Goal: Register for event/course

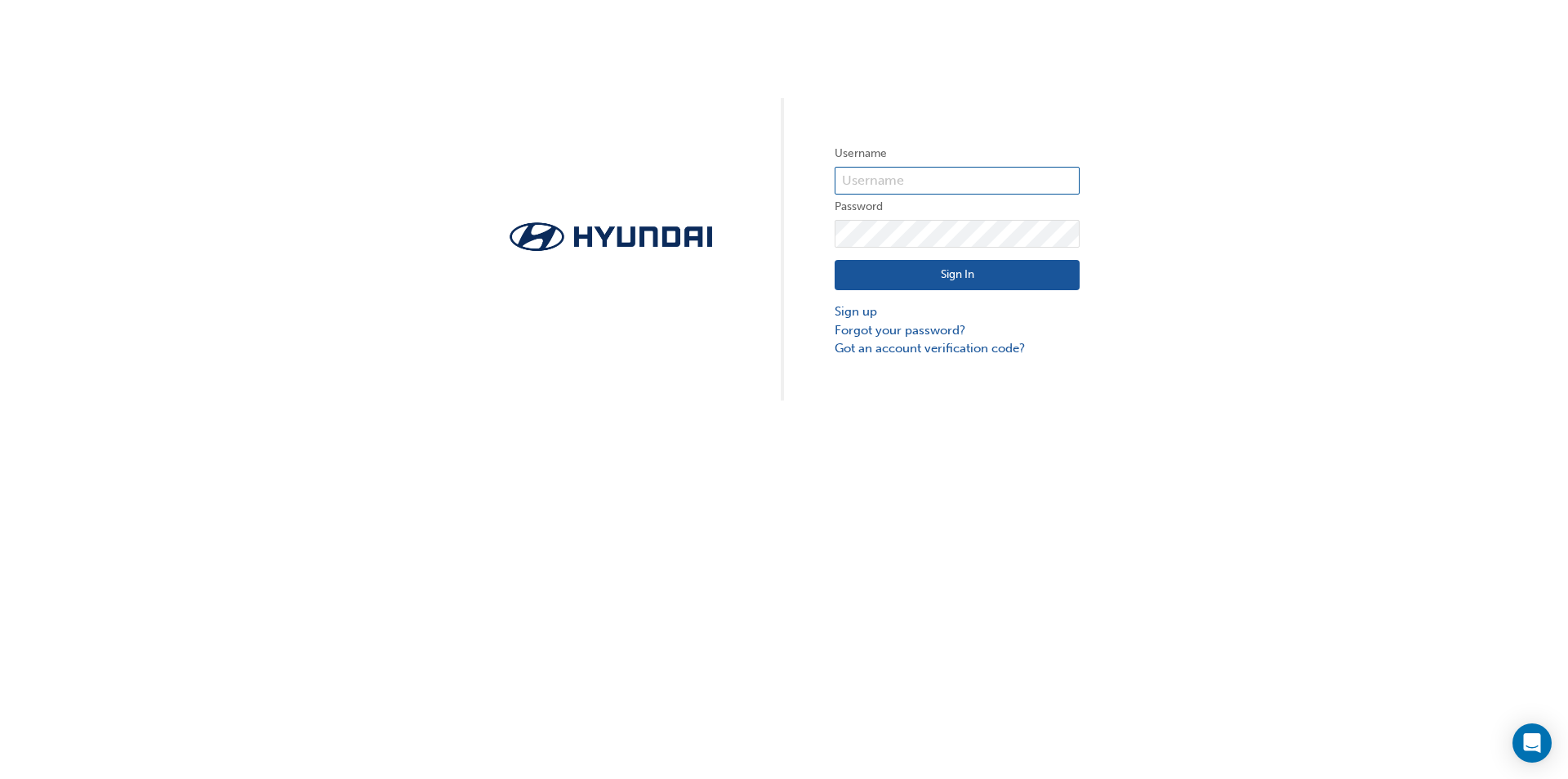
click at [988, 182] on input "text" at bounding box center [957, 180] width 245 height 28
paste input "HAU4742VW9"
type input "HAU4742VW9"
click button "Sign In" at bounding box center [957, 275] width 245 height 31
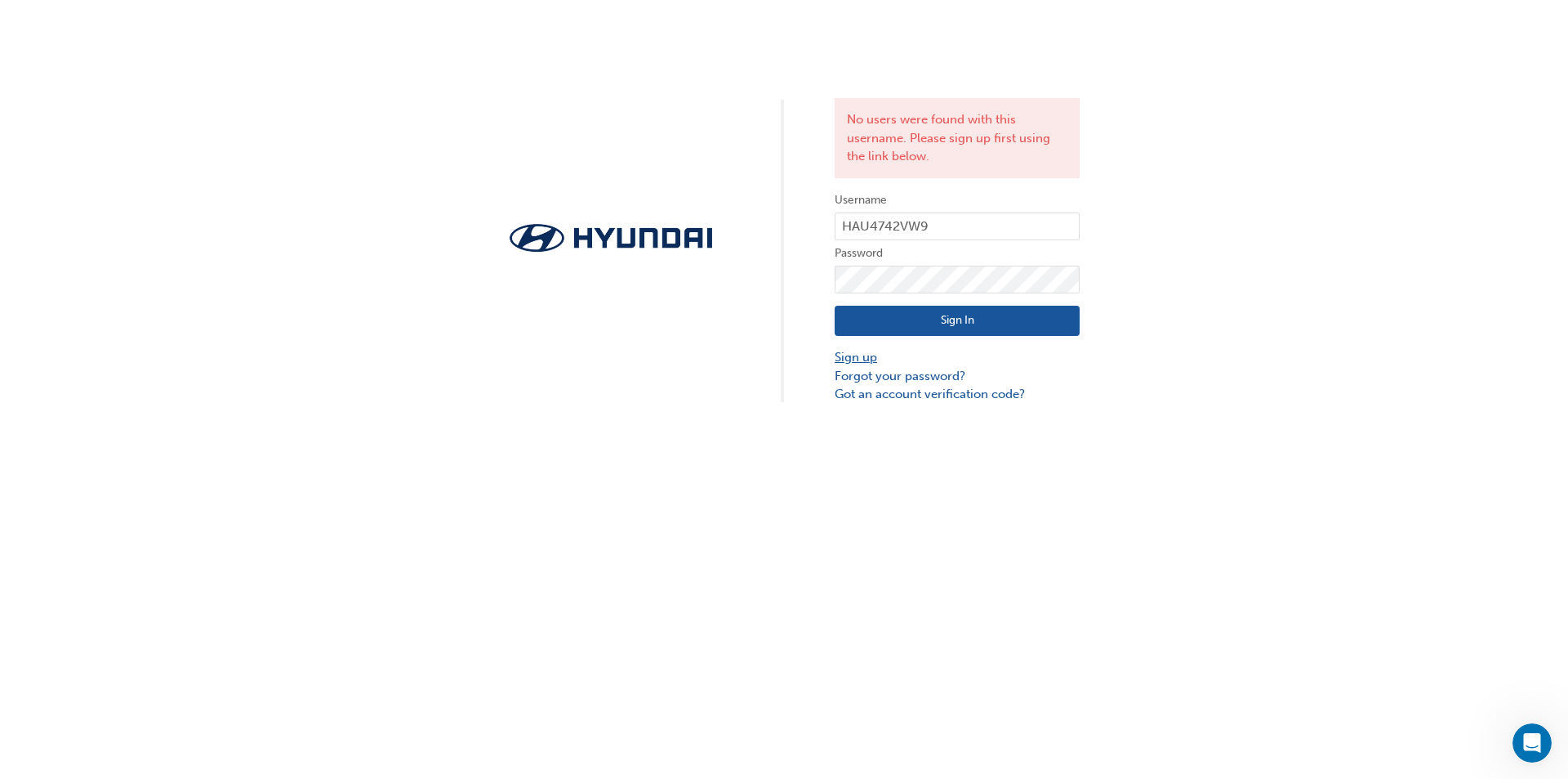
click at [852, 361] on link "Sign up" at bounding box center [957, 357] width 245 height 19
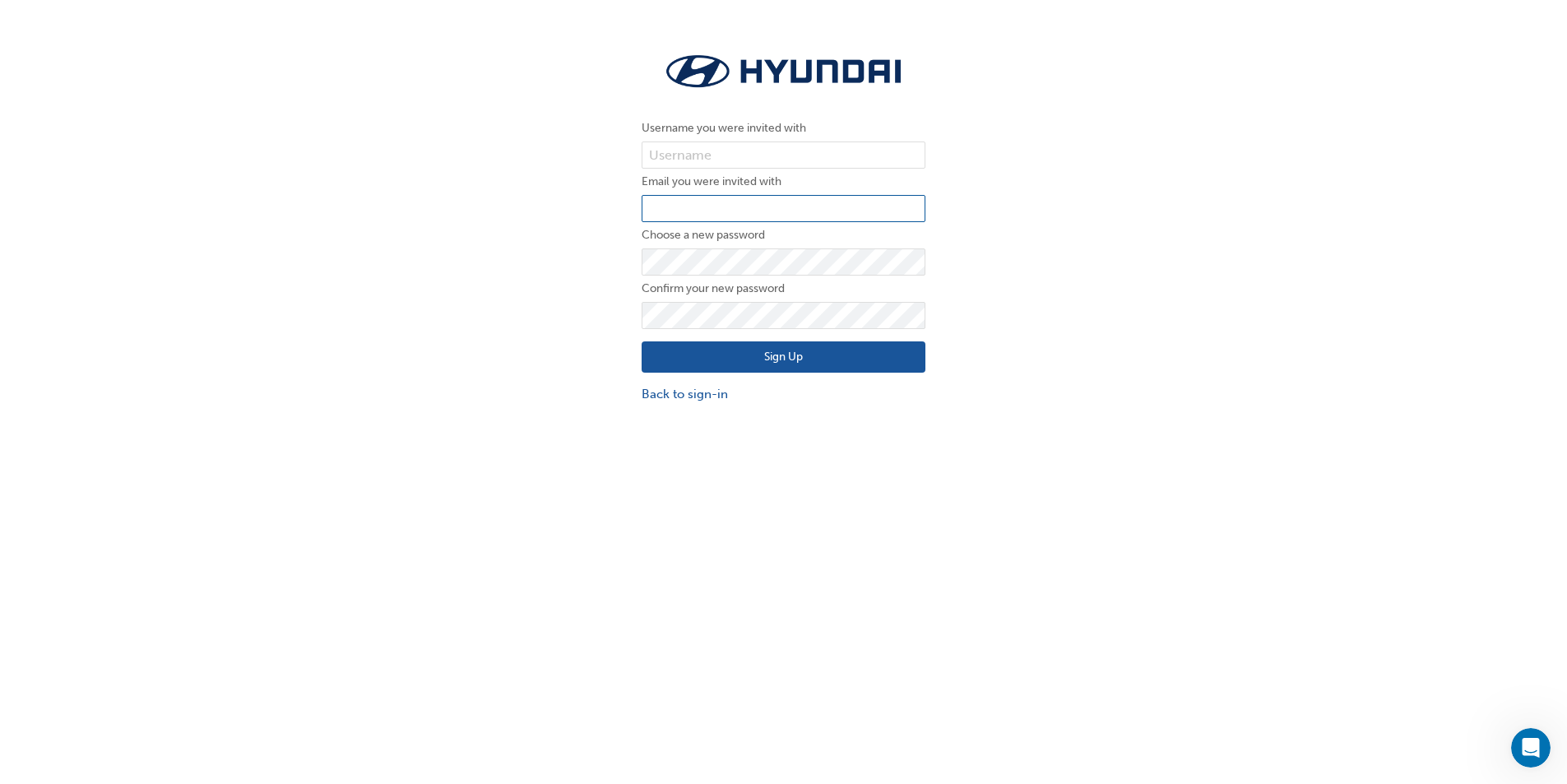
click at [732, 213] on input "email" at bounding box center [784, 209] width 284 height 28
type input "[PERSON_NAME][EMAIL_ADDRESS][PERSON_NAME][DOMAIN_NAME]"
click at [755, 351] on button "Sign Up" at bounding box center [784, 356] width 284 height 31
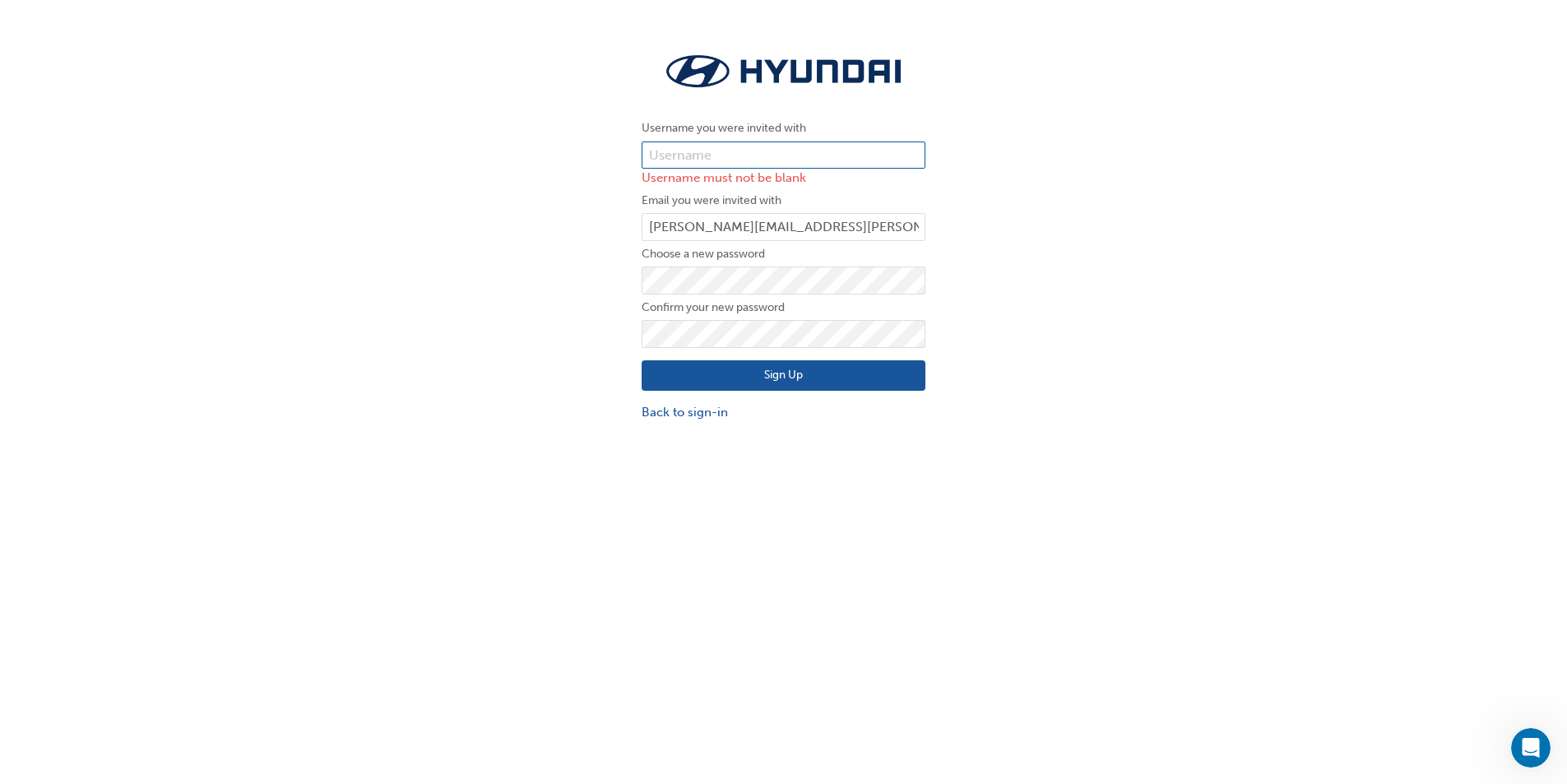
click at [715, 155] on input "text" at bounding box center [784, 155] width 284 height 28
type input "HAU4742VW9"
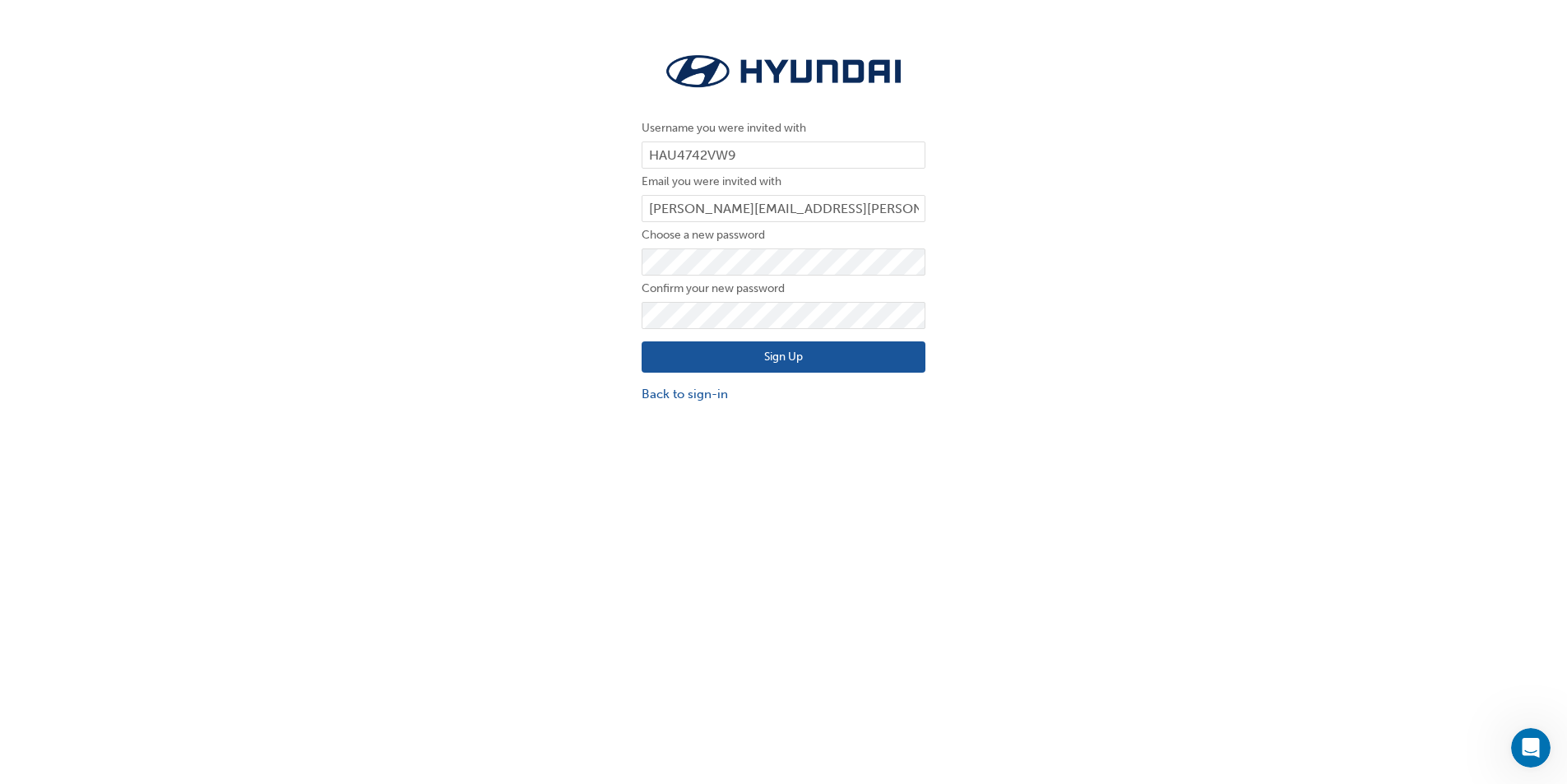
click at [758, 362] on button "Sign Up" at bounding box center [784, 356] width 284 height 31
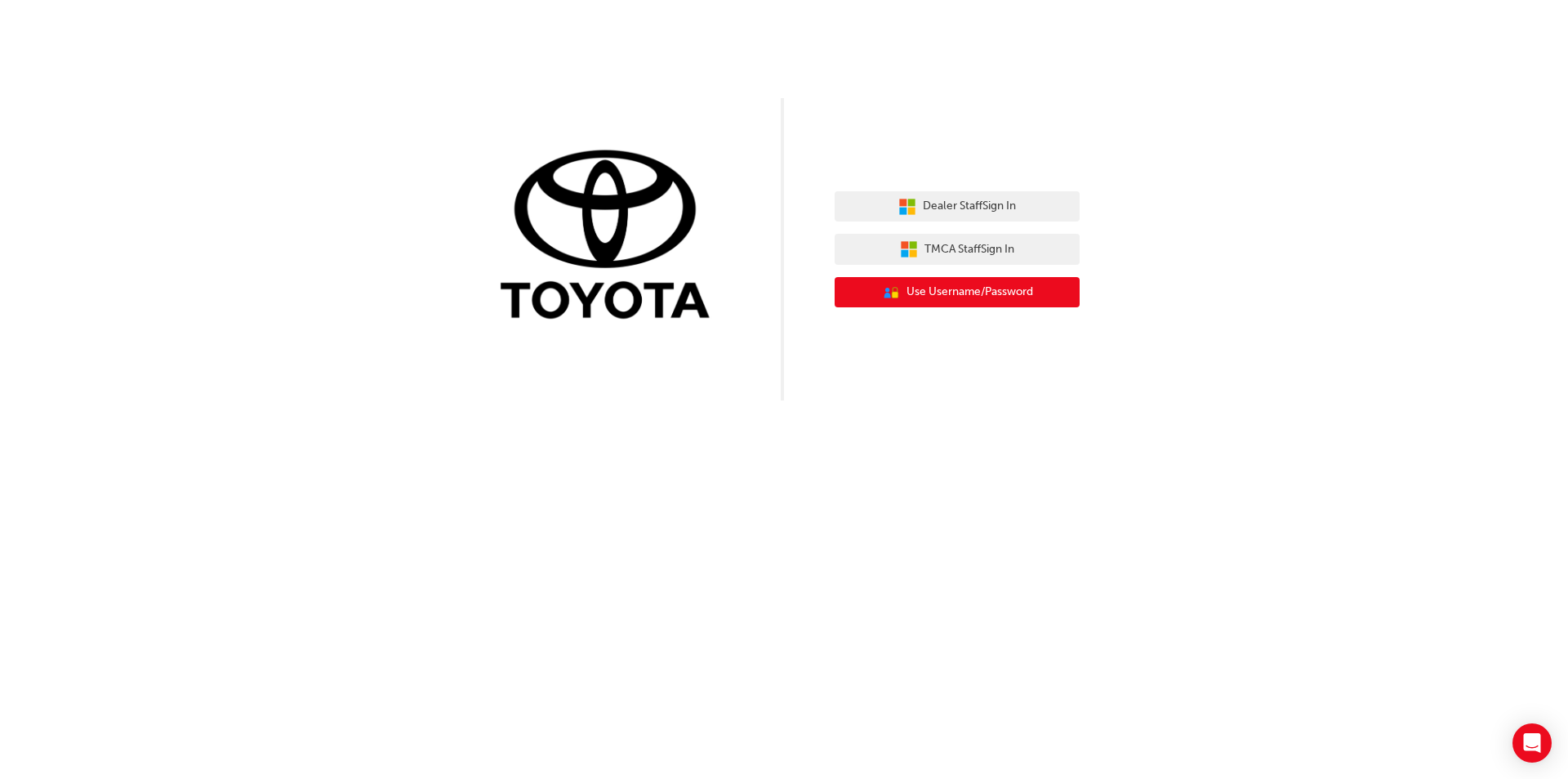
click at [975, 291] on span "Use Username/Password" at bounding box center [970, 292] width 126 height 19
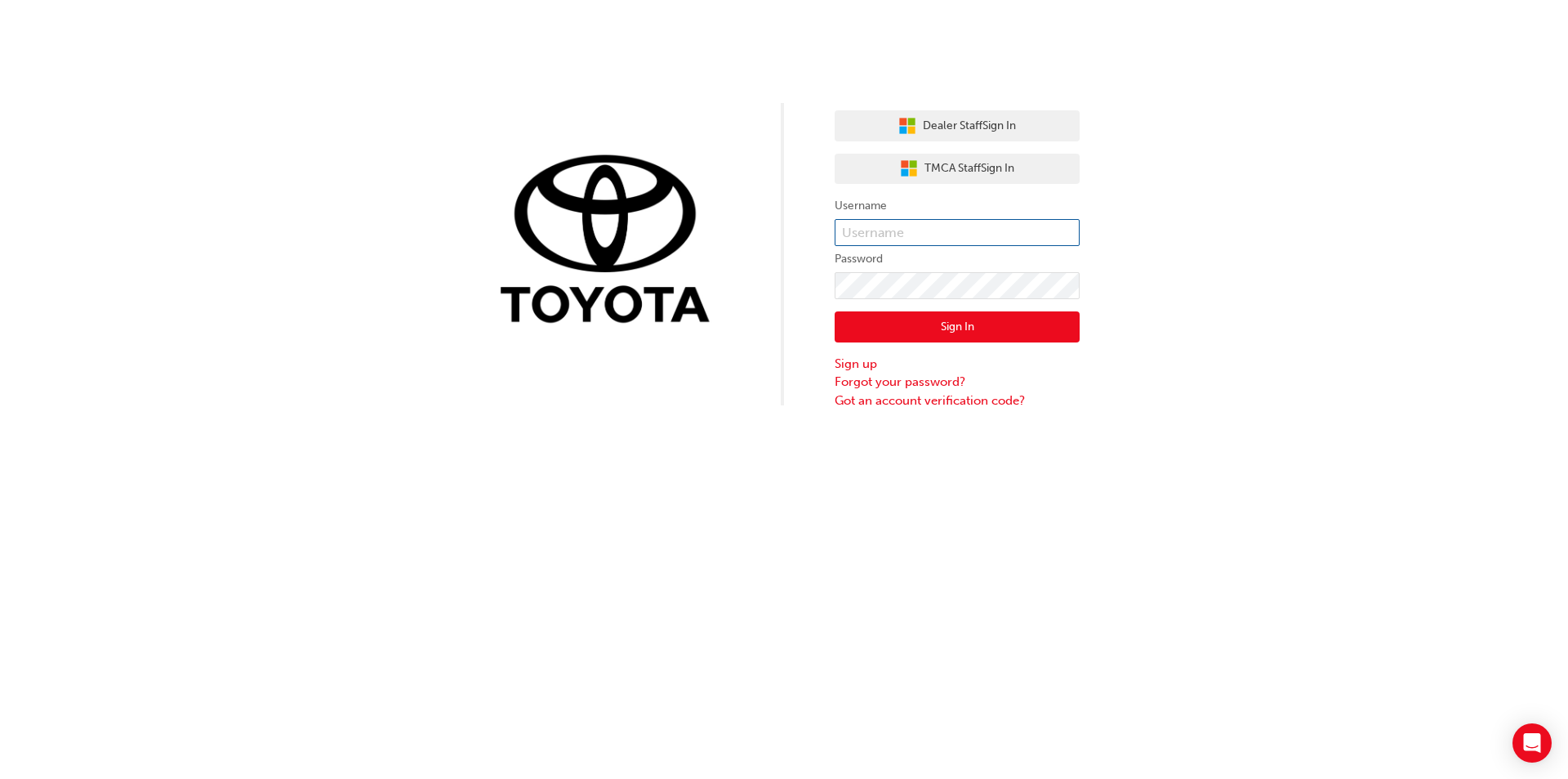
click at [877, 232] on input "text" at bounding box center [957, 232] width 245 height 28
type input "93153495"
click button "Sign In" at bounding box center [957, 326] width 245 height 31
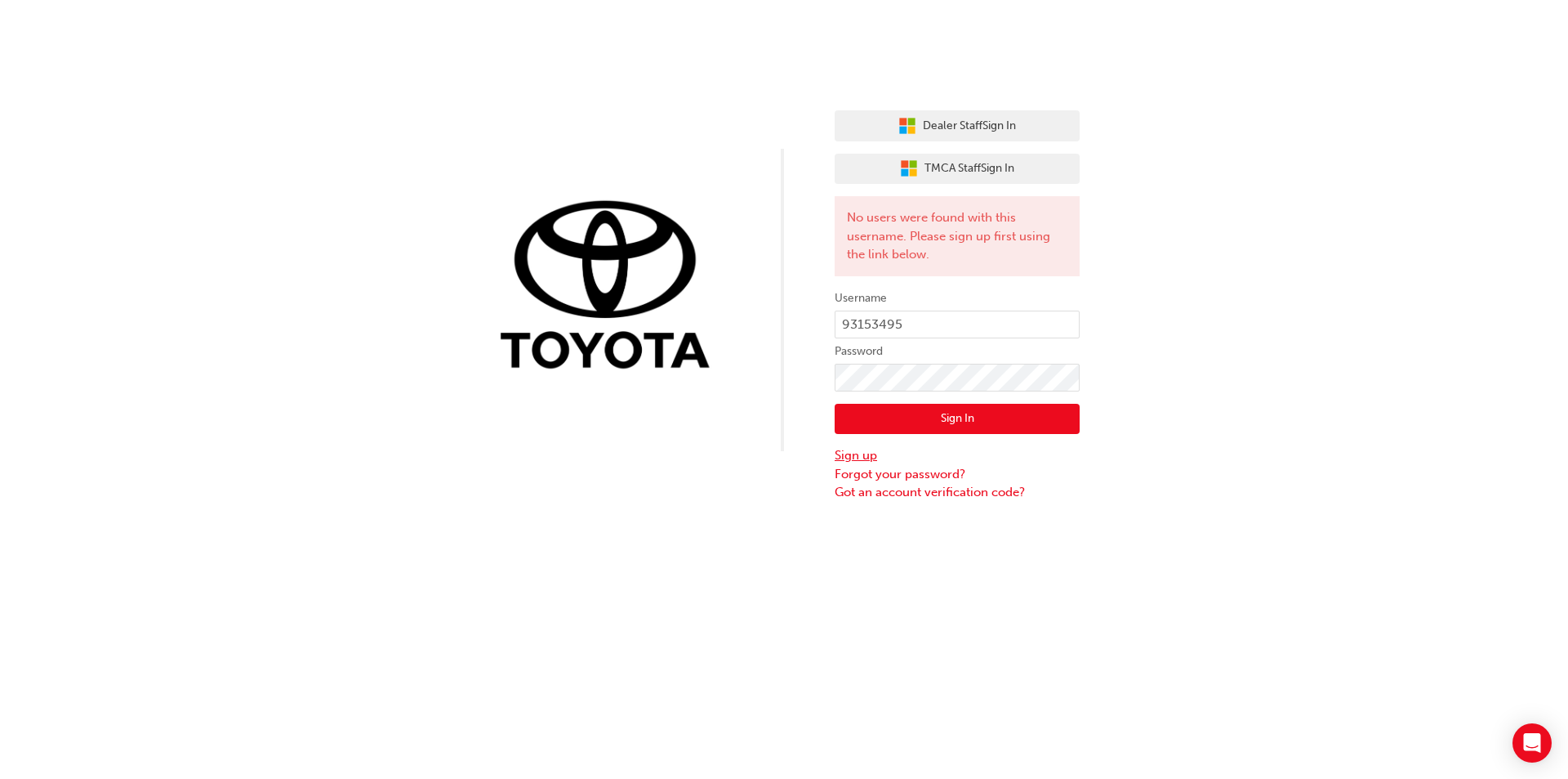
click at [860, 456] on link "Sign up" at bounding box center [957, 455] width 245 height 19
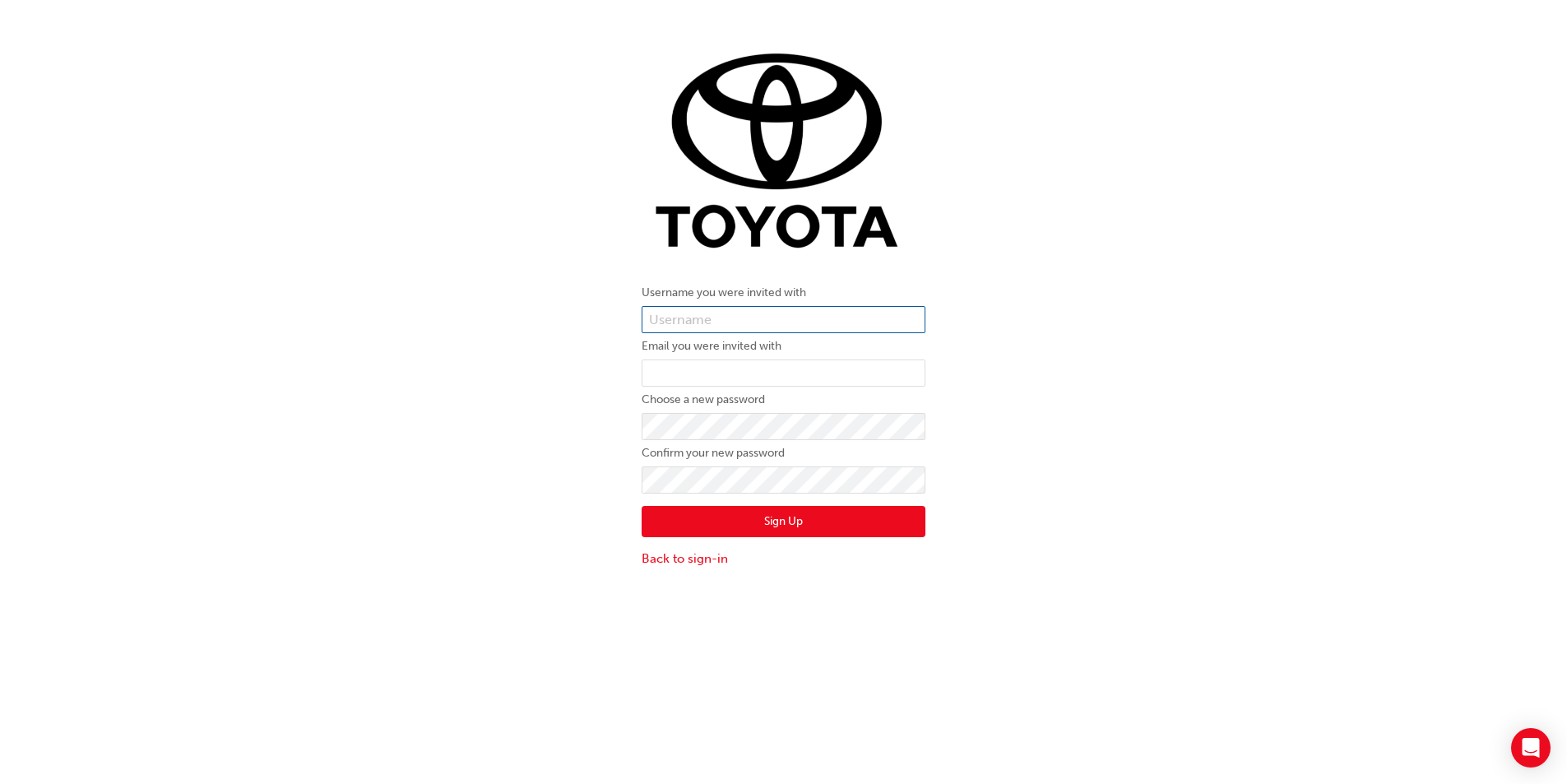
click at [804, 312] on input "text" at bounding box center [784, 320] width 284 height 28
type input "93153495"
click at [785, 371] on input "email" at bounding box center [784, 373] width 284 height 28
type input "Mark.Johnson@autocorner.com.au"
click button "Sign Up" at bounding box center [784, 521] width 284 height 31
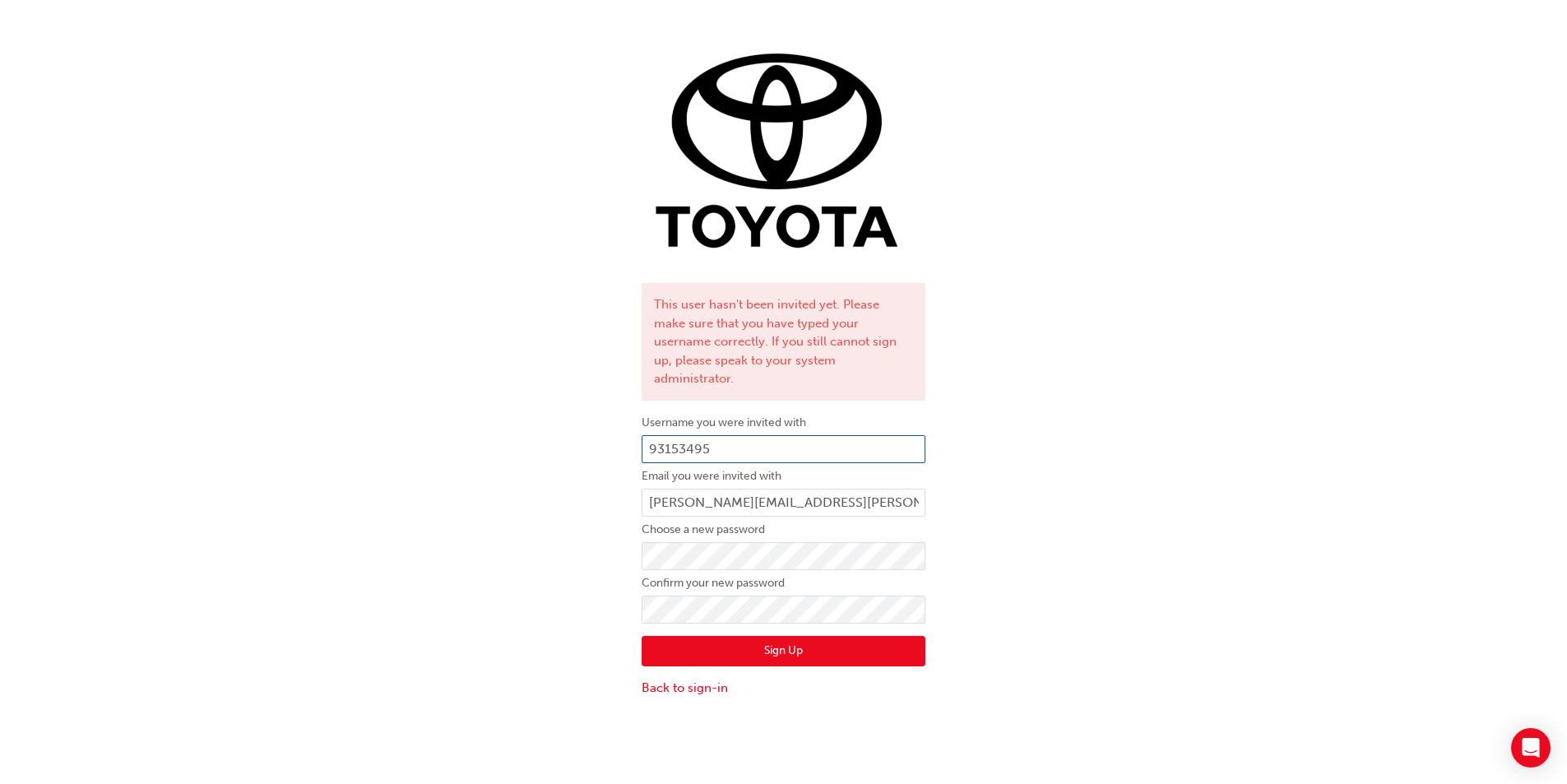
click at [769, 435] on input "93153495" at bounding box center [784, 448] width 284 height 28
type input "9"
type input "Mark Johnson"
click at [775, 635] on button "Sign Up" at bounding box center [784, 651] width 284 height 31
click at [787, 435] on input "Mark Johnson" at bounding box center [784, 448] width 284 height 28
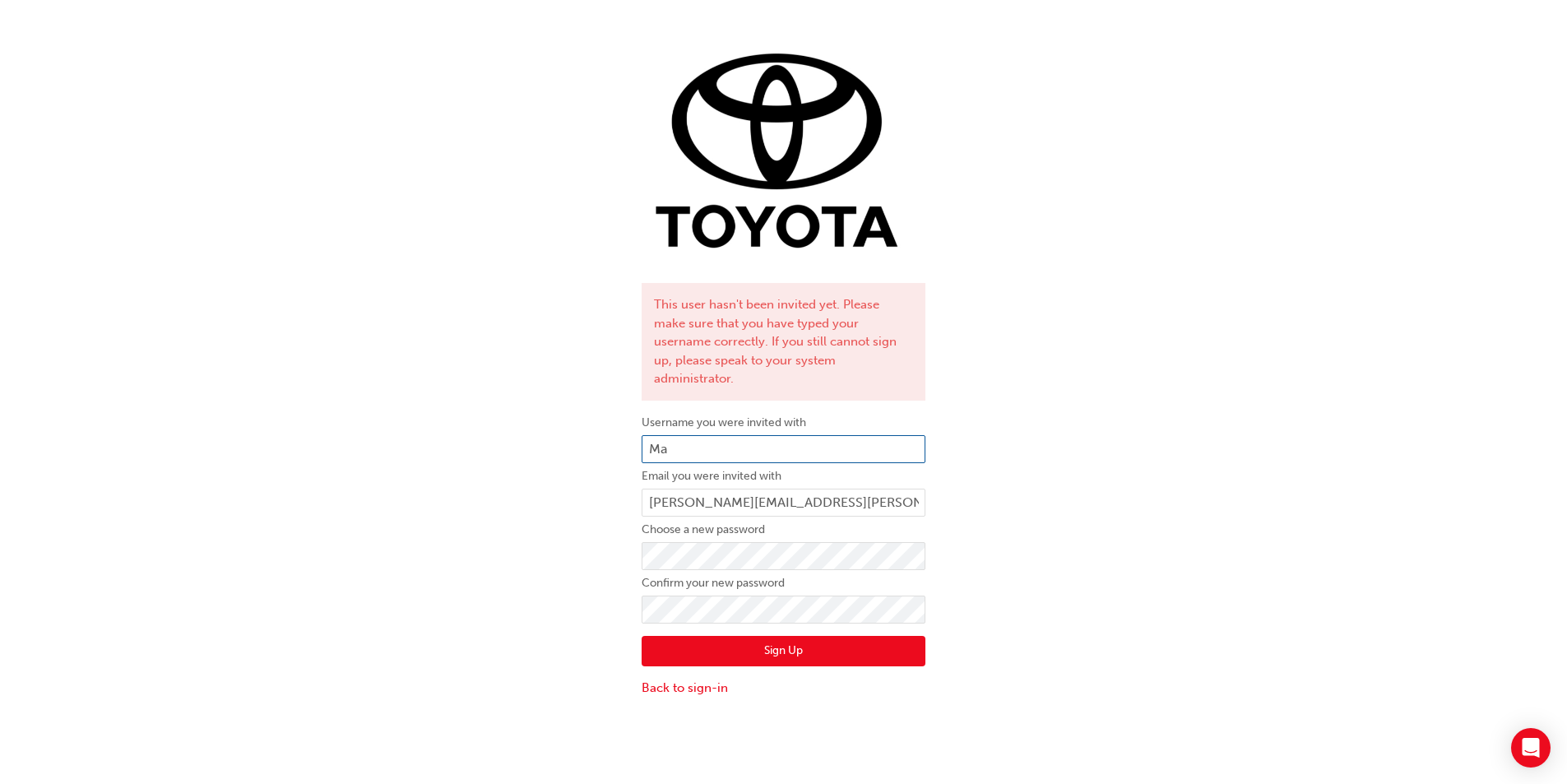
type input "M"
type input "Mark.Johnson4"
type input "Mark.Johnson@ext.toyota.com.au"
click button "Sign Up" at bounding box center [784, 651] width 284 height 31
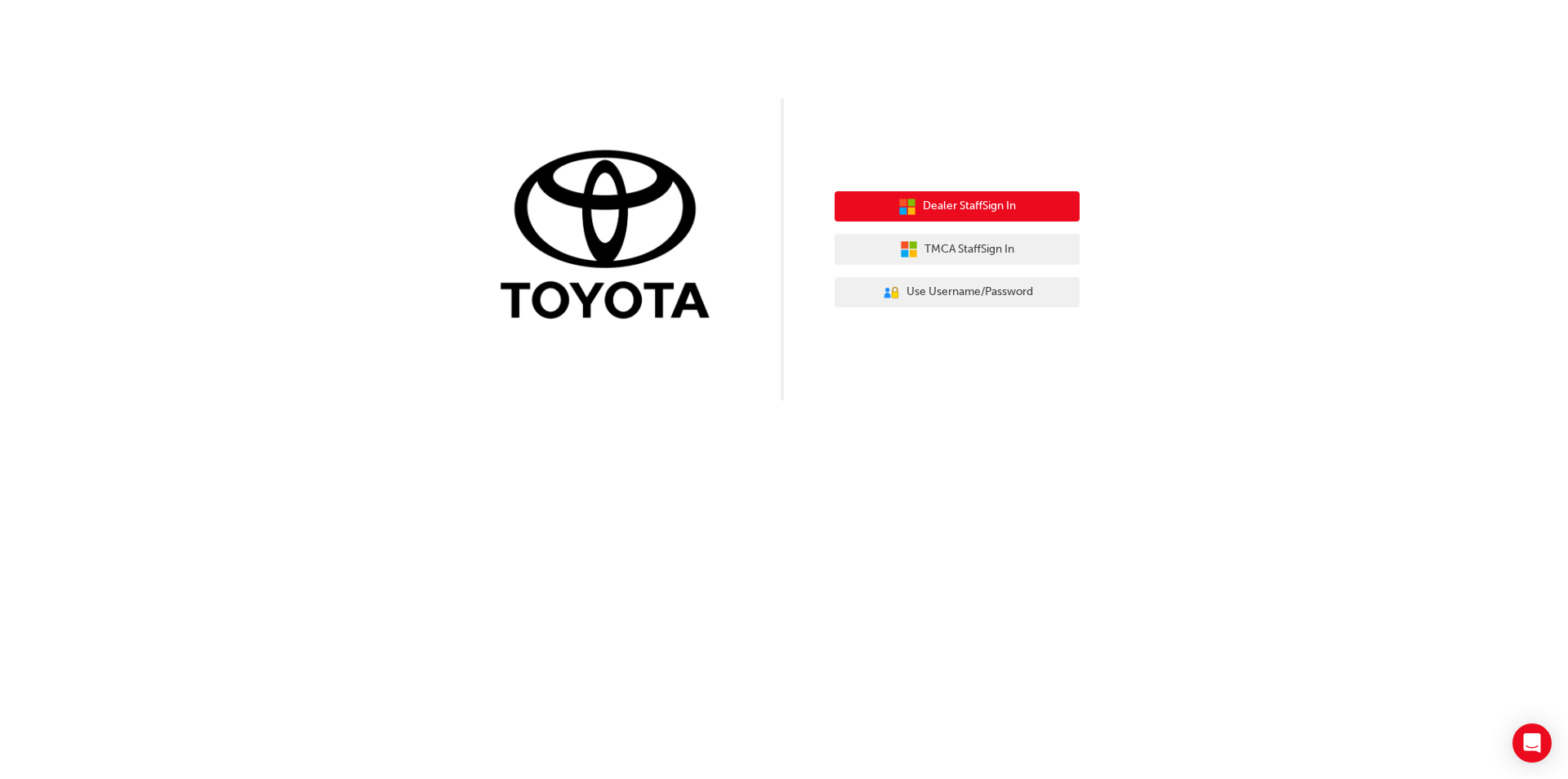
click at [916, 205] on button "Dealer Staff Sign In" at bounding box center [957, 206] width 245 height 31
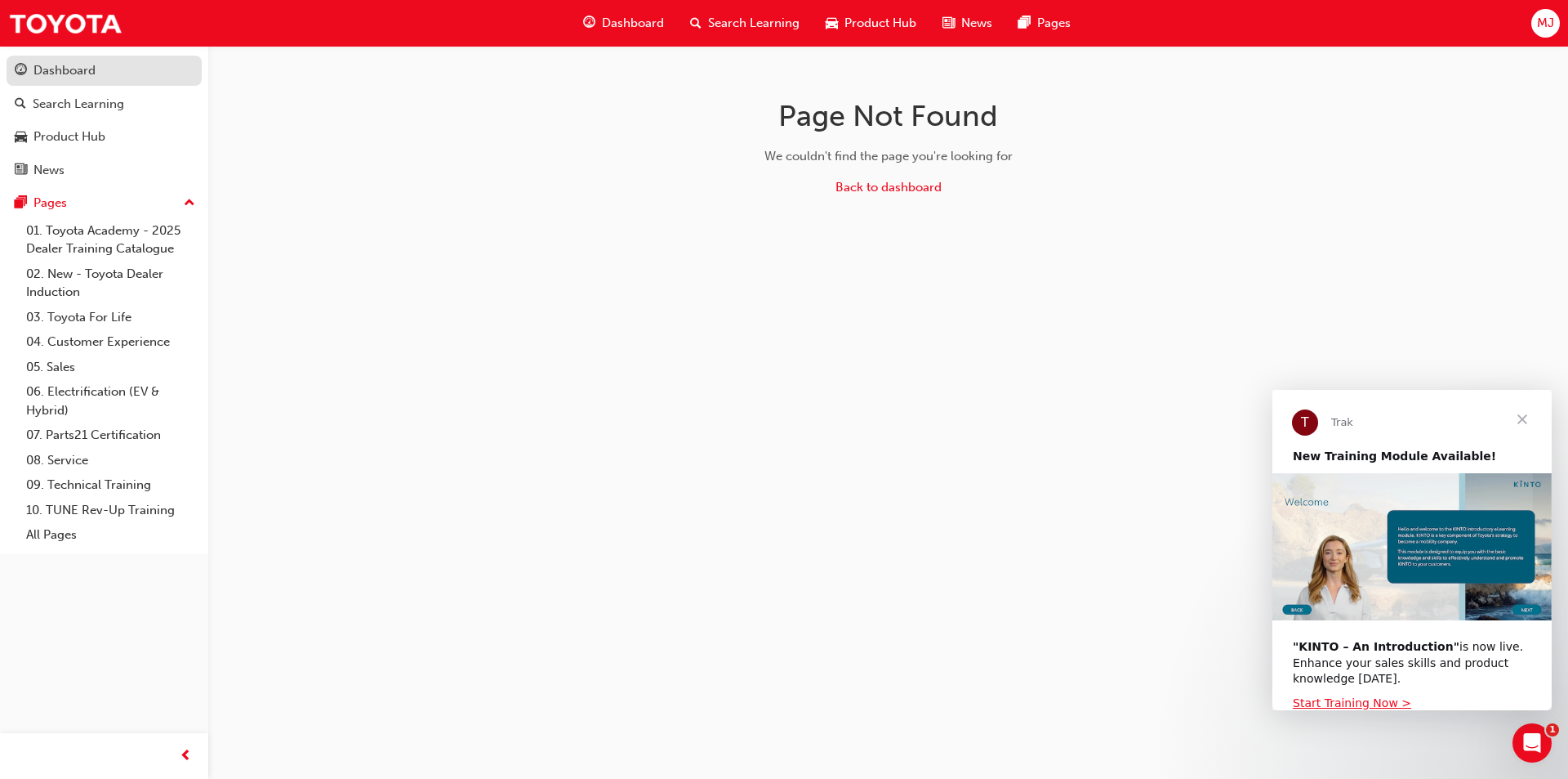
click at [67, 70] on div "Dashboard" at bounding box center [65, 70] width 62 height 19
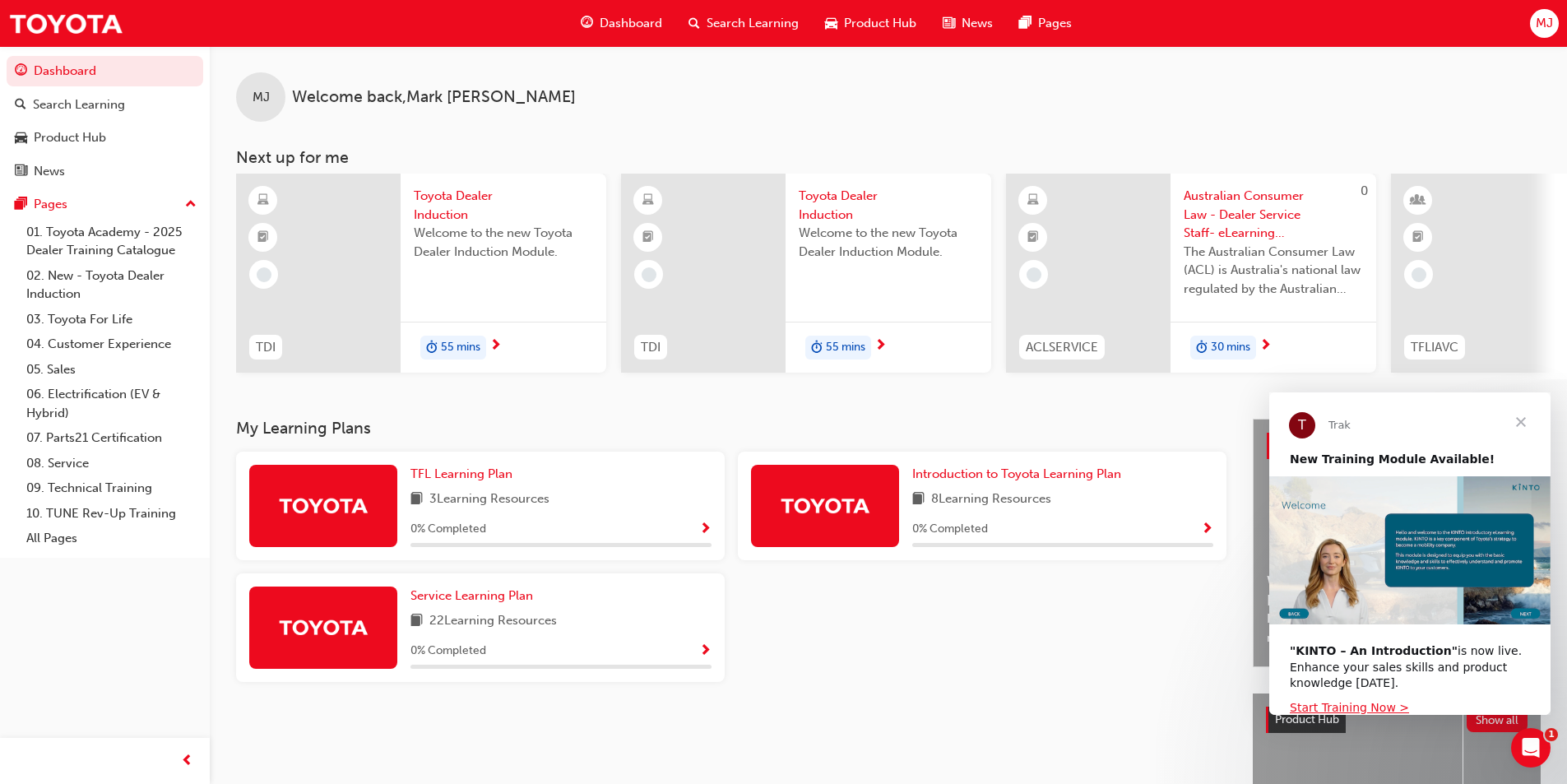
click at [428, 211] on span "Toyota Dealer Induction" at bounding box center [503, 205] width 179 height 37
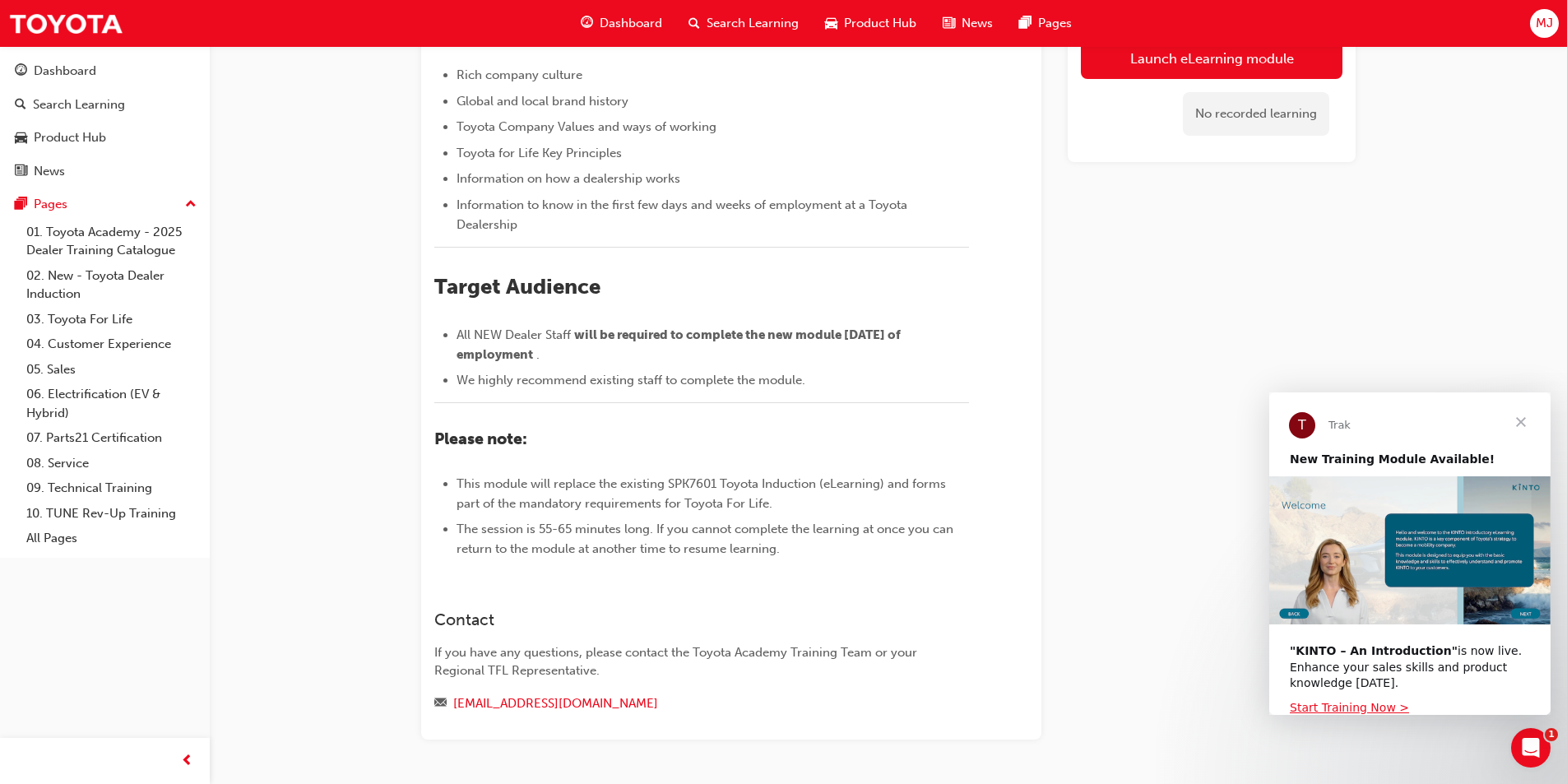
scroll to position [286, 0]
click at [1169, 55] on link "Launch eLearning module" at bounding box center [1212, 58] width 261 height 41
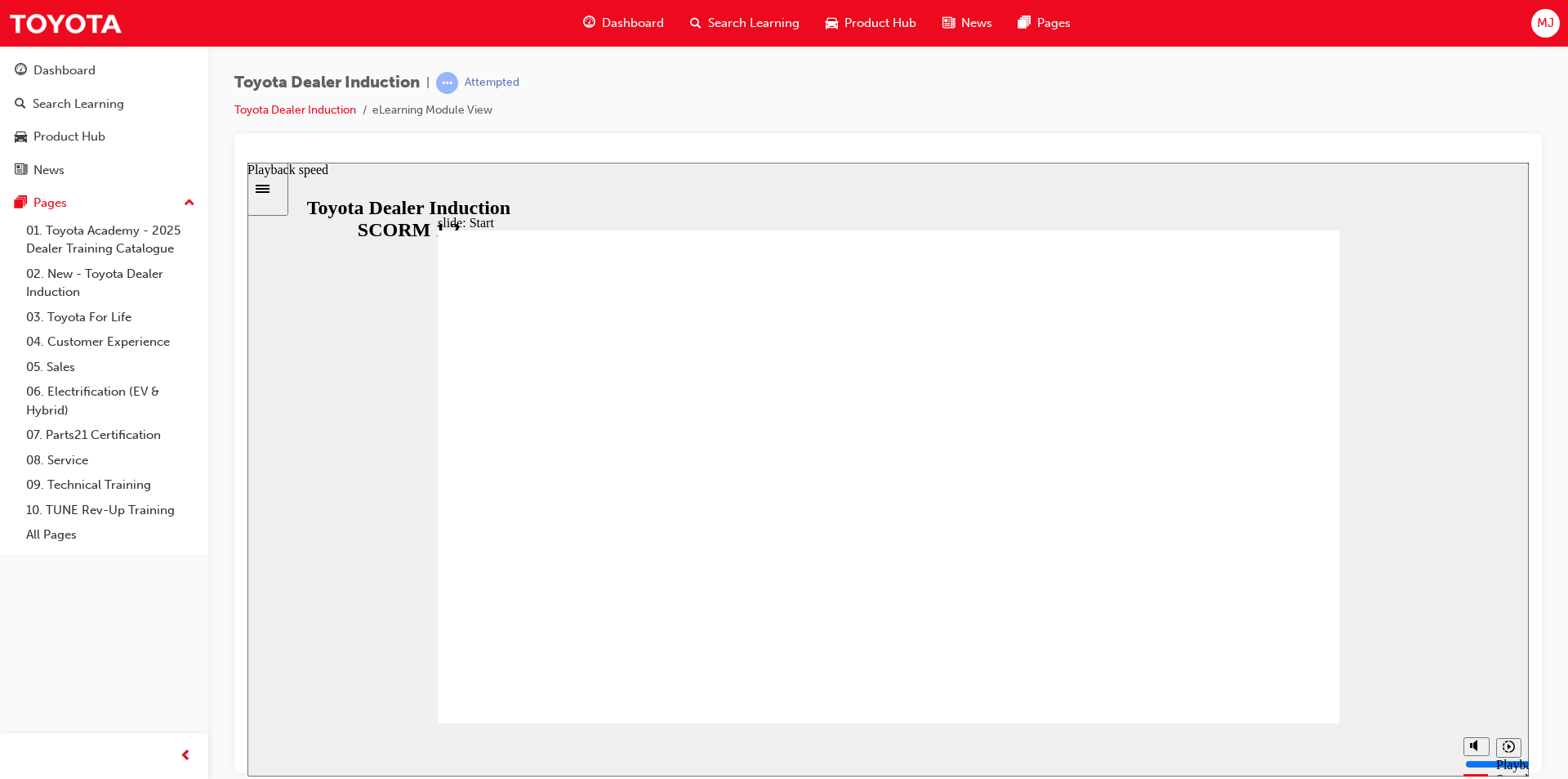
click at [1509, 750] on icon "Playback speed" at bounding box center [1509, 746] width 12 height 12
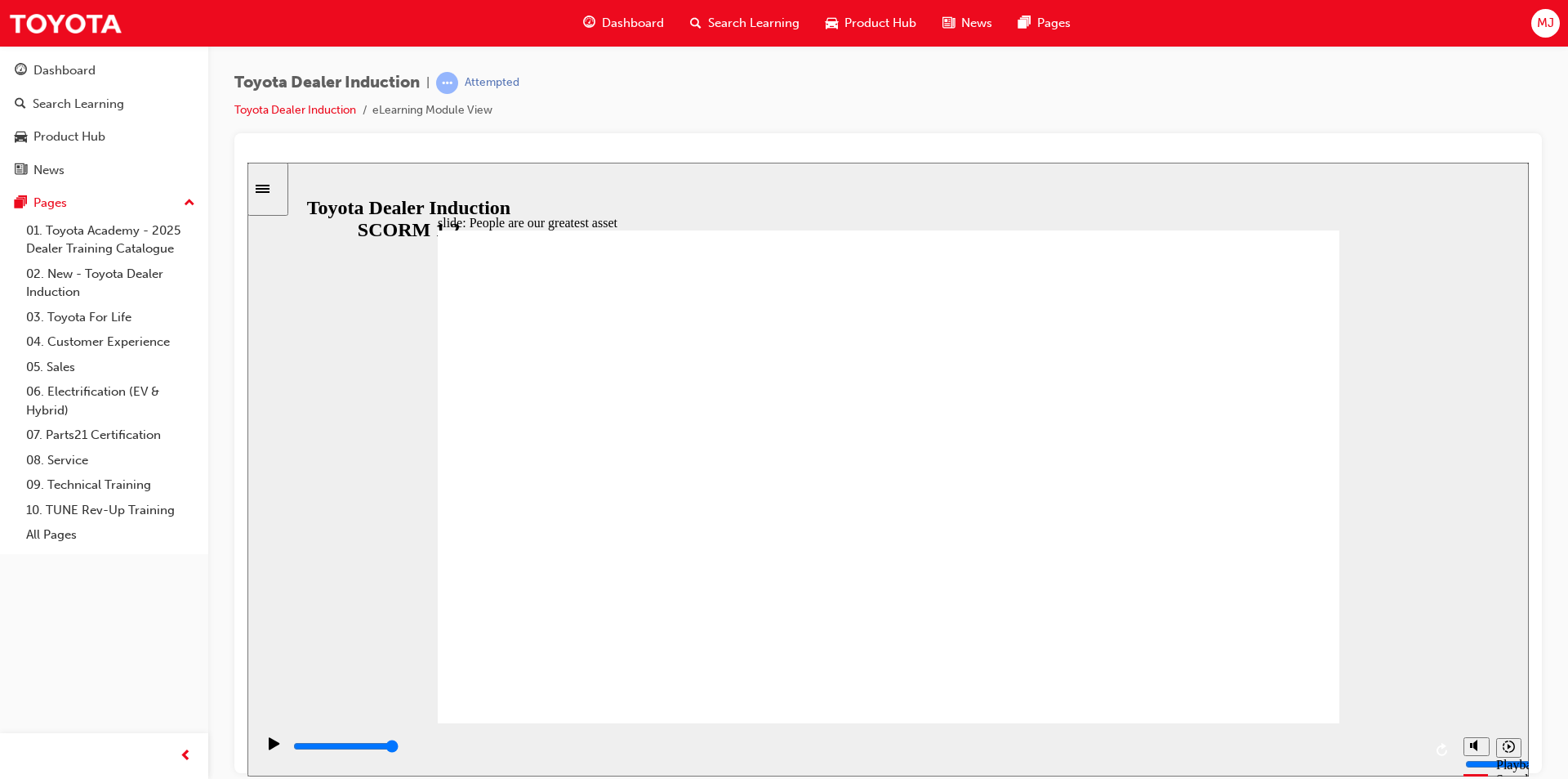
type input "7500"
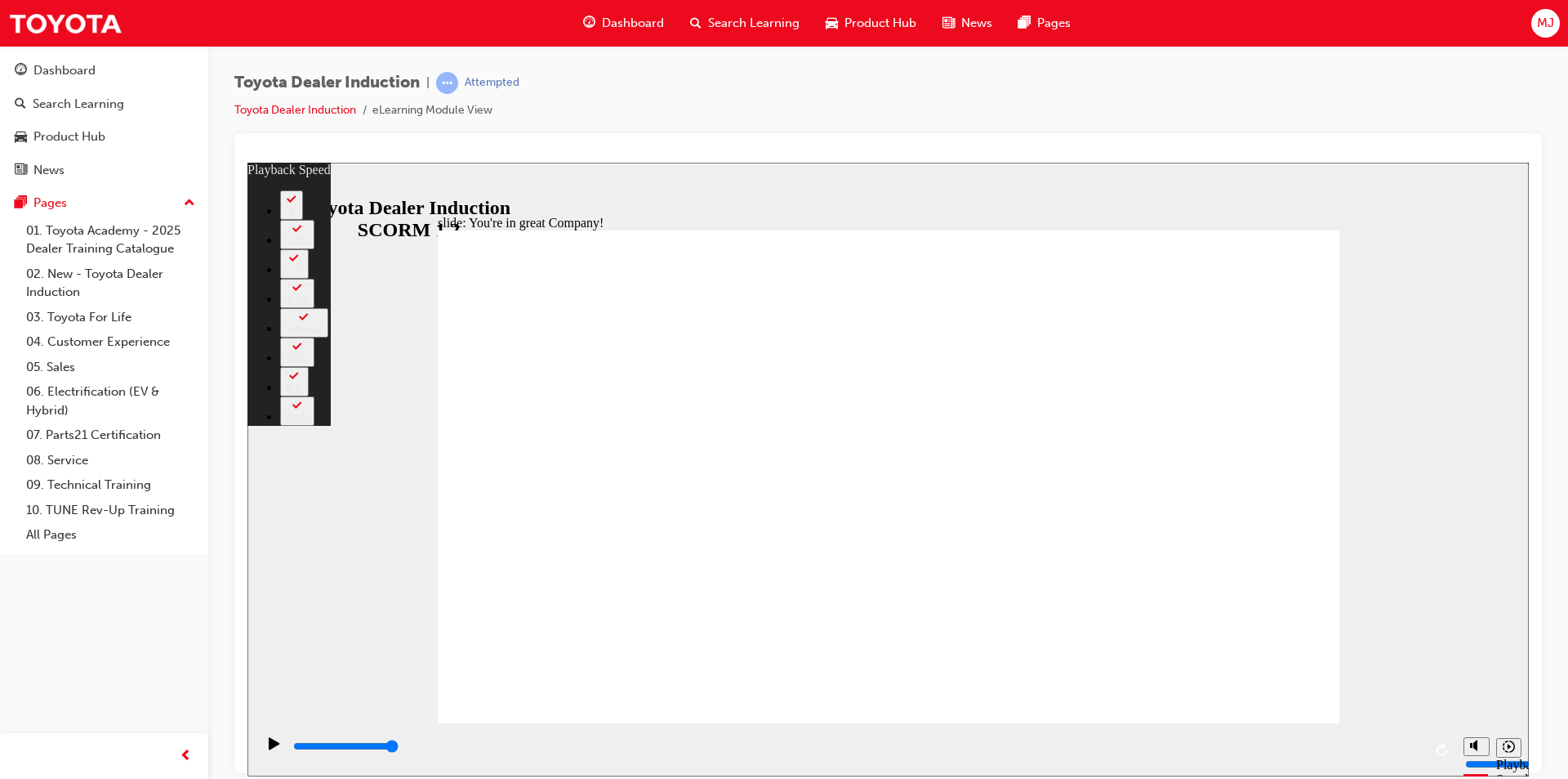
type input "156"
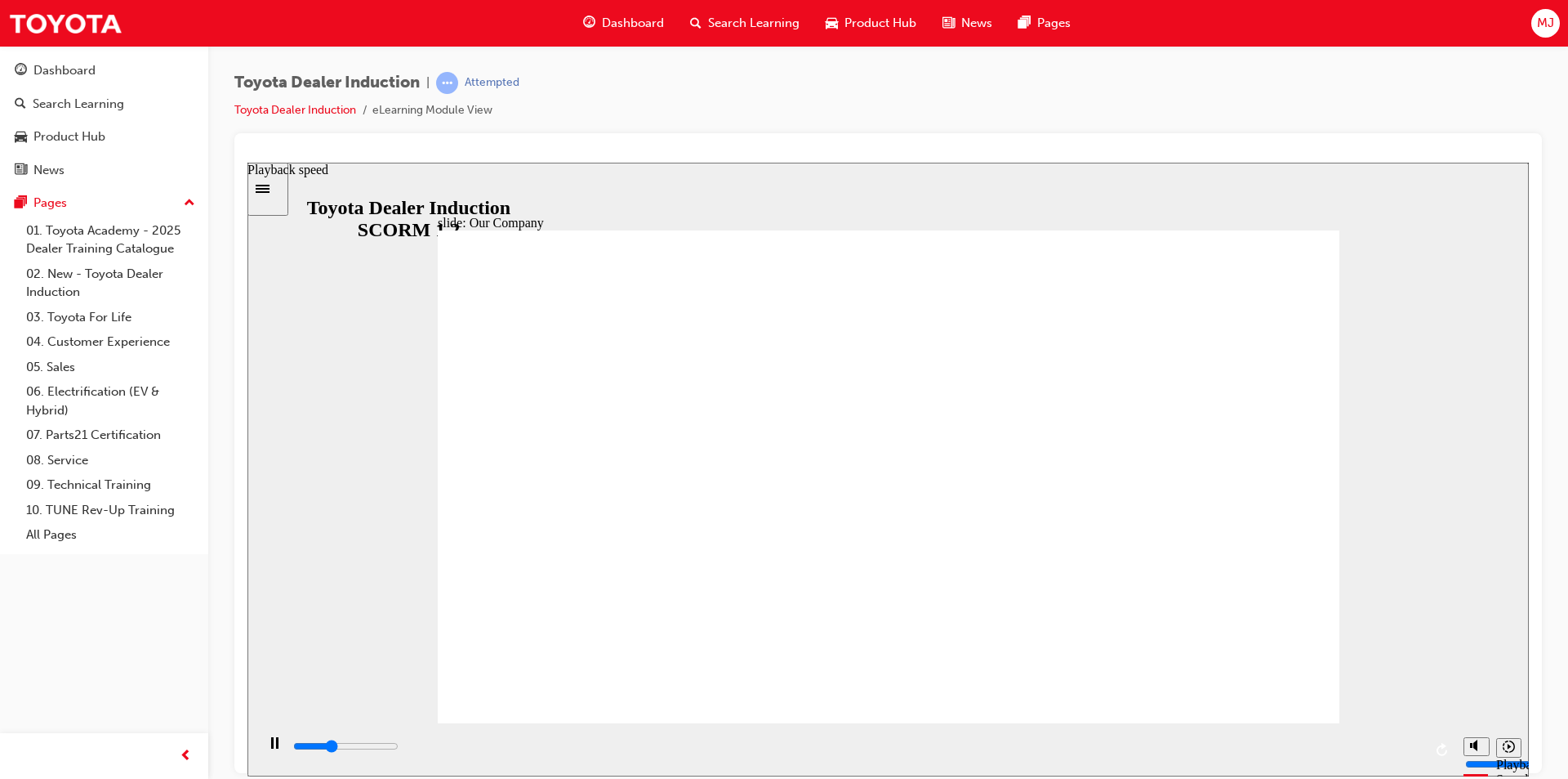
click at [1512, 751] on icon "Playback speed" at bounding box center [1509, 746] width 12 height 12
drag, startPoint x: 637, startPoint y: 620, endPoint x: 768, endPoint y: 628, distance: 131.2
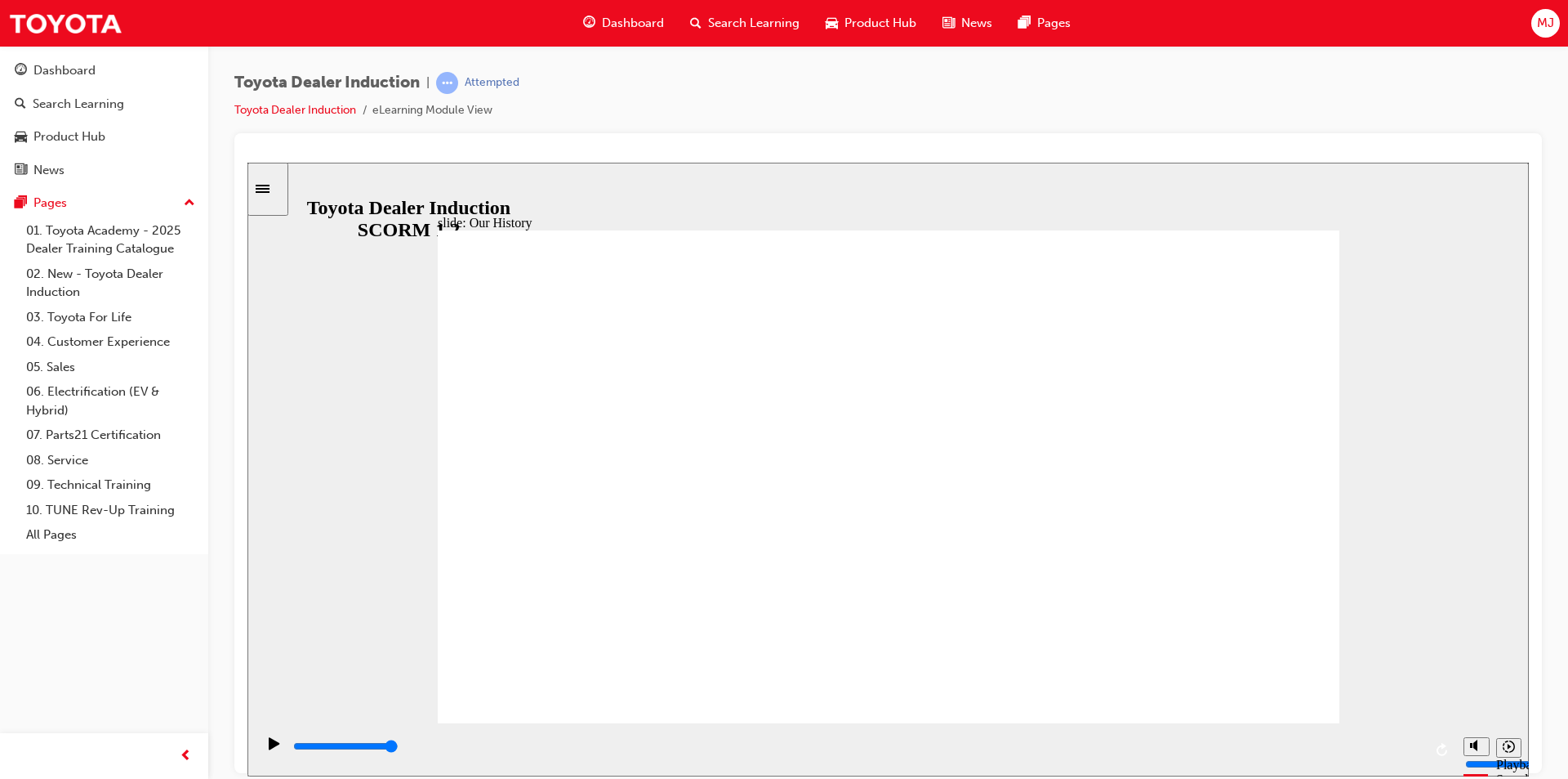
drag, startPoint x: 868, startPoint y: 621, endPoint x: 1061, endPoint y: 630, distance: 193.2
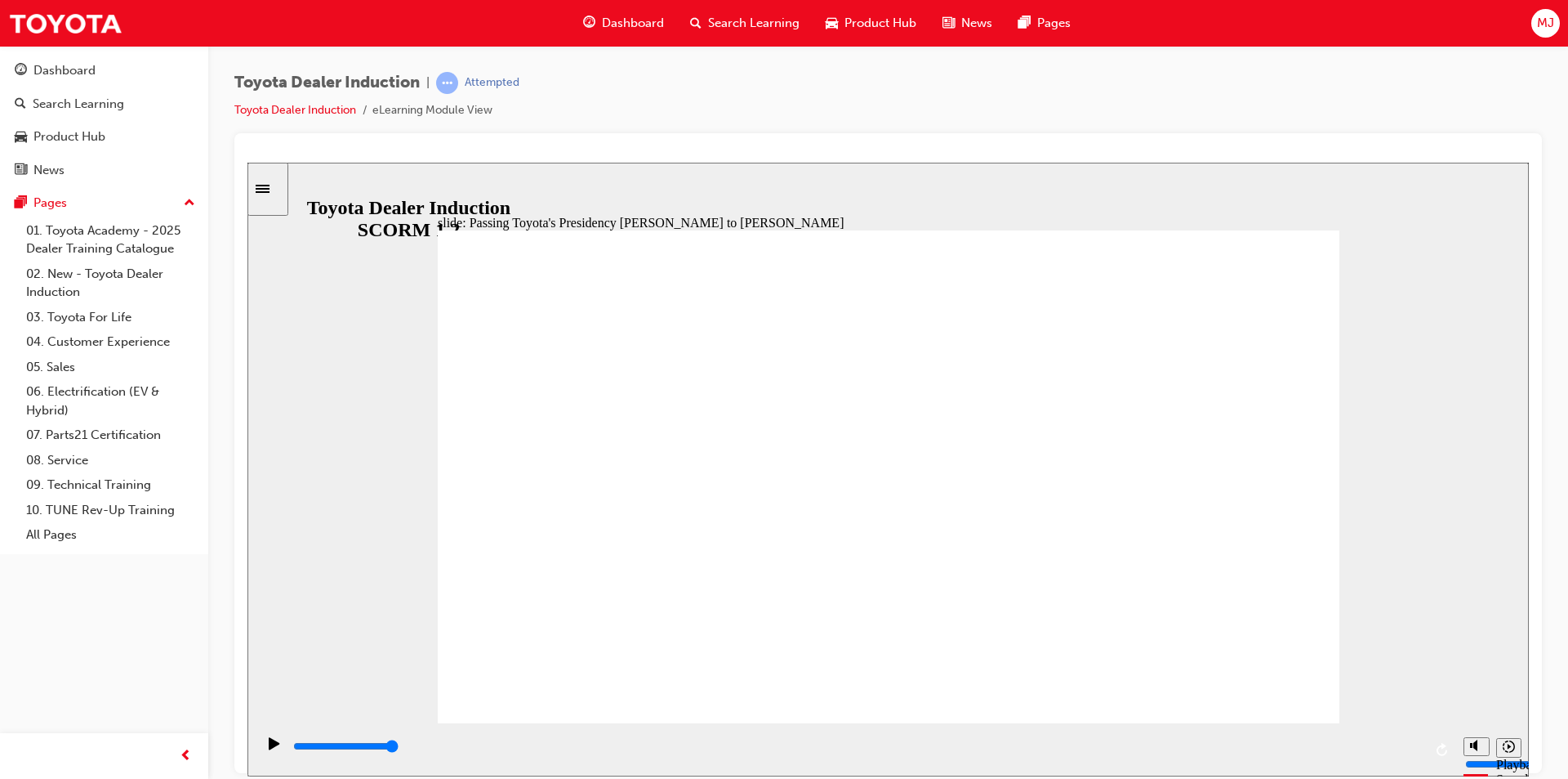
type input "5000"
radio input "true"
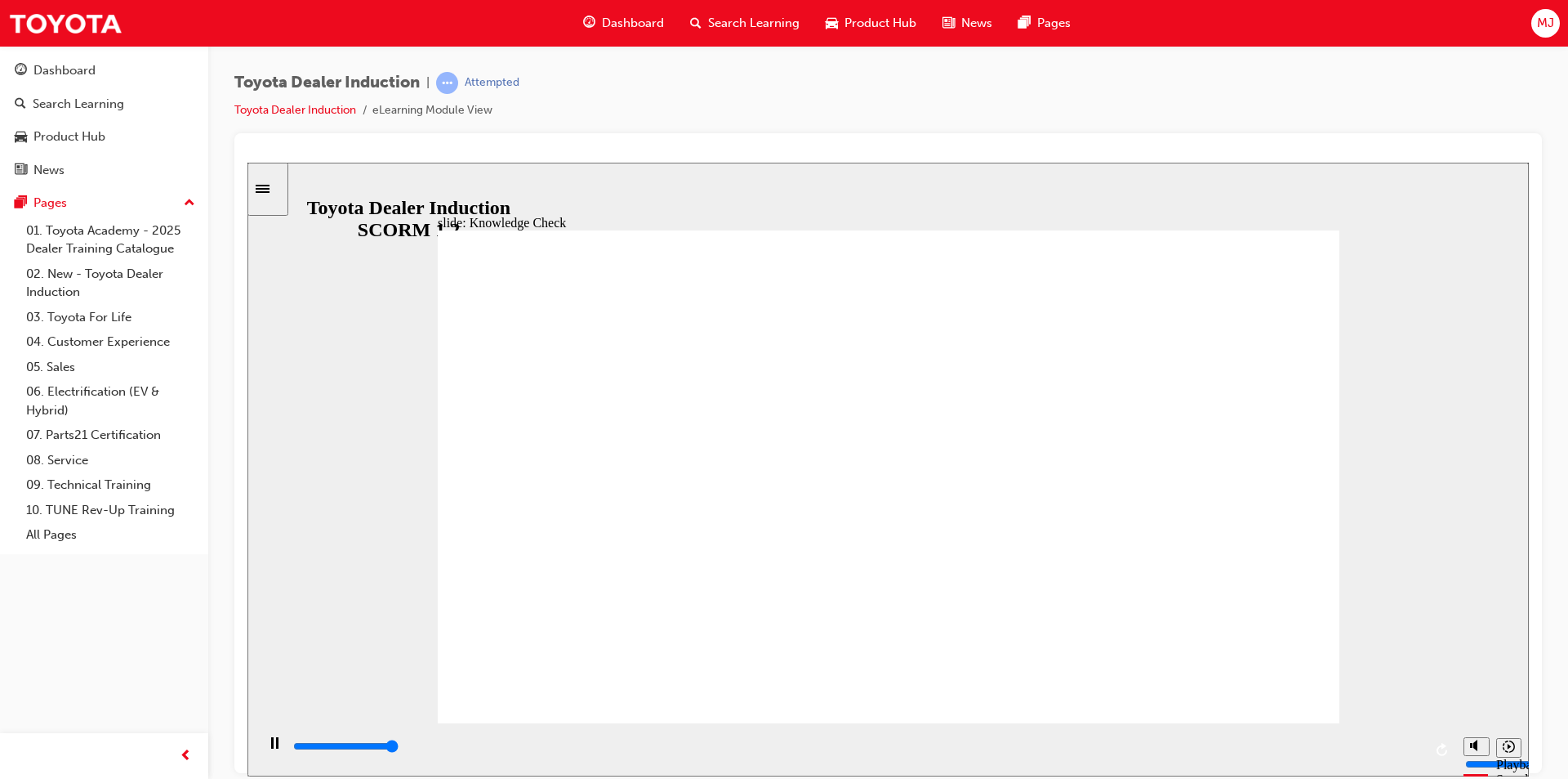
type input "5000"
radio input "true"
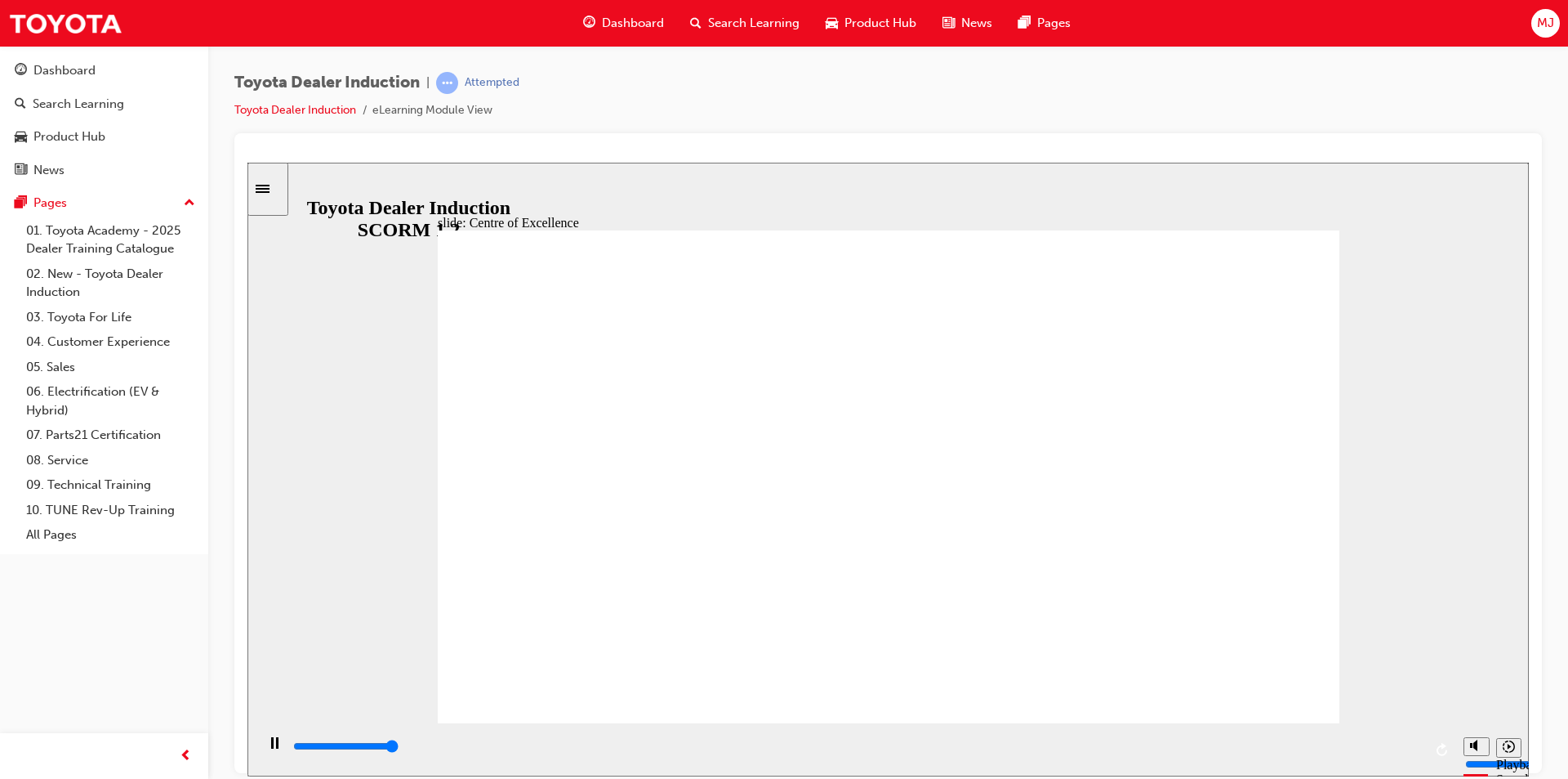
type input "15300"
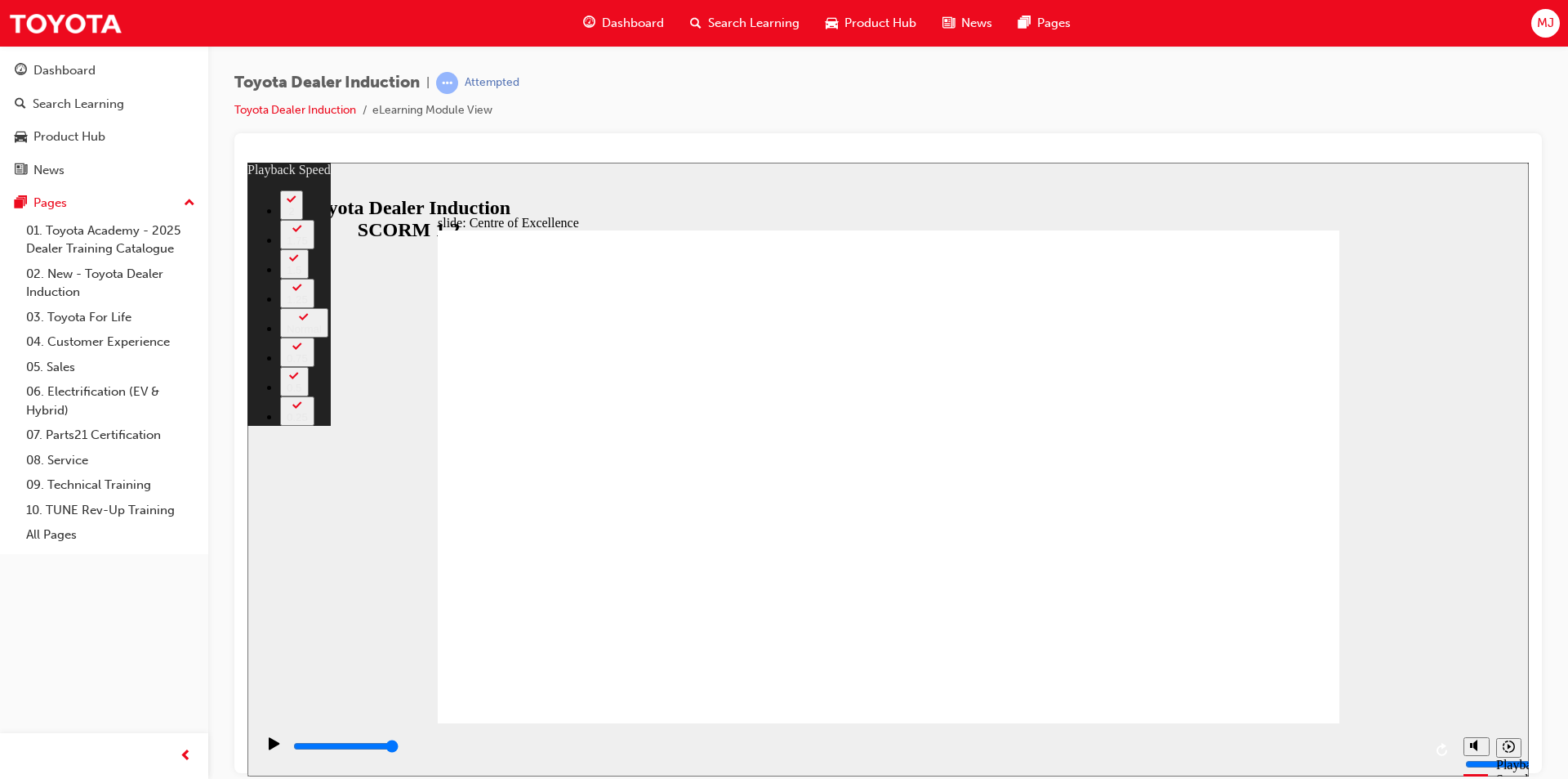
type input "248"
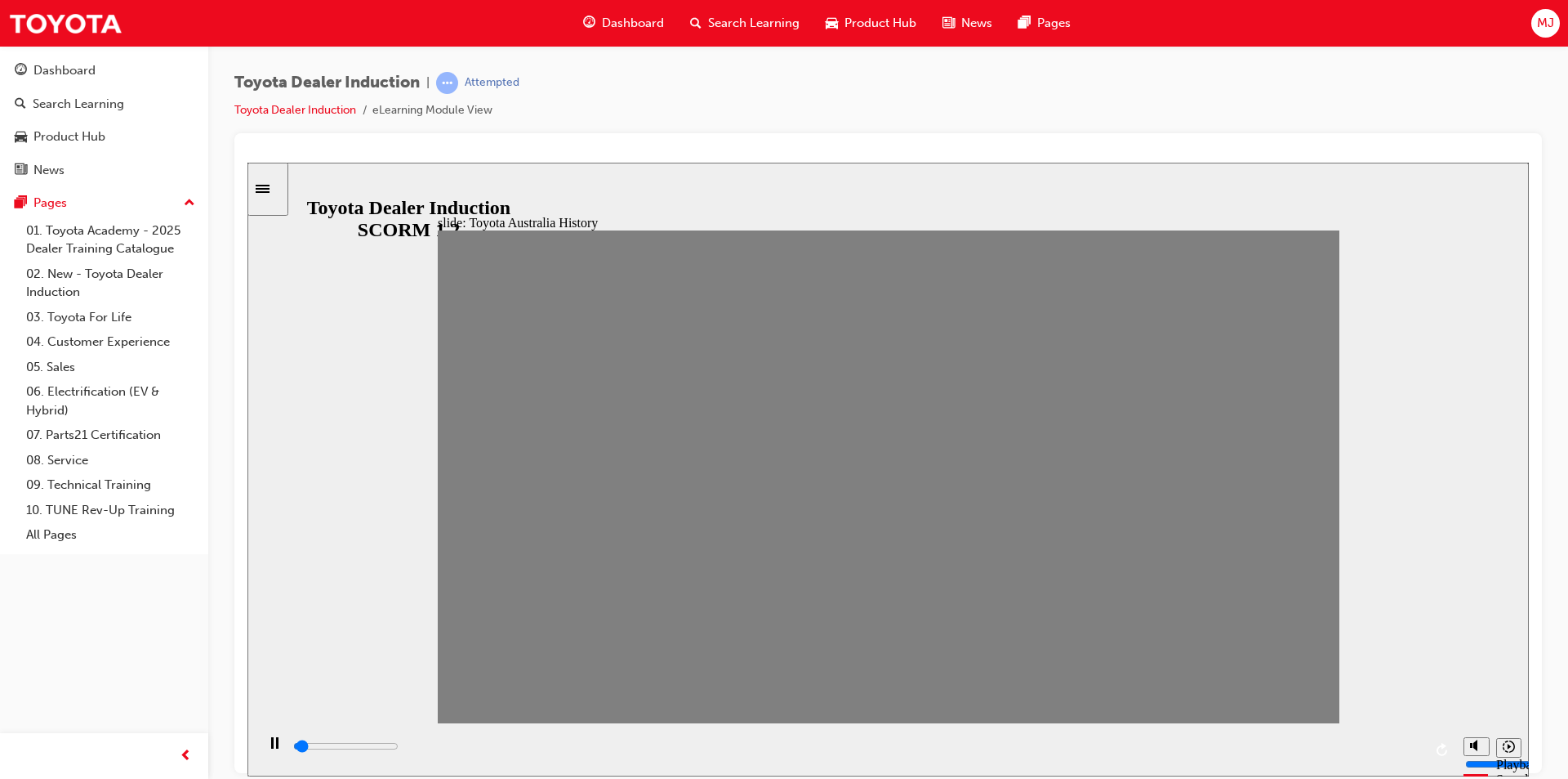
drag, startPoint x: 469, startPoint y: 484, endPoint x: 515, endPoint y: 483, distance: 46.0
drag, startPoint x: 517, startPoint y: 486, endPoint x: 556, endPoint y: 491, distance: 39.3
drag, startPoint x: 556, startPoint y: 490, endPoint x: 591, endPoint y: 488, distance: 35.1
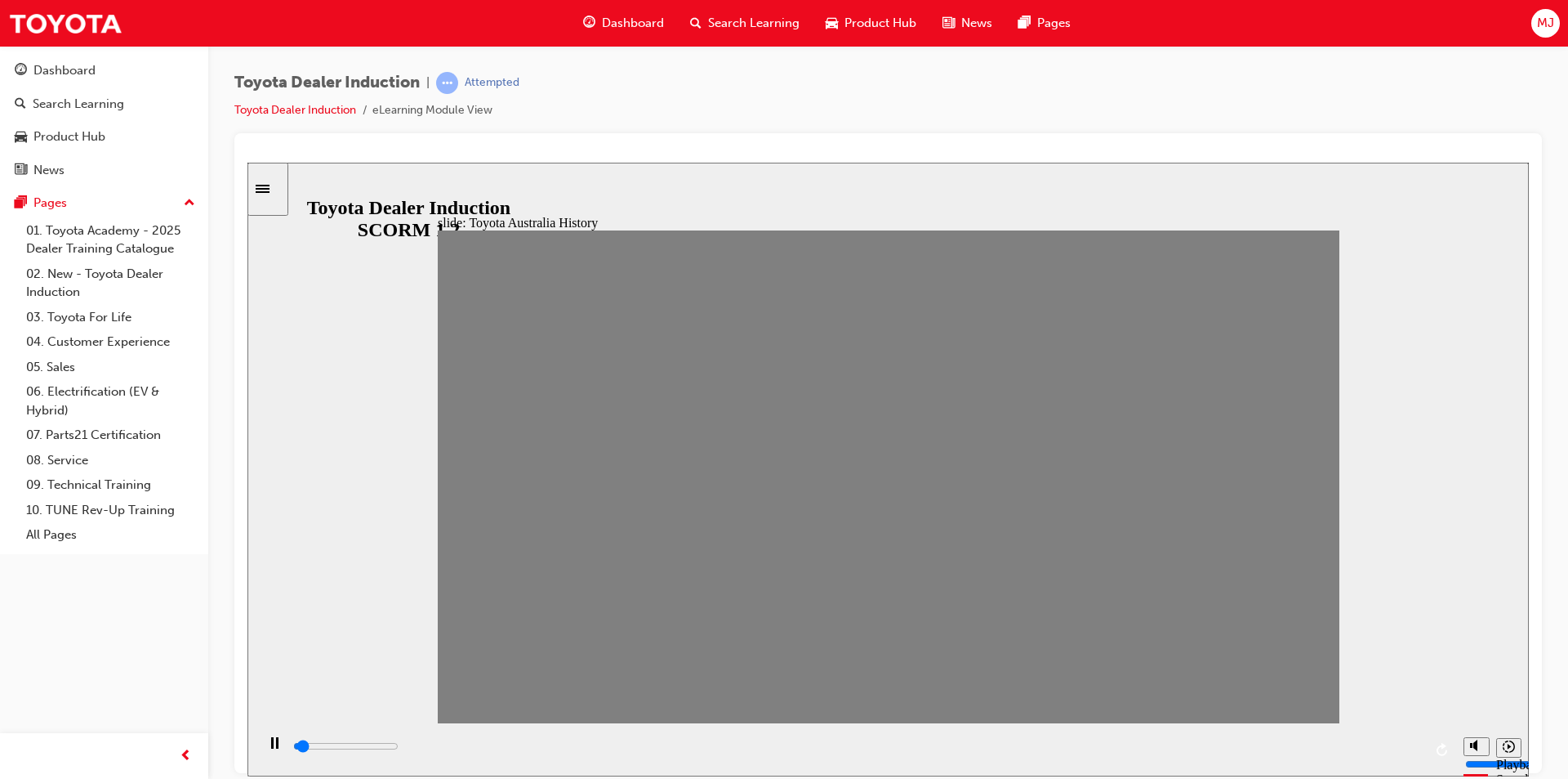
drag, startPoint x: 591, startPoint y: 488, endPoint x: 639, endPoint y: 484, distance: 48.2
drag, startPoint x: 634, startPoint y: 485, endPoint x: 681, endPoint y: 482, distance: 47.1
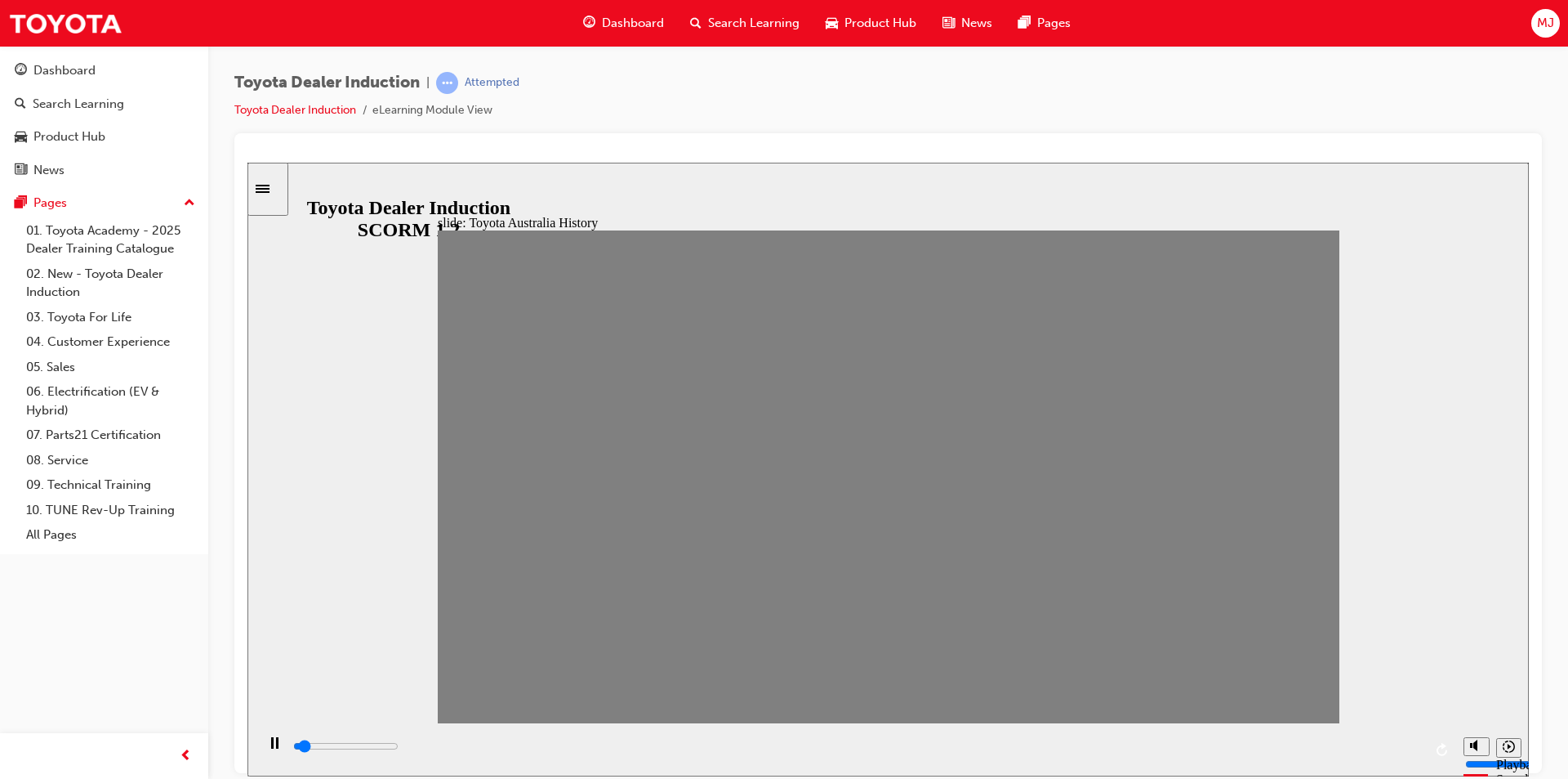
drag, startPoint x: 681, startPoint y: 482, endPoint x: 711, endPoint y: 479, distance: 30.1
drag, startPoint x: 716, startPoint y: 485, endPoint x: 764, endPoint y: 488, distance: 48.1
drag, startPoint x: 767, startPoint y: 486, endPoint x: 804, endPoint y: 487, distance: 37.0
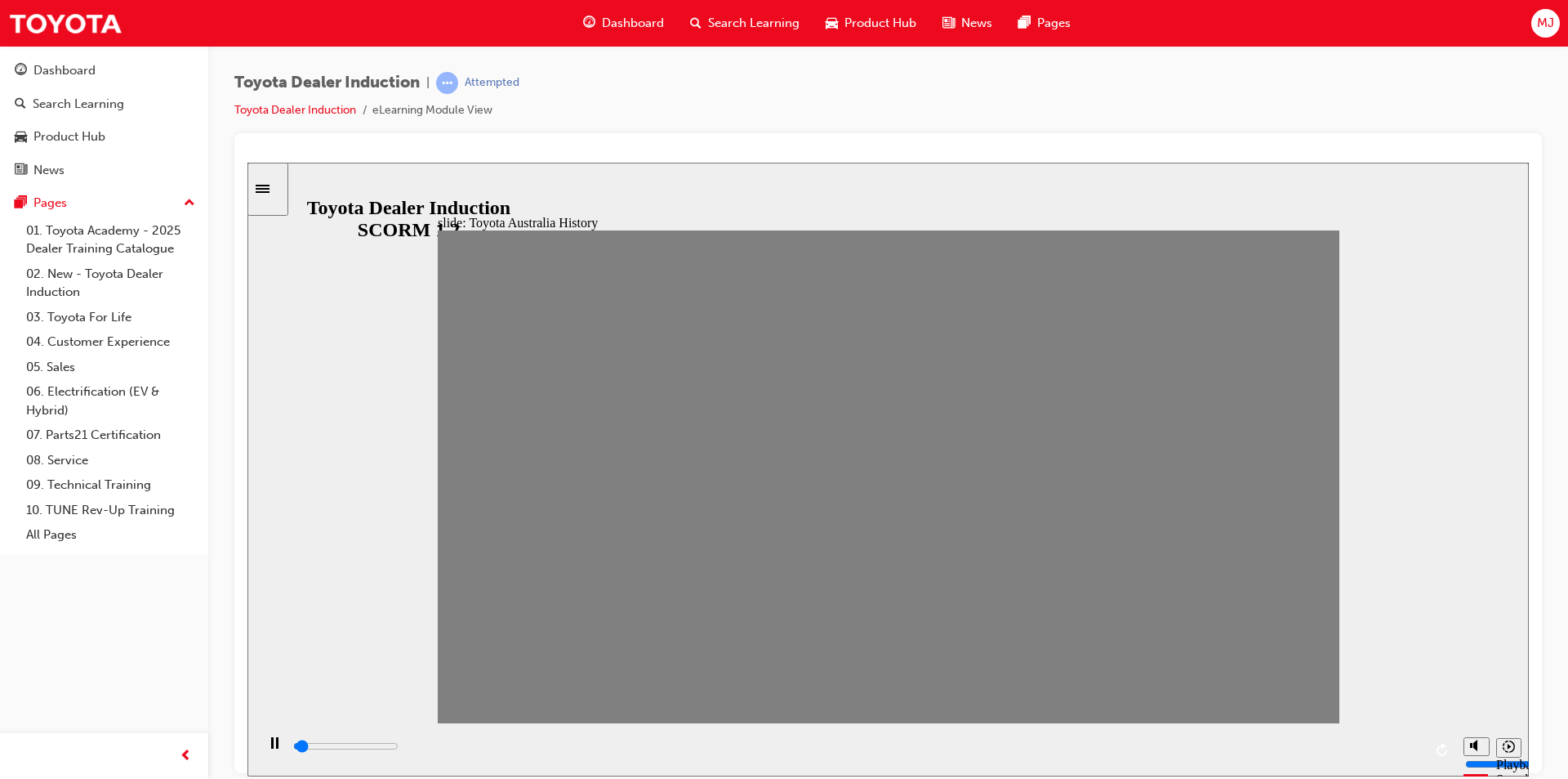
drag, startPoint x: 812, startPoint y: 492, endPoint x: 839, endPoint y: 496, distance: 27.3
drag, startPoint x: 845, startPoint y: 498, endPoint x: 885, endPoint y: 497, distance: 40.0
drag, startPoint x: 885, startPoint y: 485, endPoint x: 925, endPoint y: 486, distance: 40.0
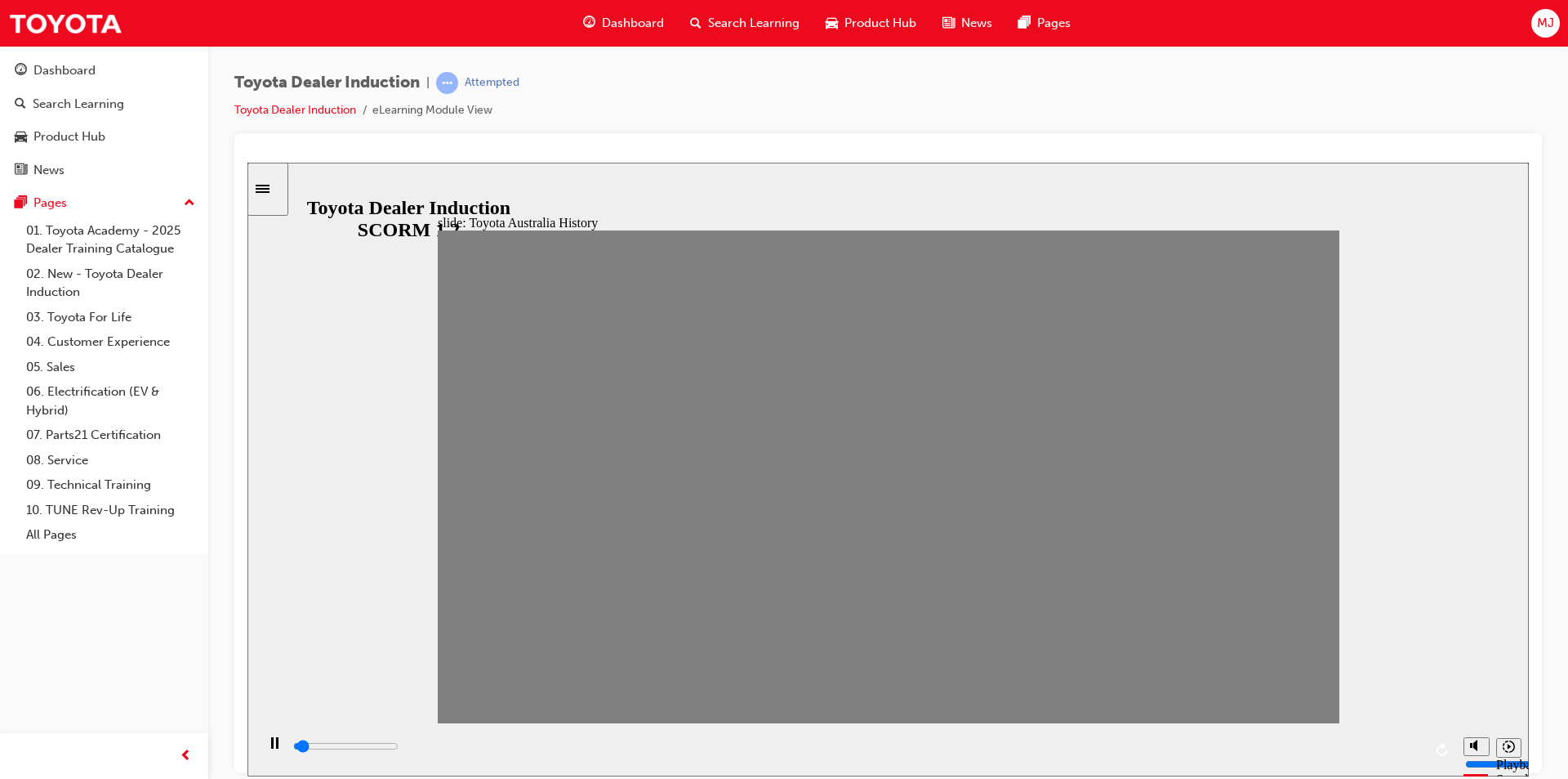
drag, startPoint x: 927, startPoint y: 485, endPoint x: 967, endPoint y: 488, distance: 40.1
drag, startPoint x: 967, startPoint y: 488, endPoint x: 1001, endPoint y: 491, distance: 34.1
drag, startPoint x: 1001, startPoint y: 491, endPoint x: 1029, endPoint y: 495, distance: 28.3
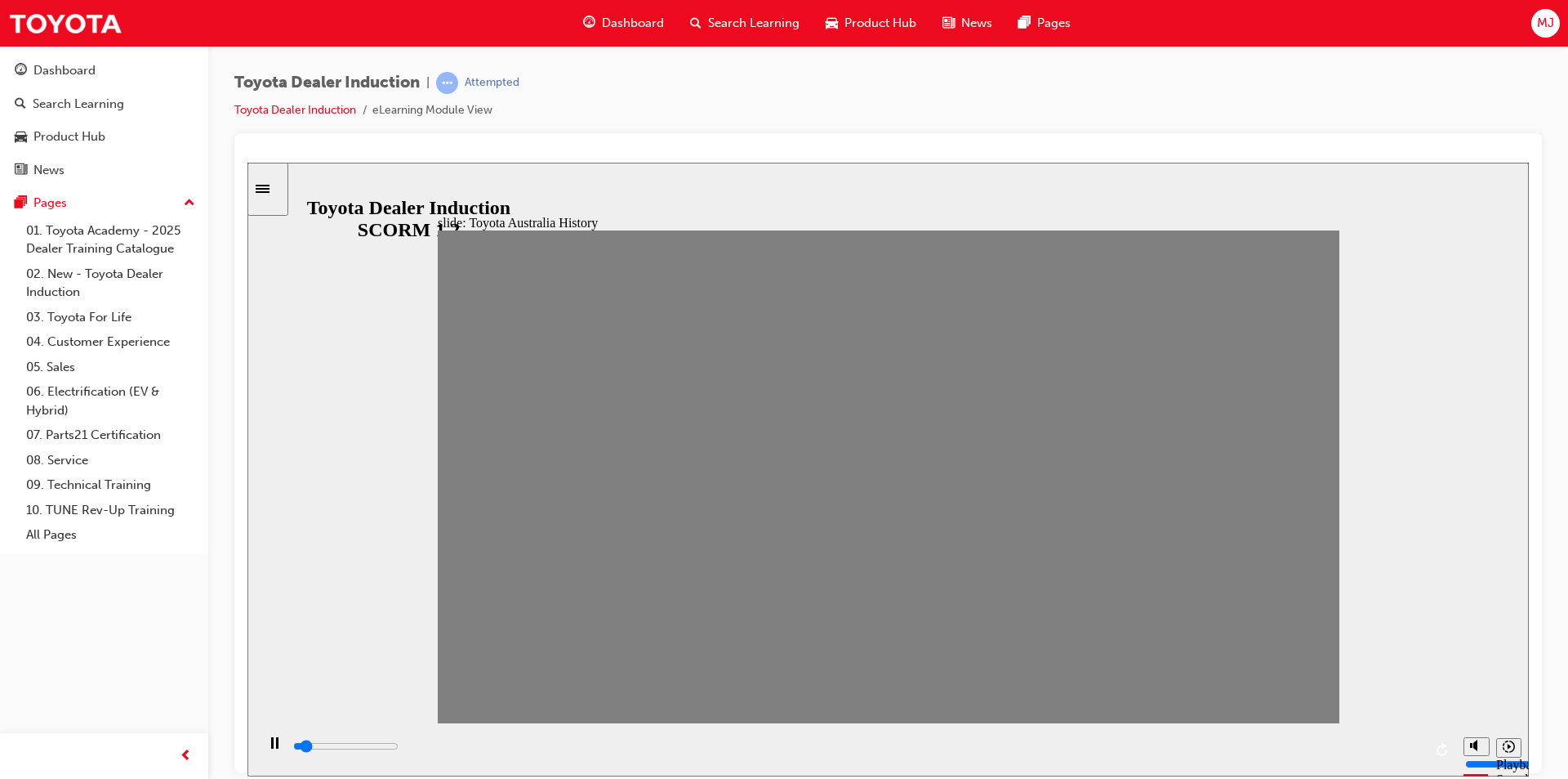
drag, startPoint x: 1052, startPoint y: 486, endPoint x: 1081, endPoint y: 486, distance: 29.0
drag, startPoint x: 1092, startPoint y: 490, endPoint x: 1129, endPoint y: 491, distance: 37.0
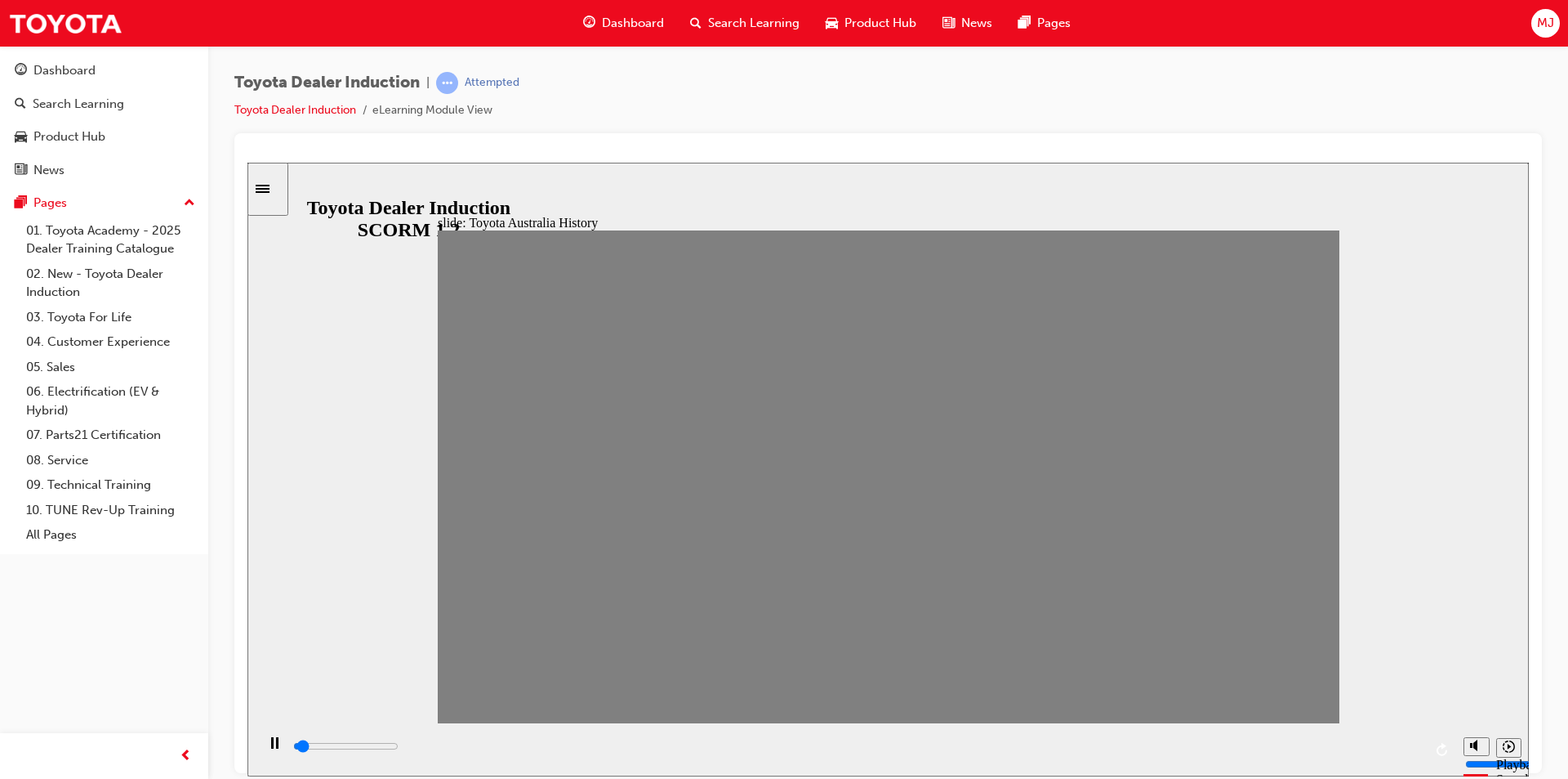
drag, startPoint x: 1140, startPoint y: 488, endPoint x: 1180, endPoint y: 492, distance: 40.2
drag, startPoint x: 1180, startPoint y: 492, endPoint x: 1210, endPoint y: 492, distance: 30.0
drag, startPoint x: 1216, startPoint y: 493, endPoint x: 1274, endPoint y: 494, distance: 58.0
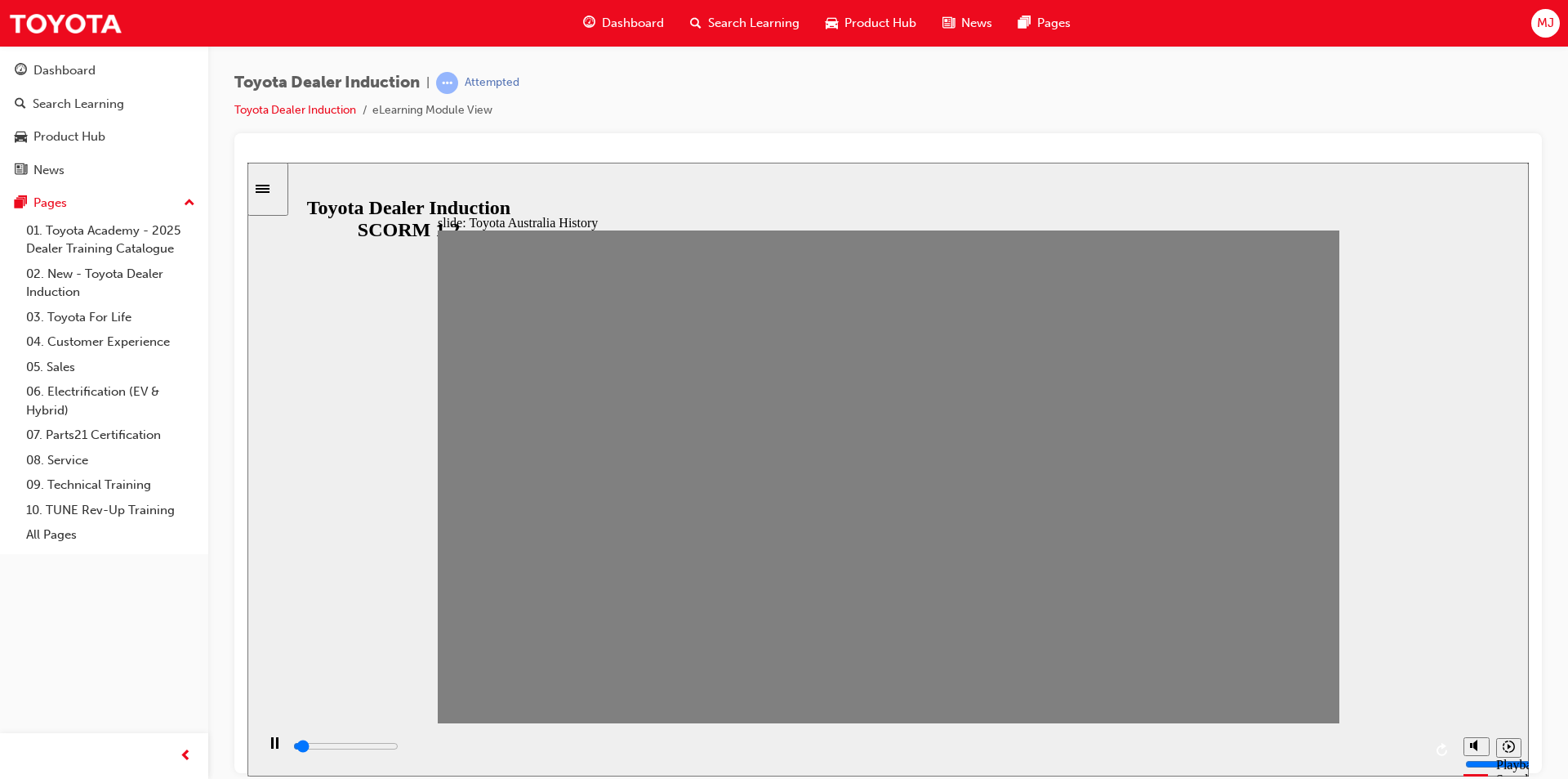
drag, startPoint x: 1258, startPoint y: 484, endPoint x: 1306, endPoint y: 488, distance: 48.2
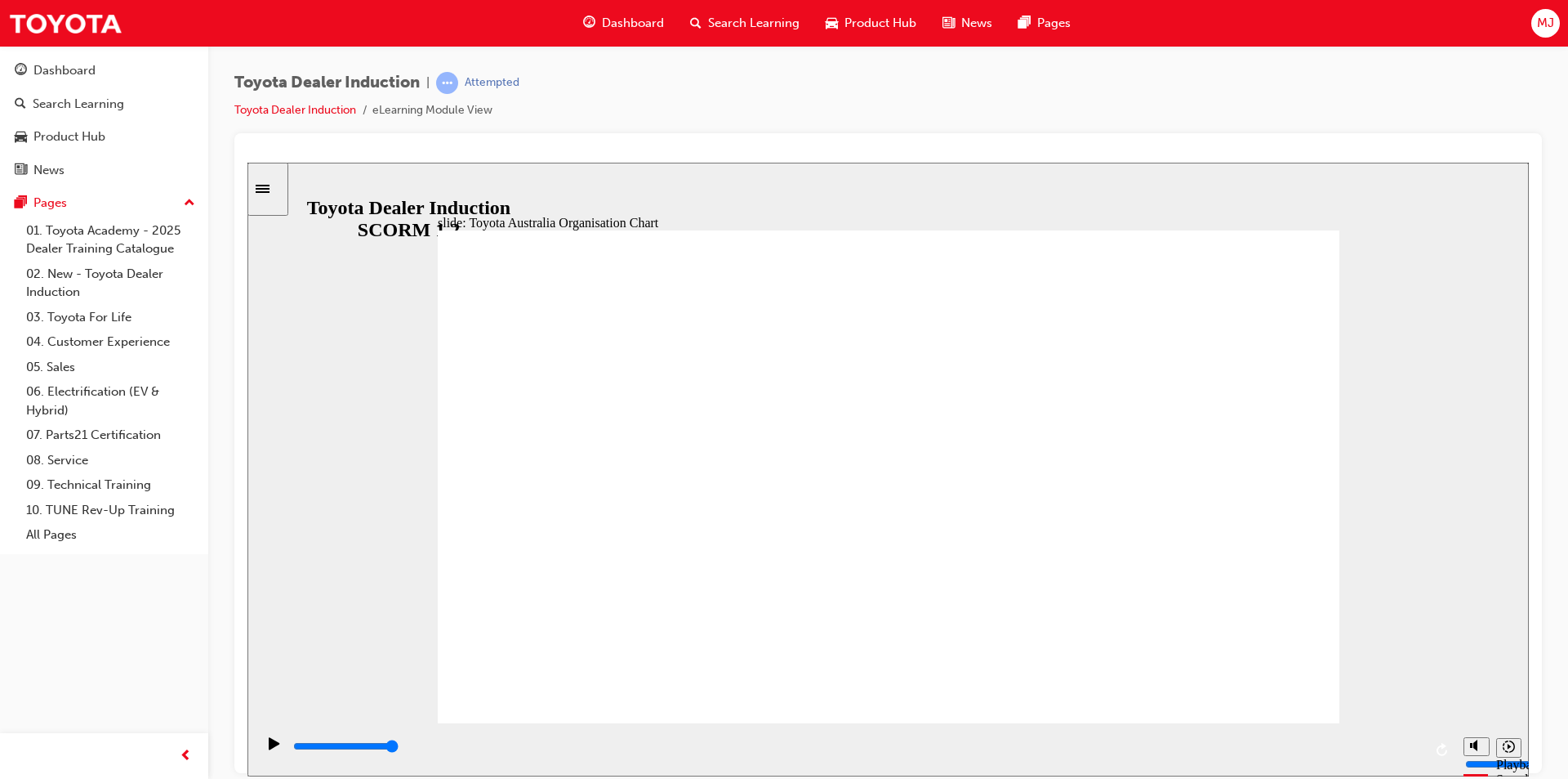
type input "5000"
radio input "true"
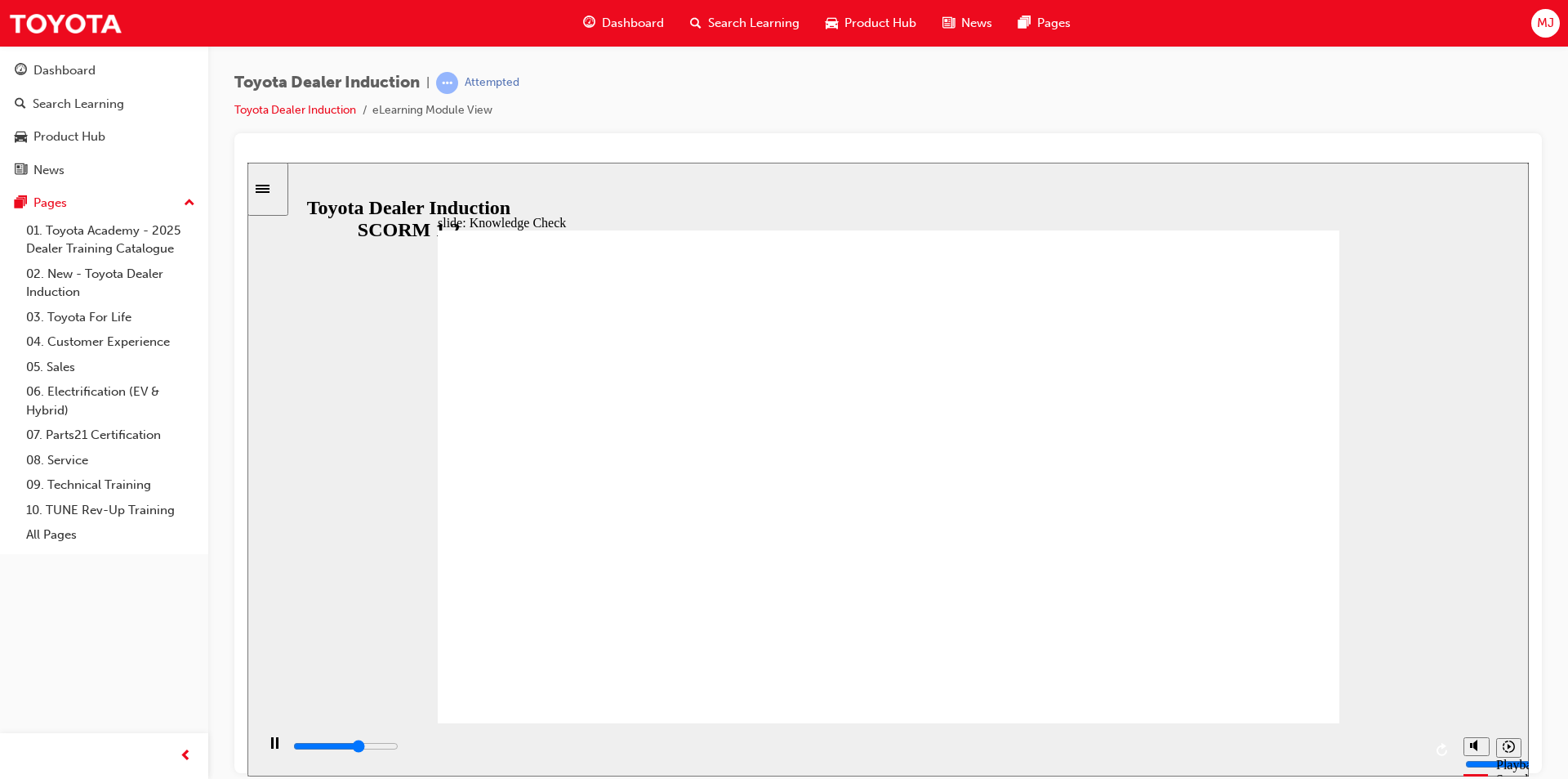
type input "3200"
radio input "true"
type input "4300"
radio input "true"
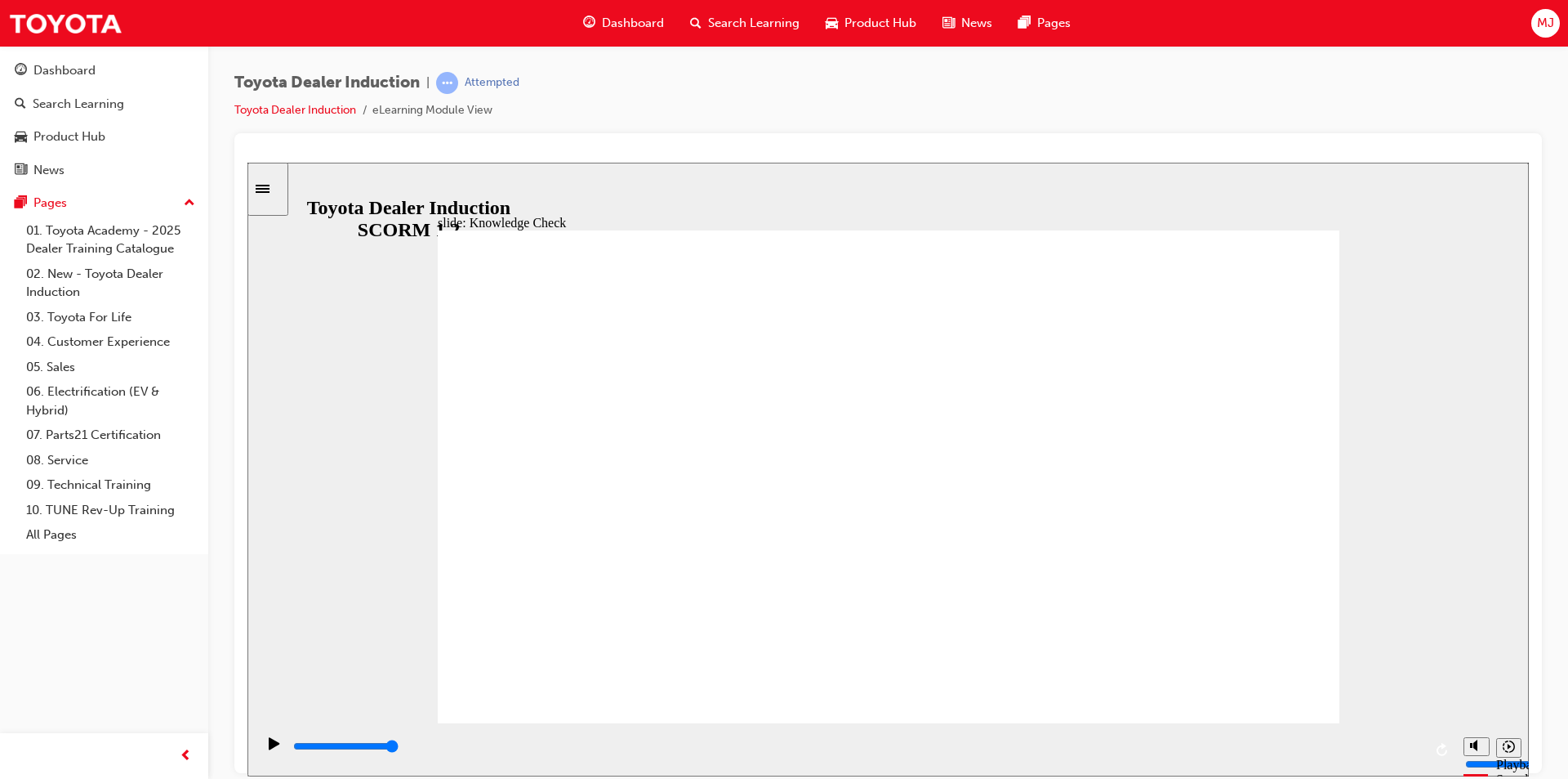
type input "9200"
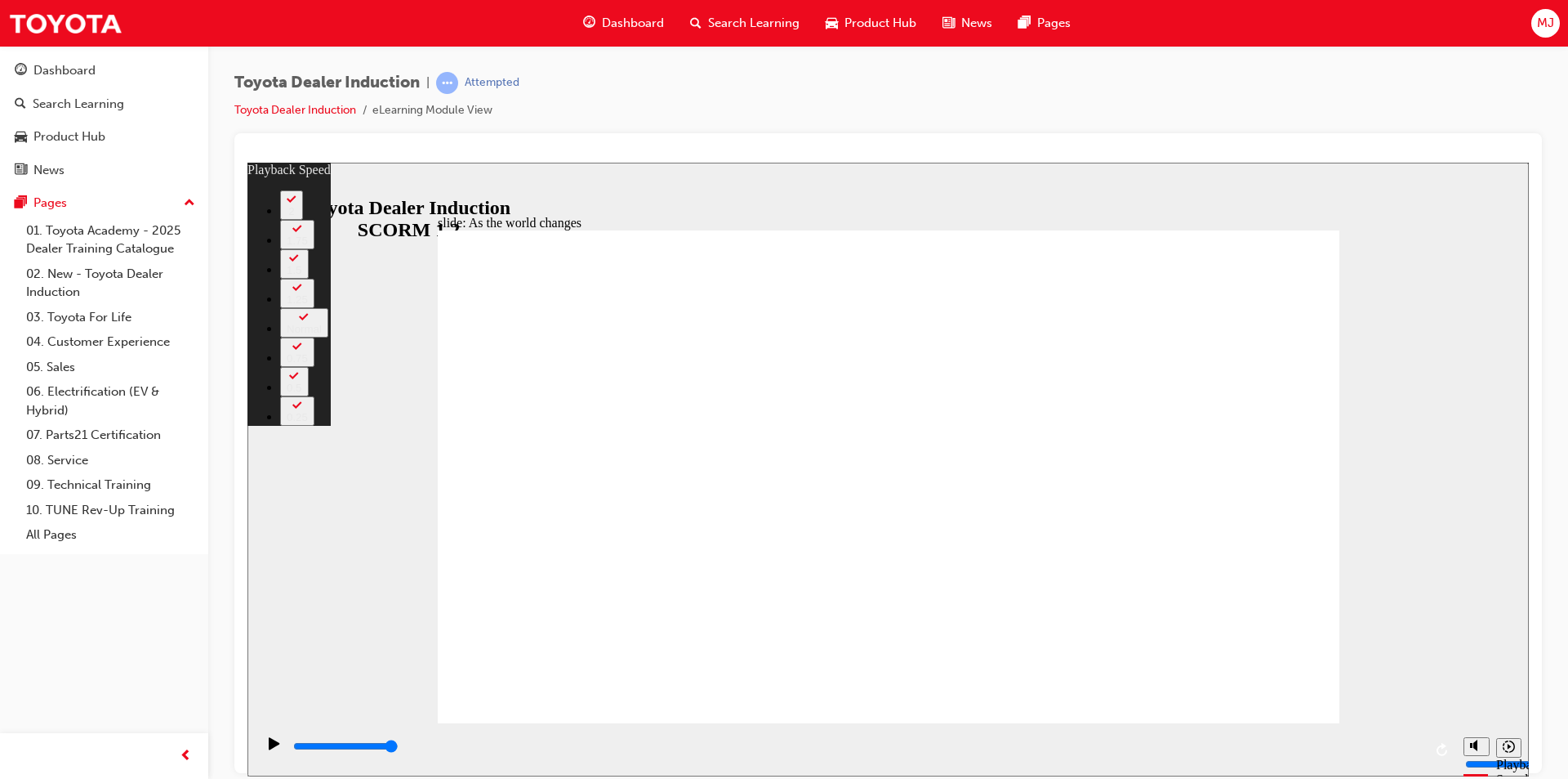
type input "102"
type input "8"
type input "102"
type input "8"
type input "102"
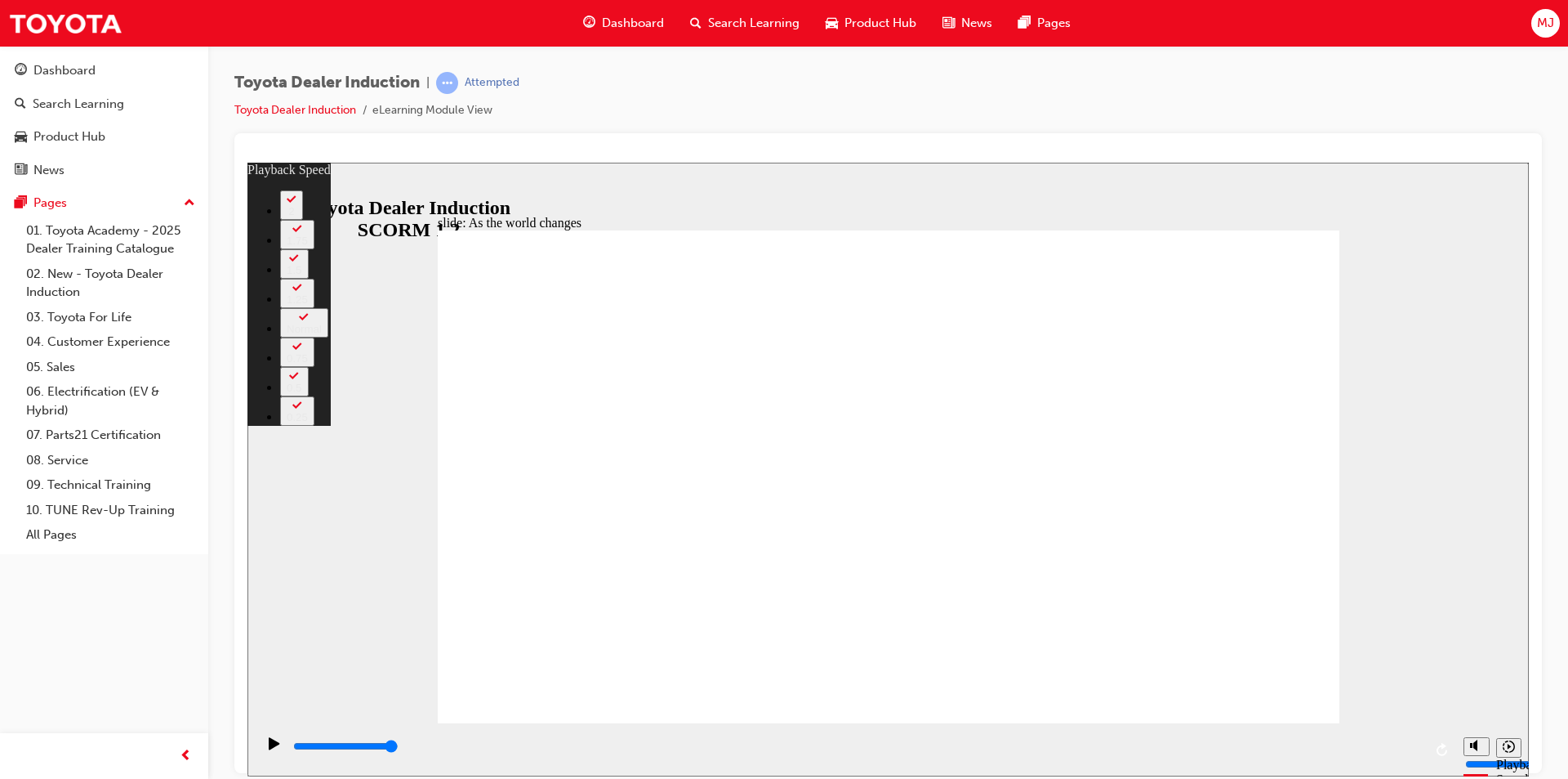
type input "8"
type input "102"
type input "8"
type input "9"
type input "102"
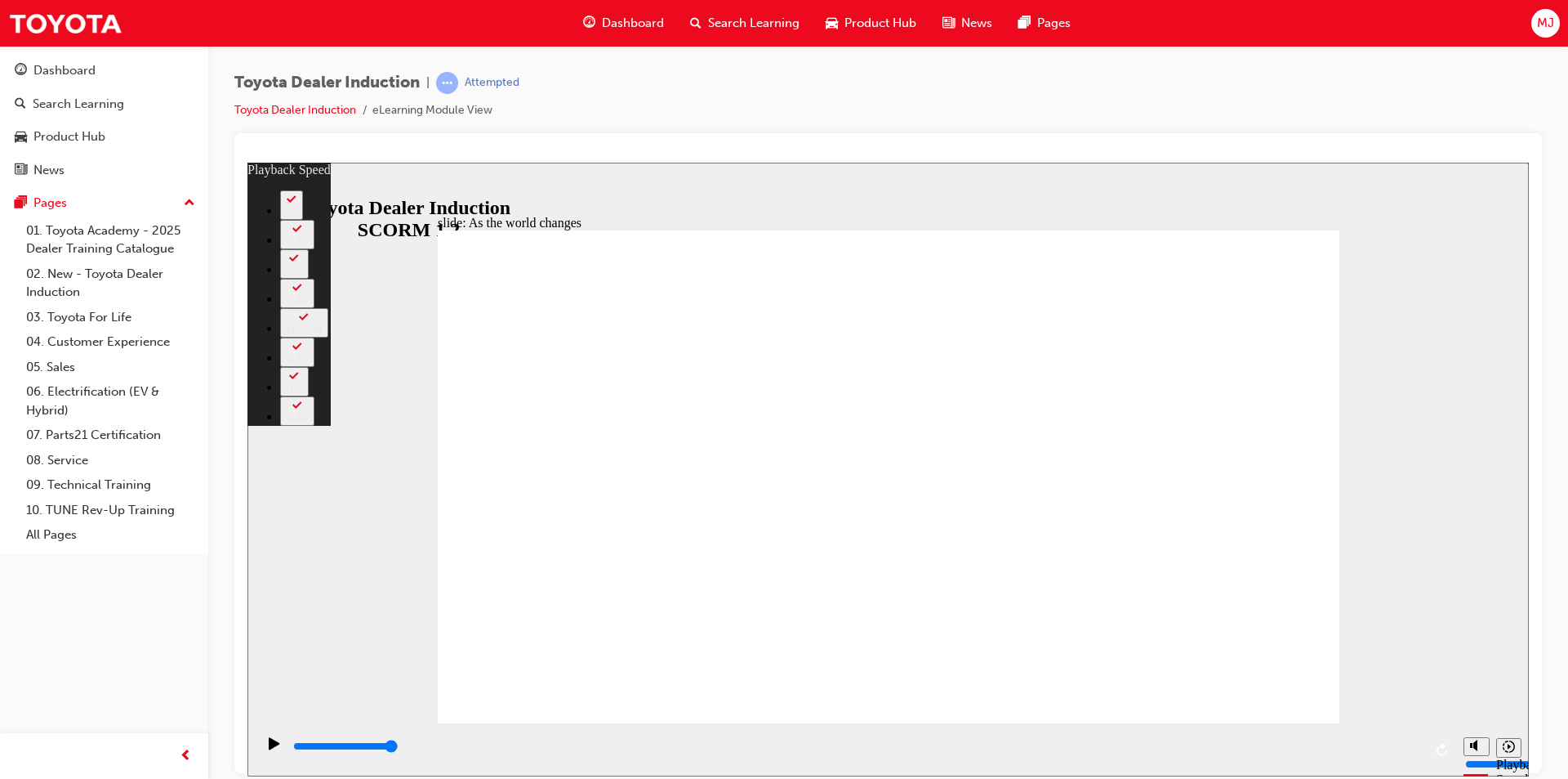
type input "9"
type input "102"
type input "9"
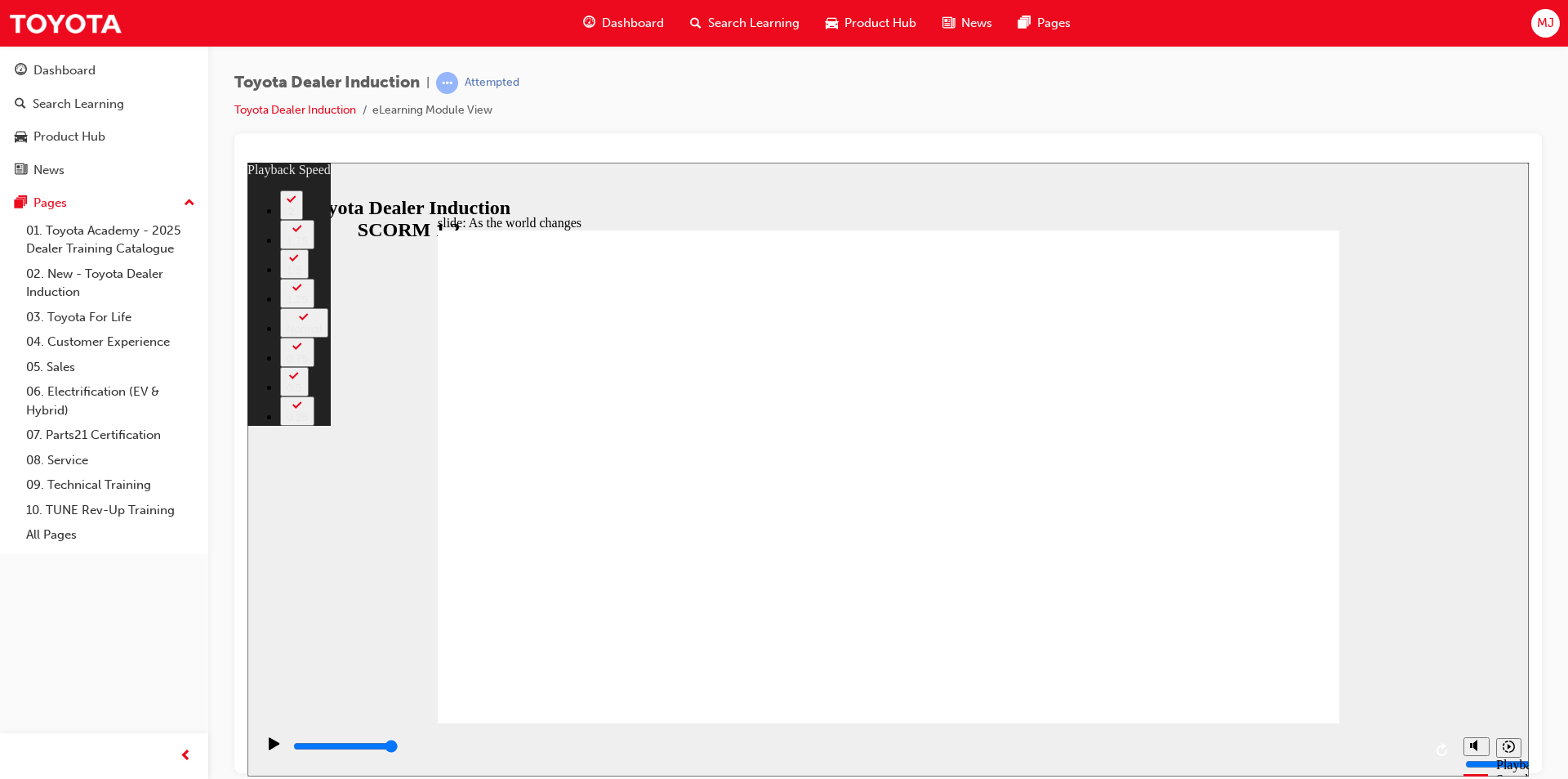
type input "102"
type input "9"
type input "10"
type input "102"
type input "10"
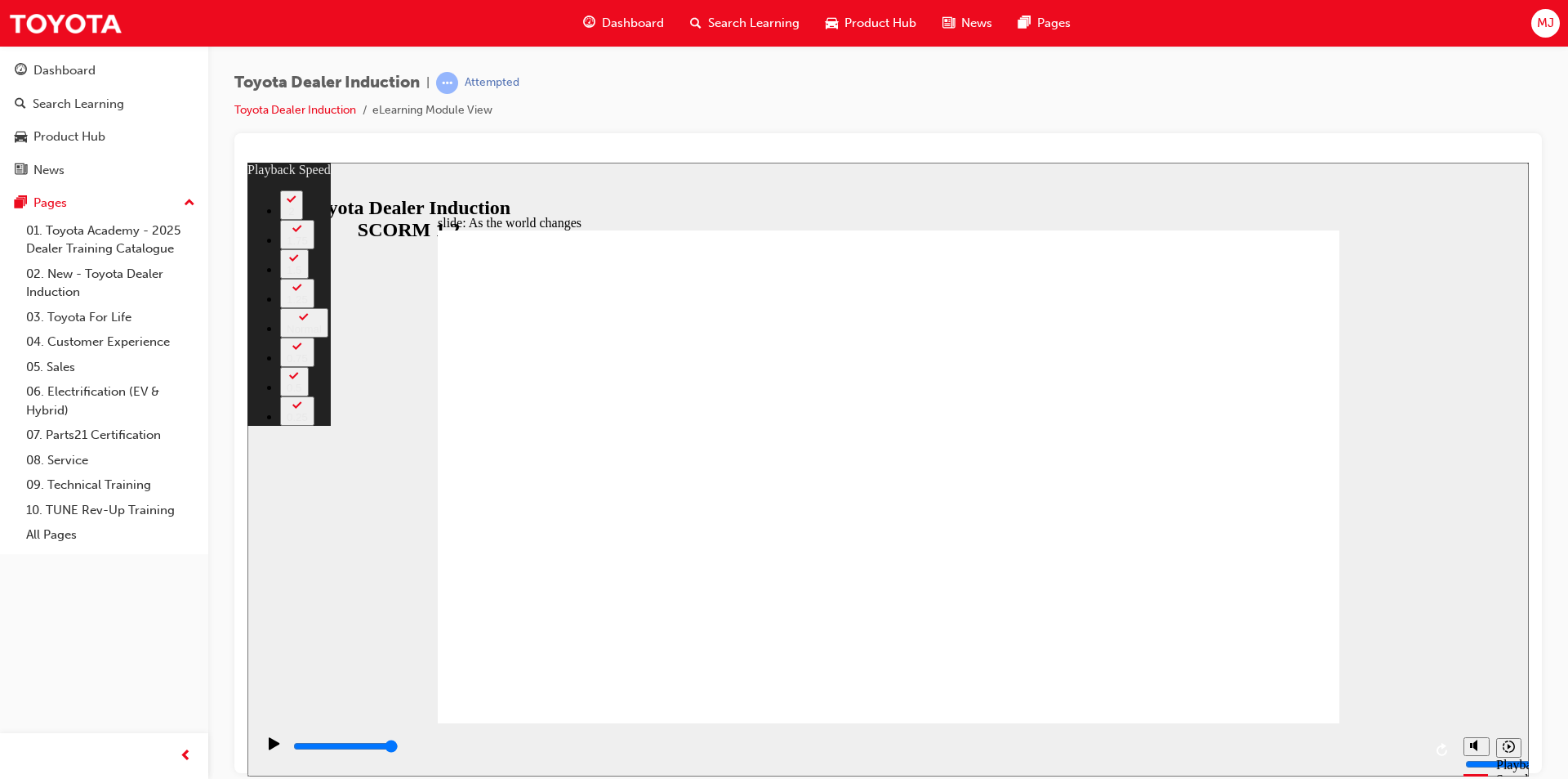
drag, startPoint x: 1199, startPoint y: 646, endPoint x: 1203, endPoint y: 630, distance: 16.5
type input "128"
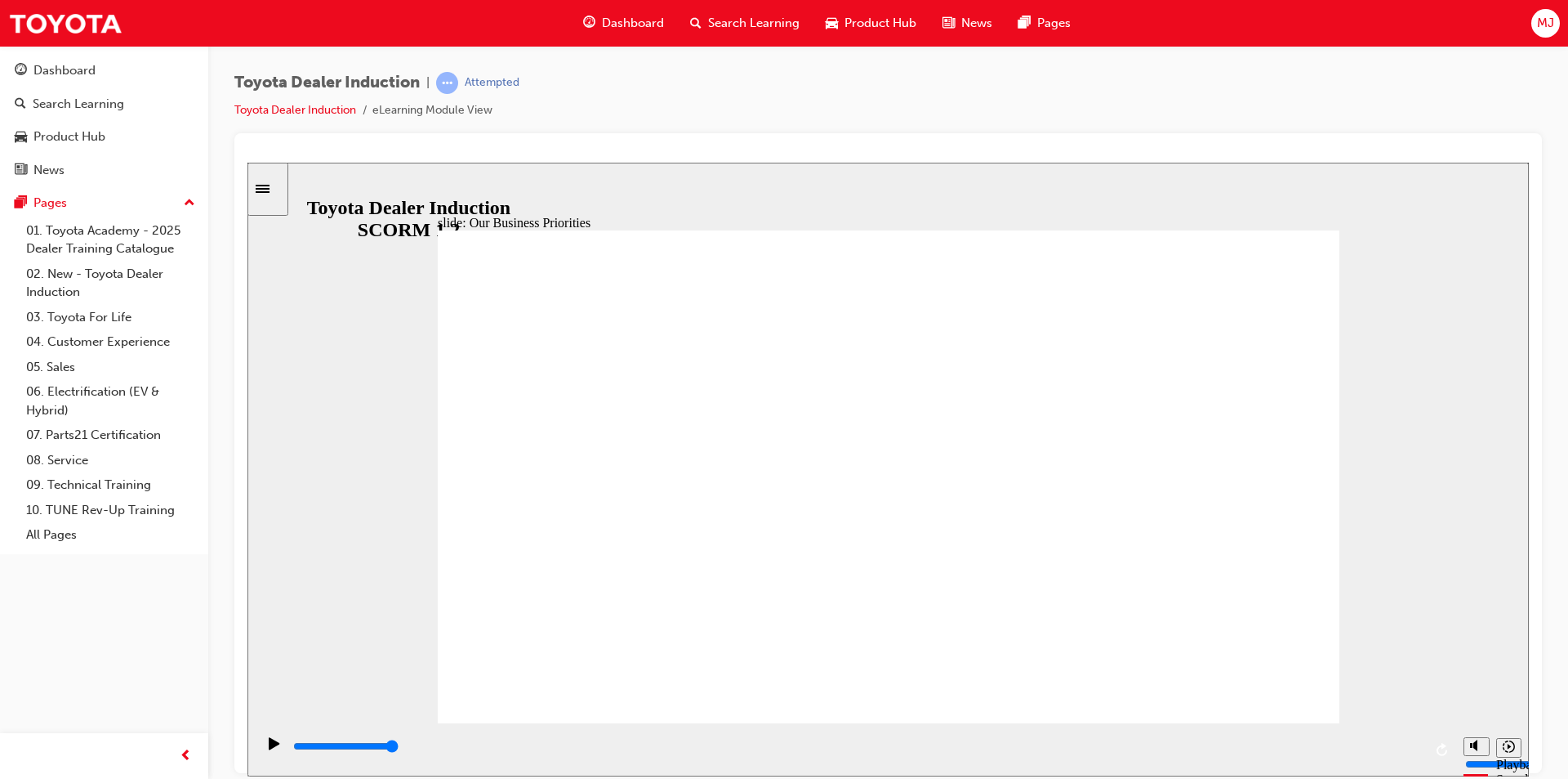
type input "53800"
type input "5000"
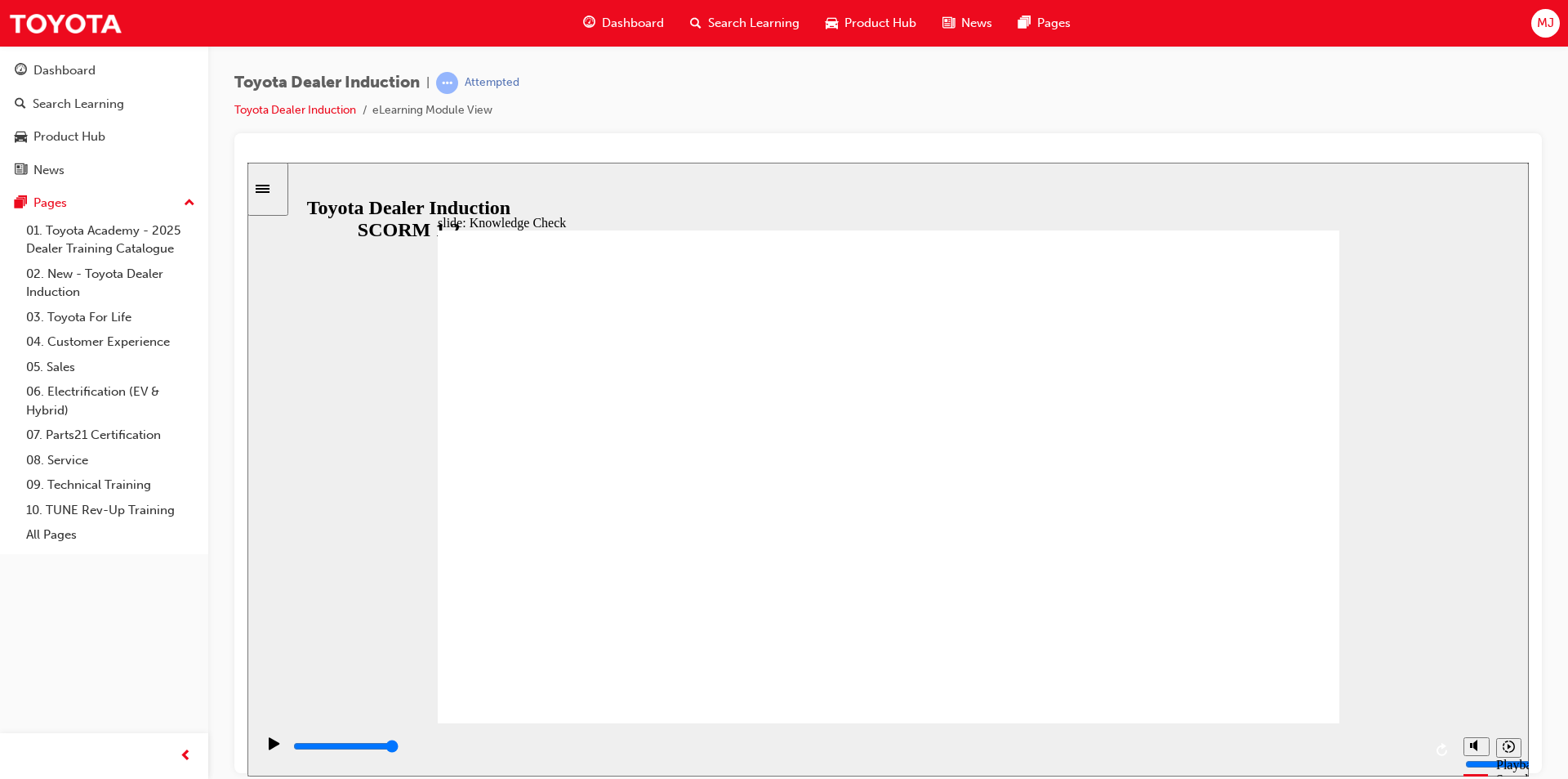
type input "800"
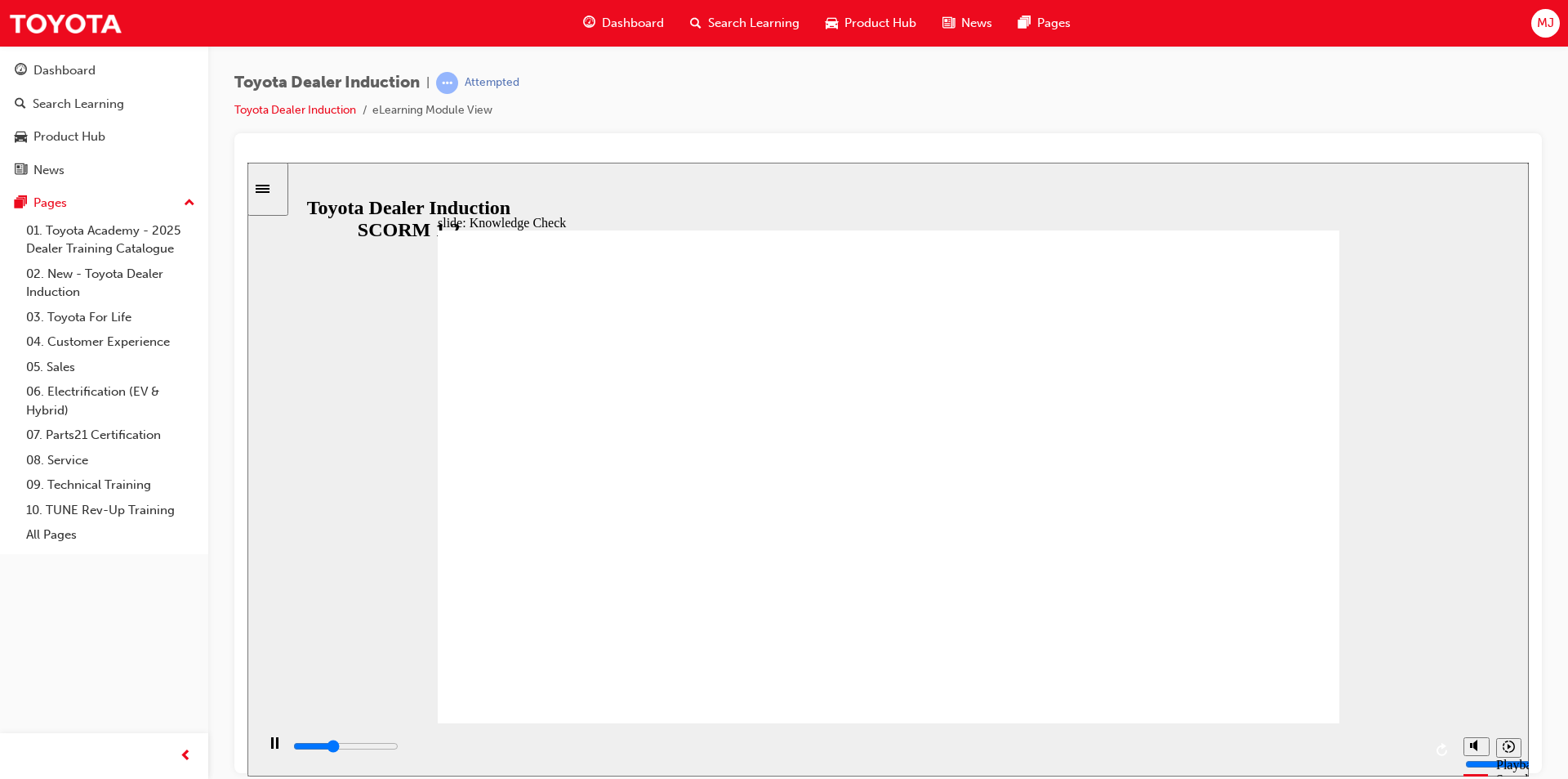
type input "4600"
type input "5000"
type input "h"
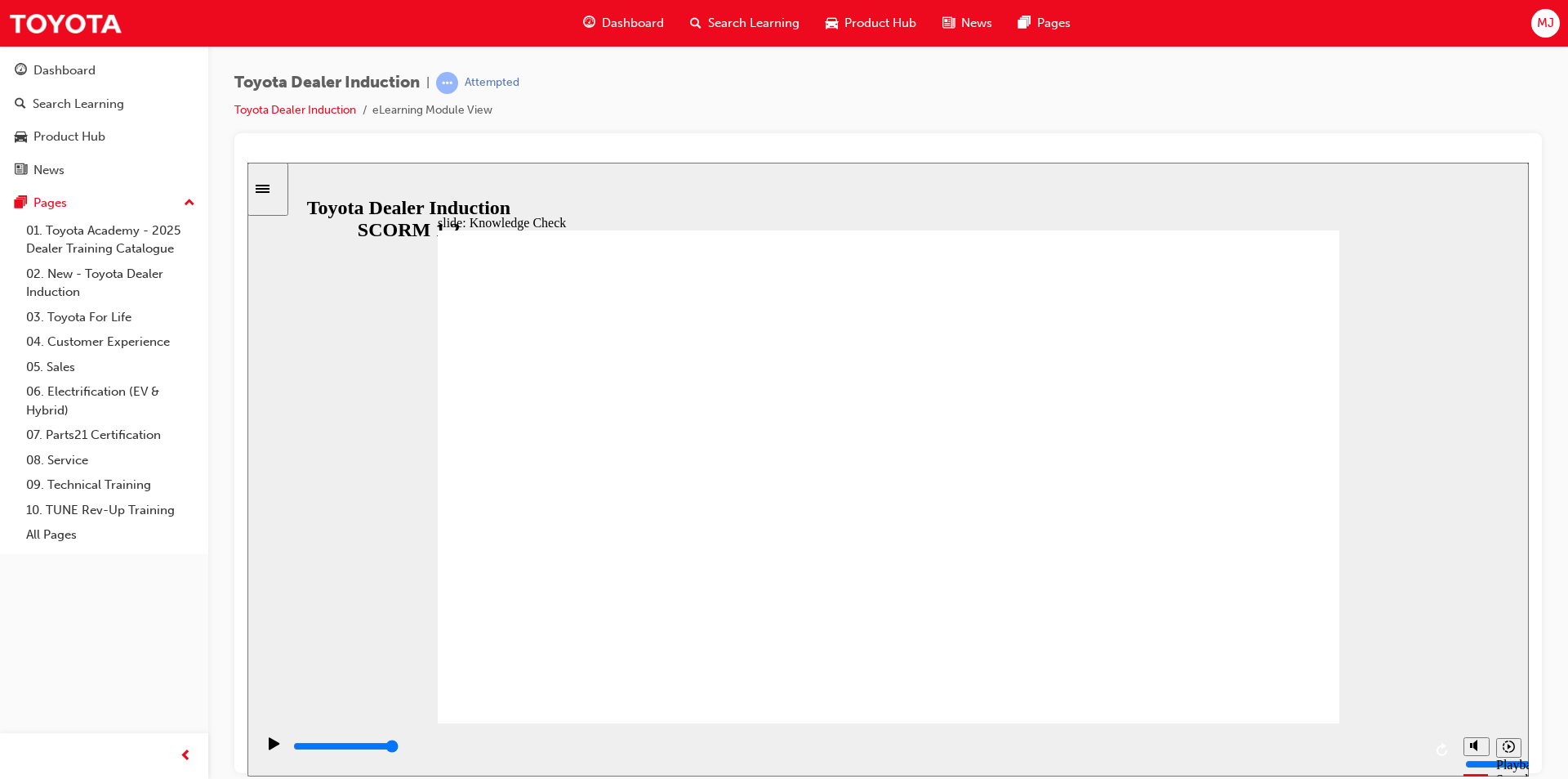
type input "h"
type input "ha"
type input "hap"
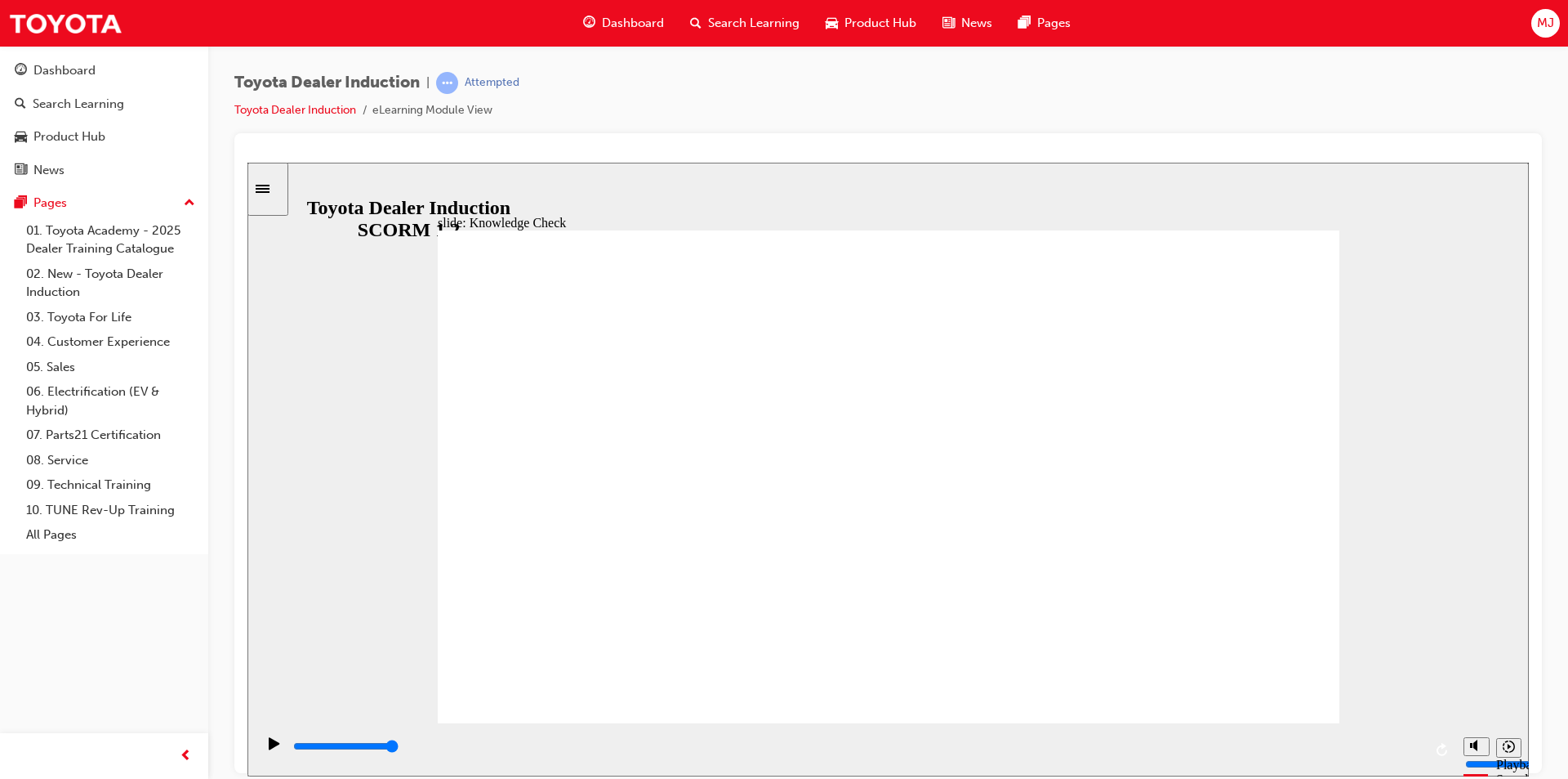
type input "happ"
type input "happi"
type input "happin"
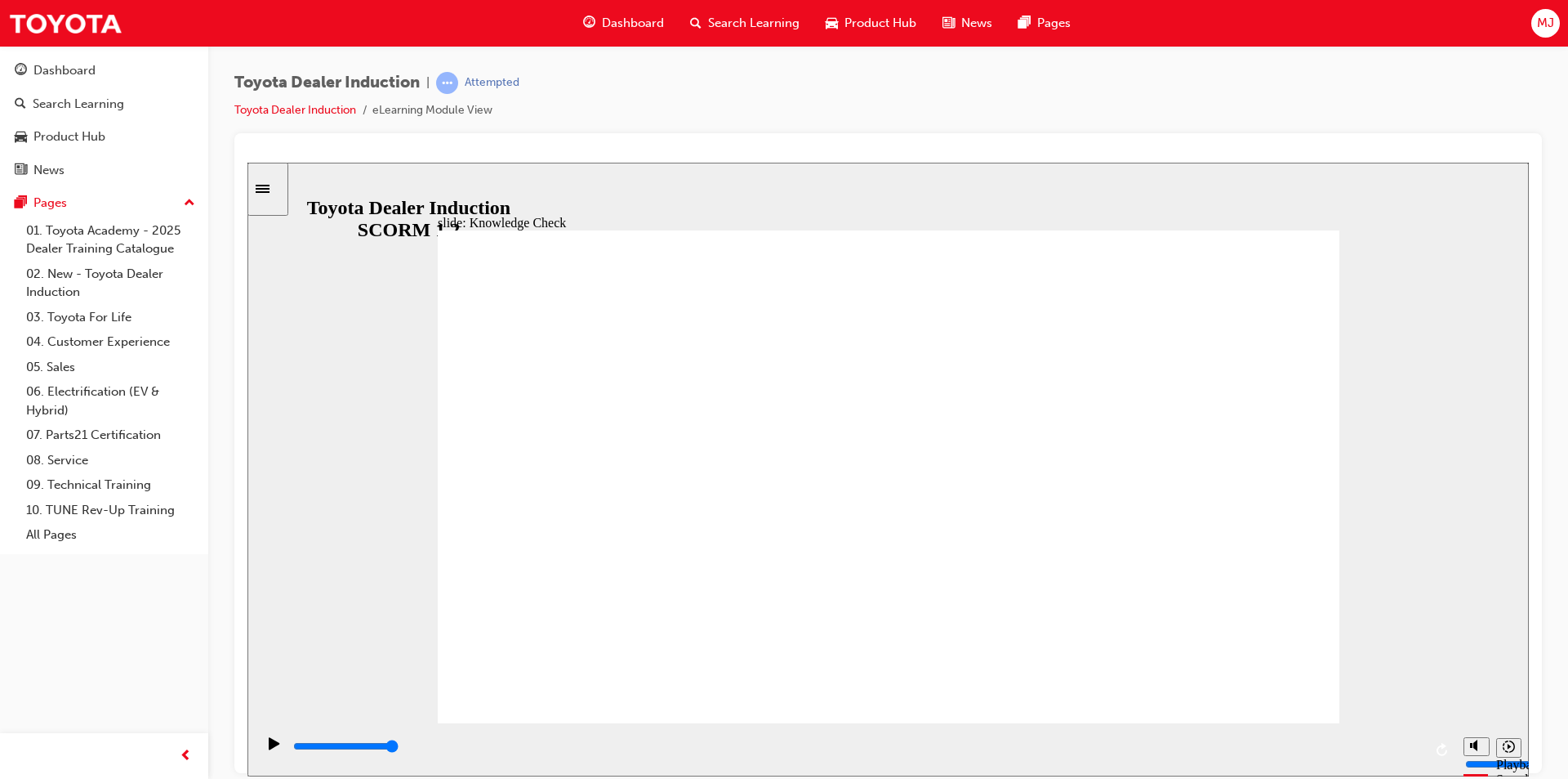
type input "happin"
type input "happine"
type input "happines"
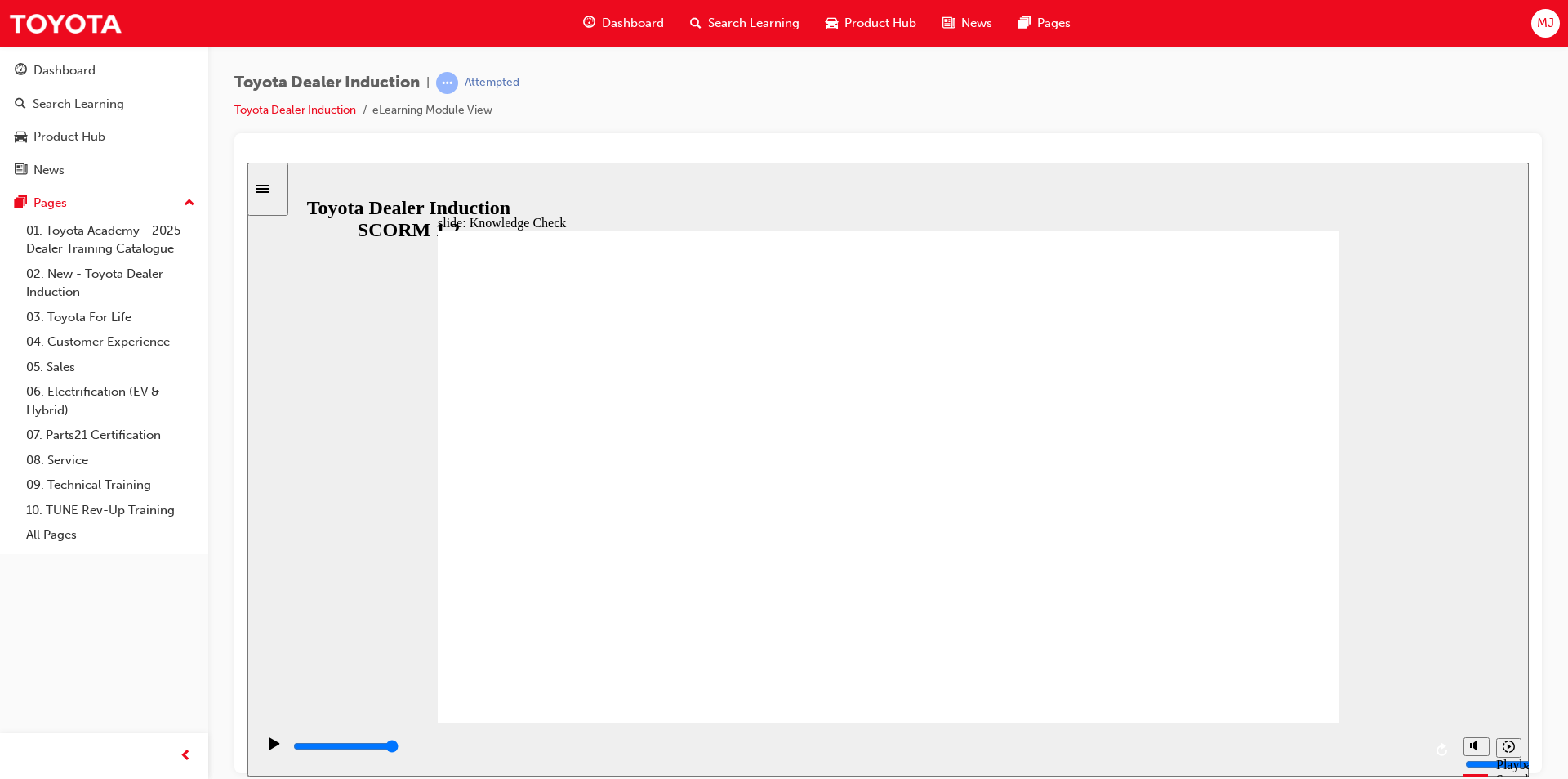
type input "happiness"
type input "4800"
type input "f"
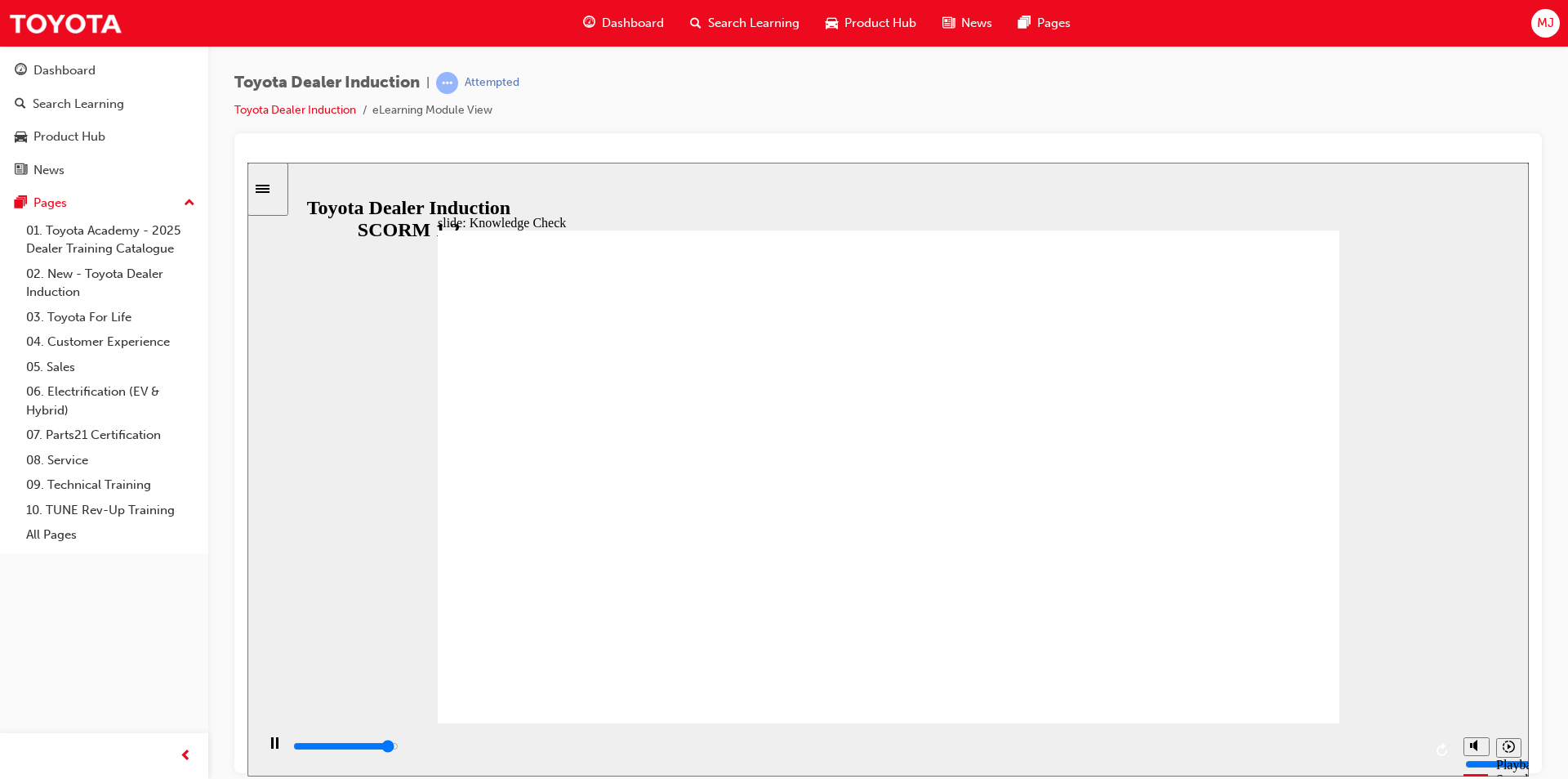
type input "f"
type input "5000"
type input "fr"
type input "fre"
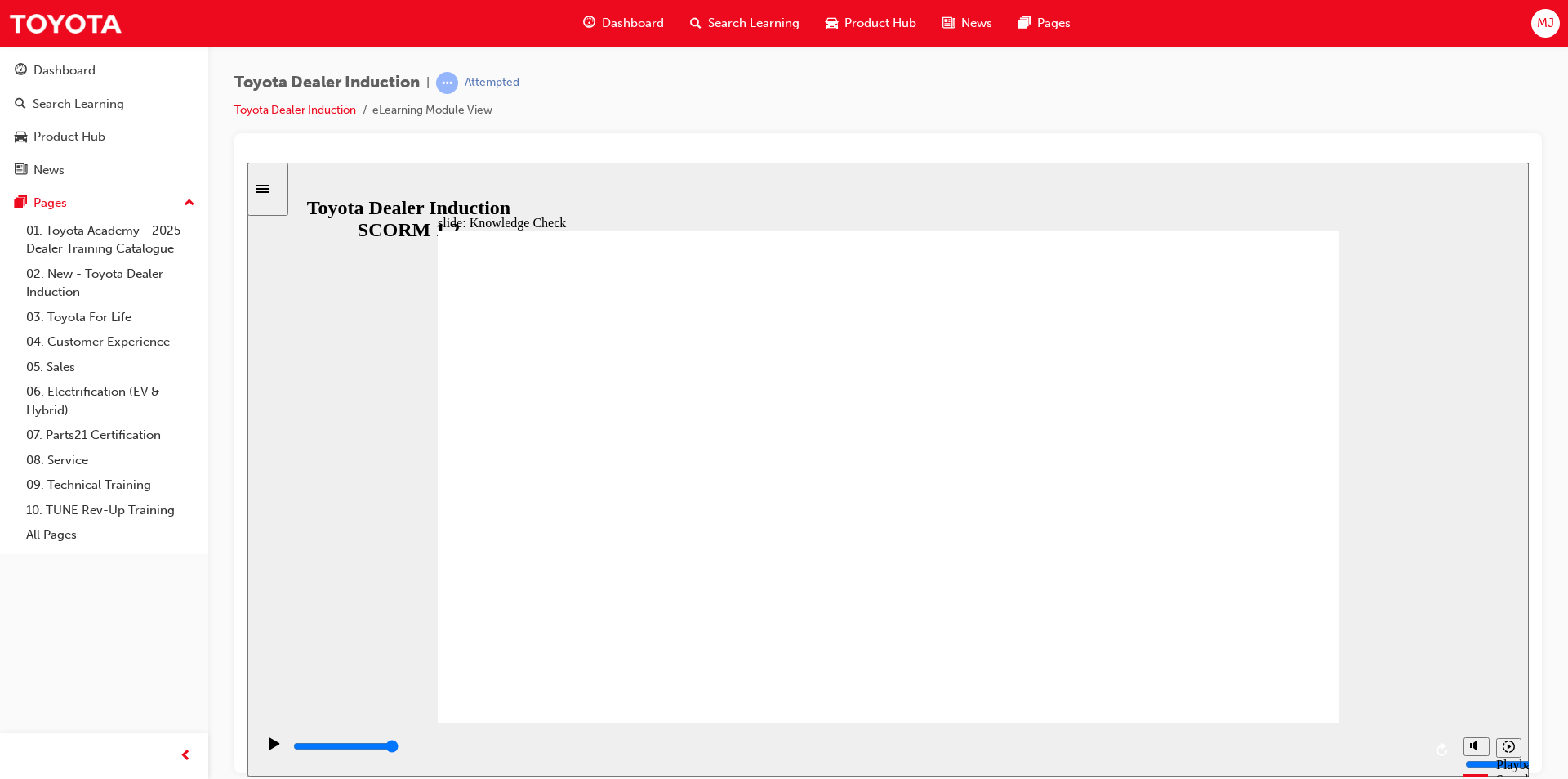
type input "fre"
type input "free"
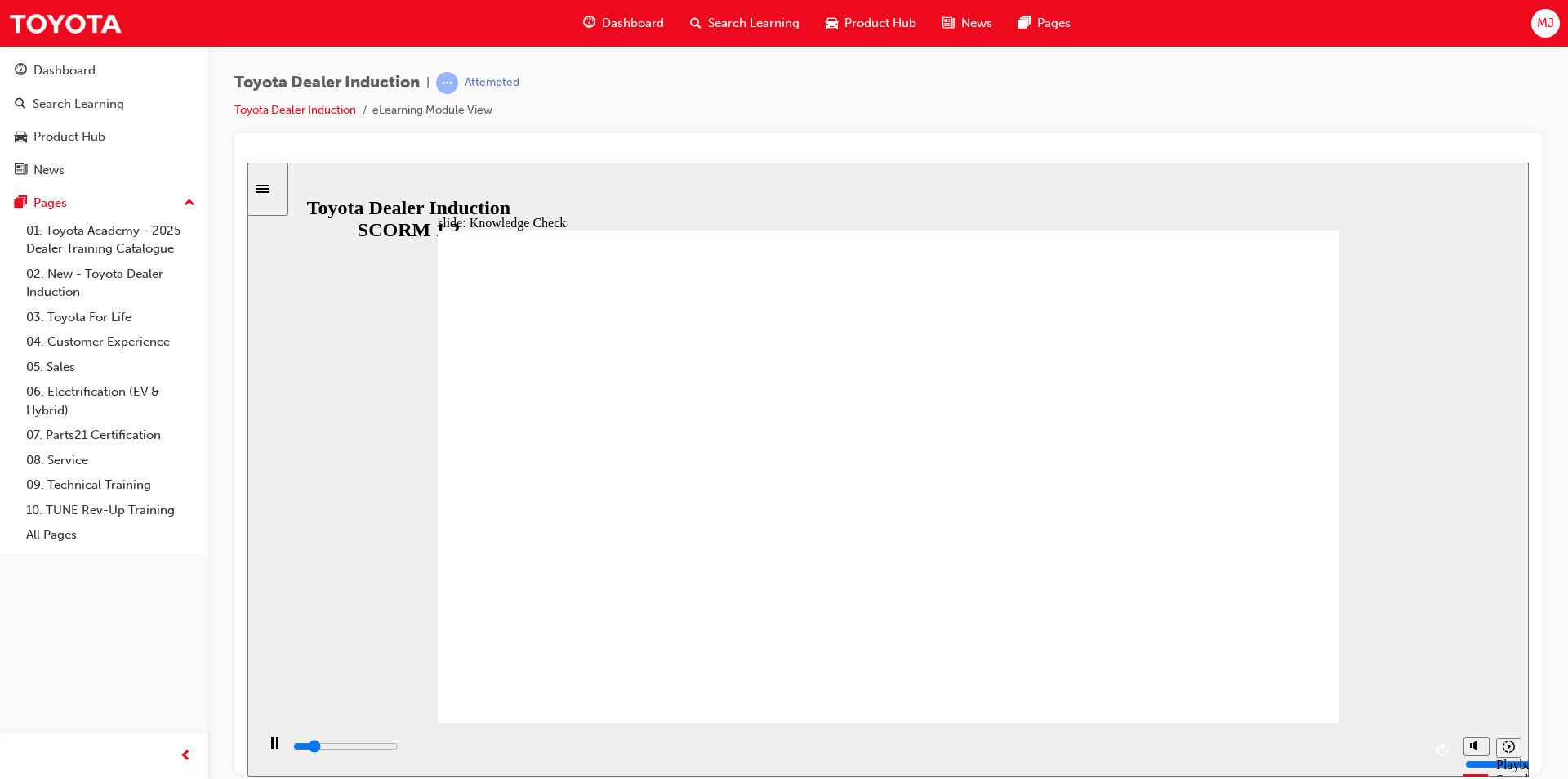
type input "800"
type input "free"
type input "2200"
type input "fre"
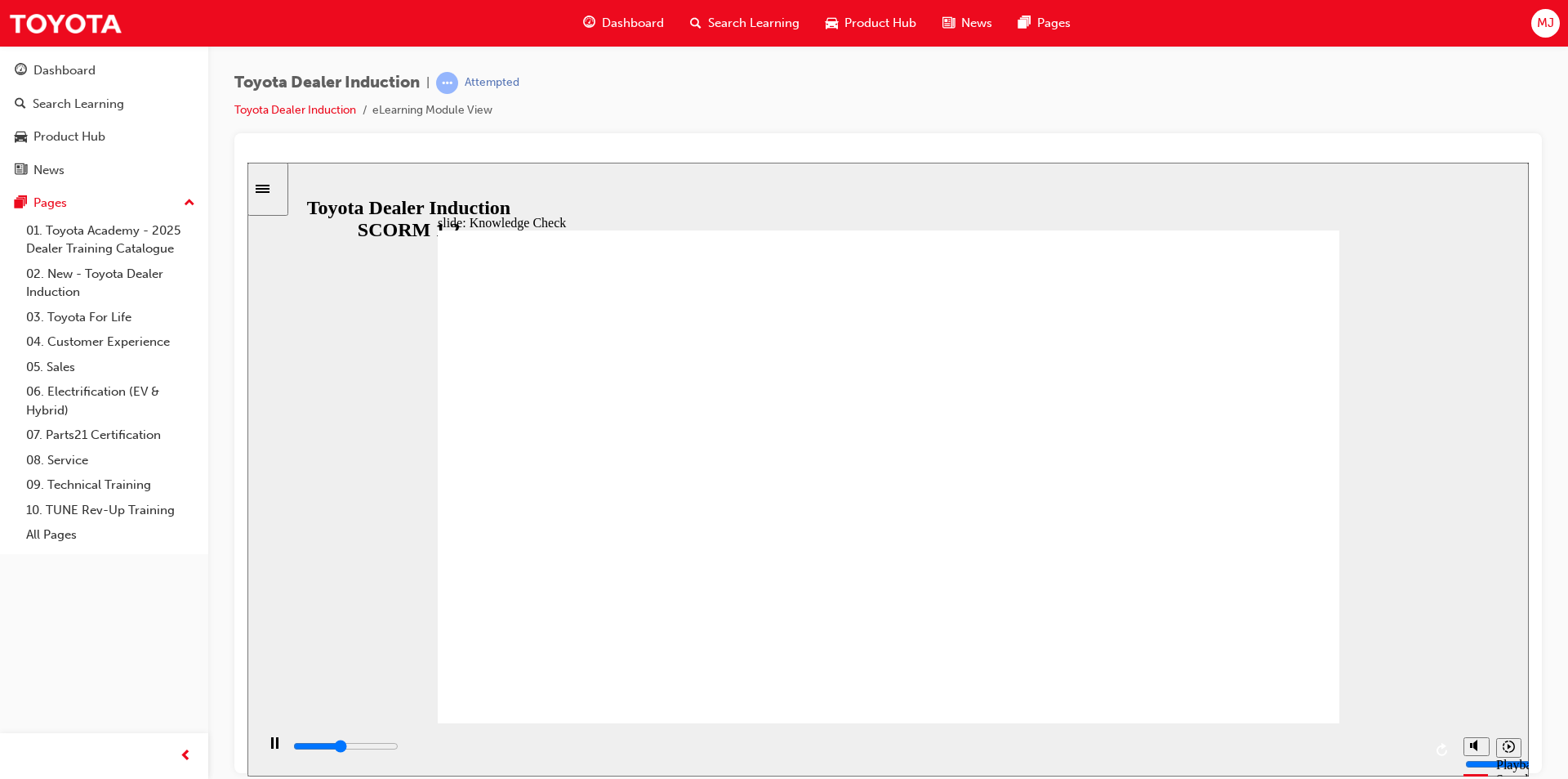
type input "fre"
type input "2400"
type input "fr"
type input "2600"
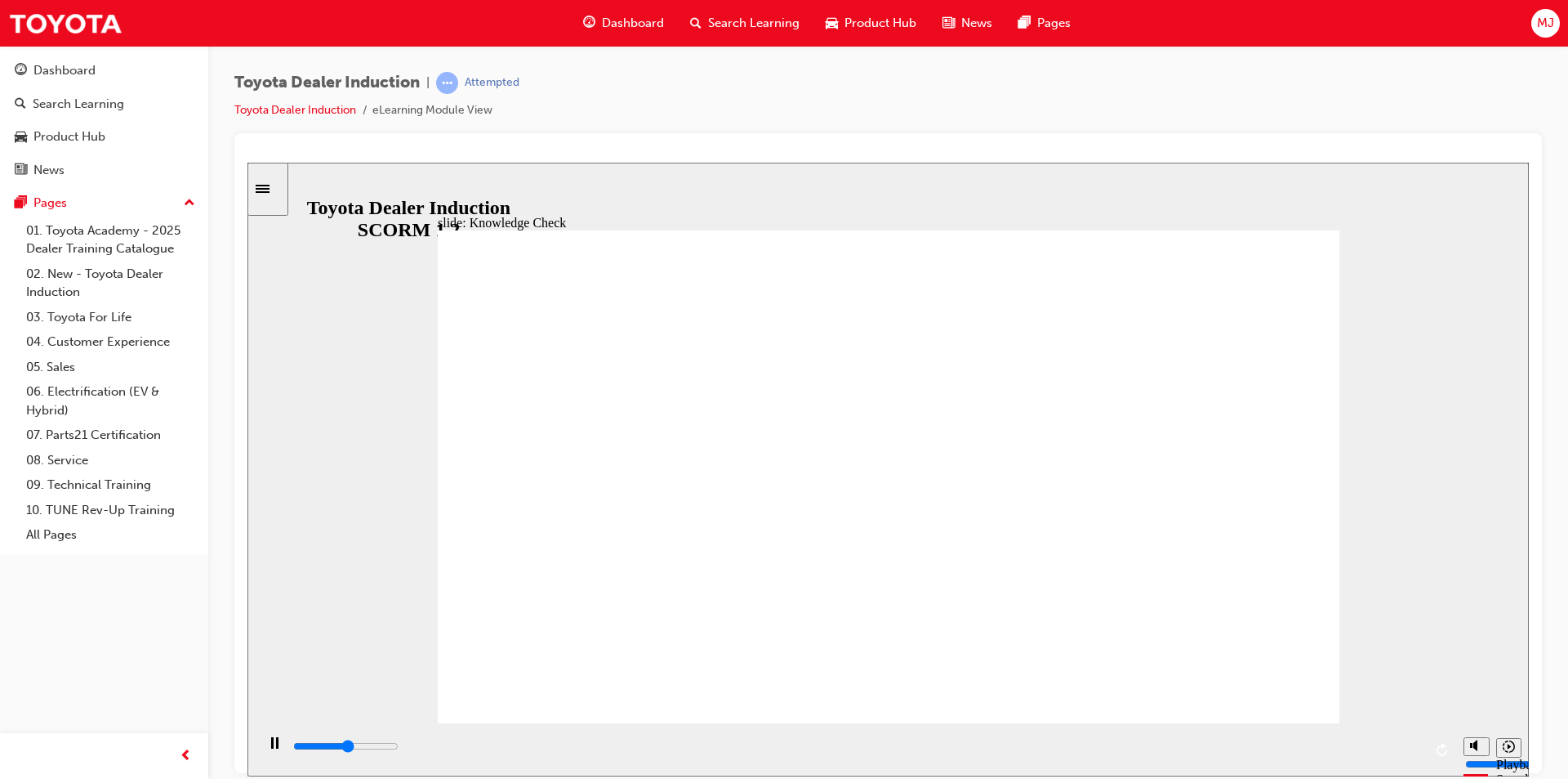
type input "f"
type input "2800"
type input "3800"
type input "m"
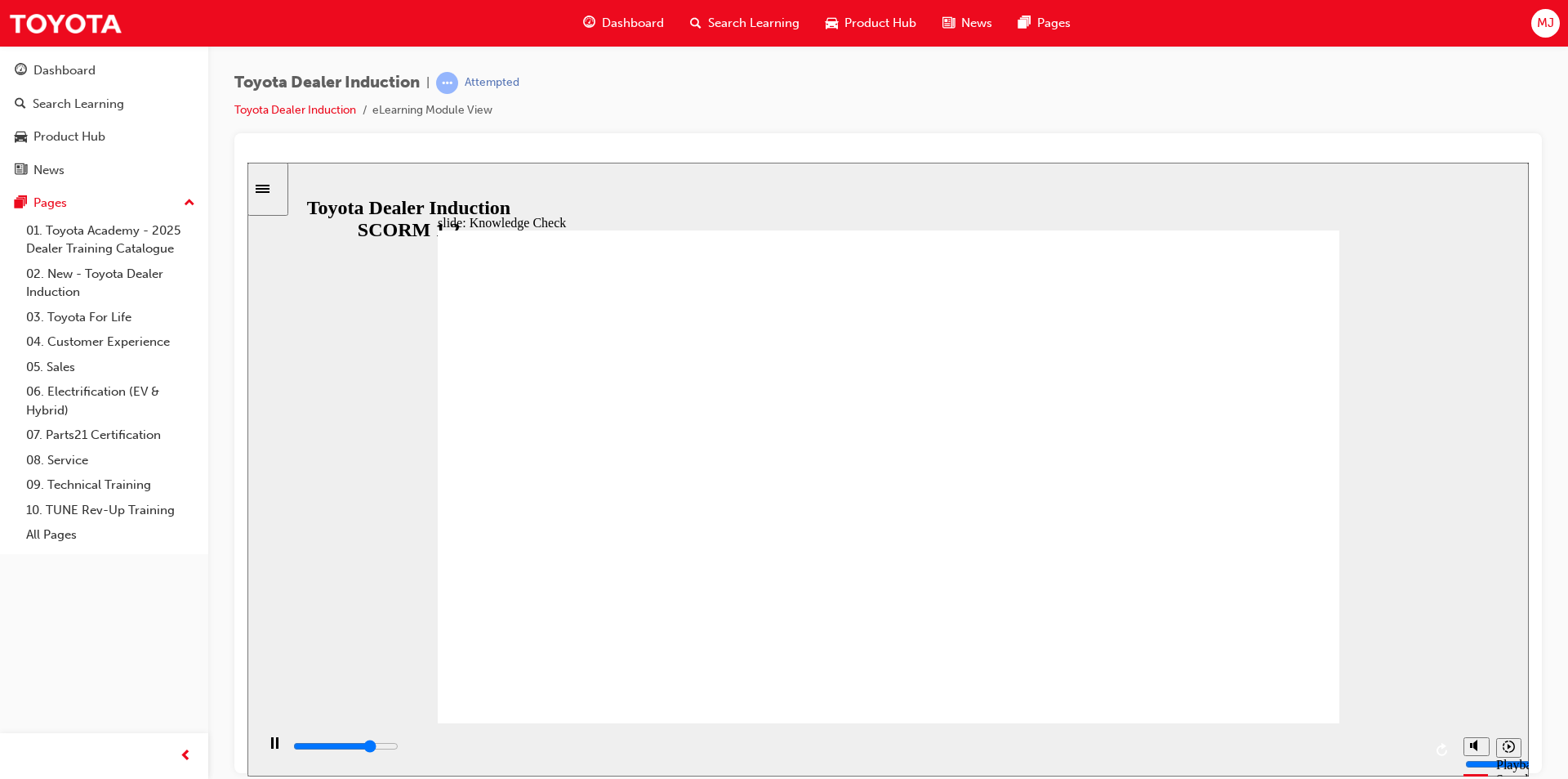
type input "m"
type input "4100"
type input "mo"
type input "4700"
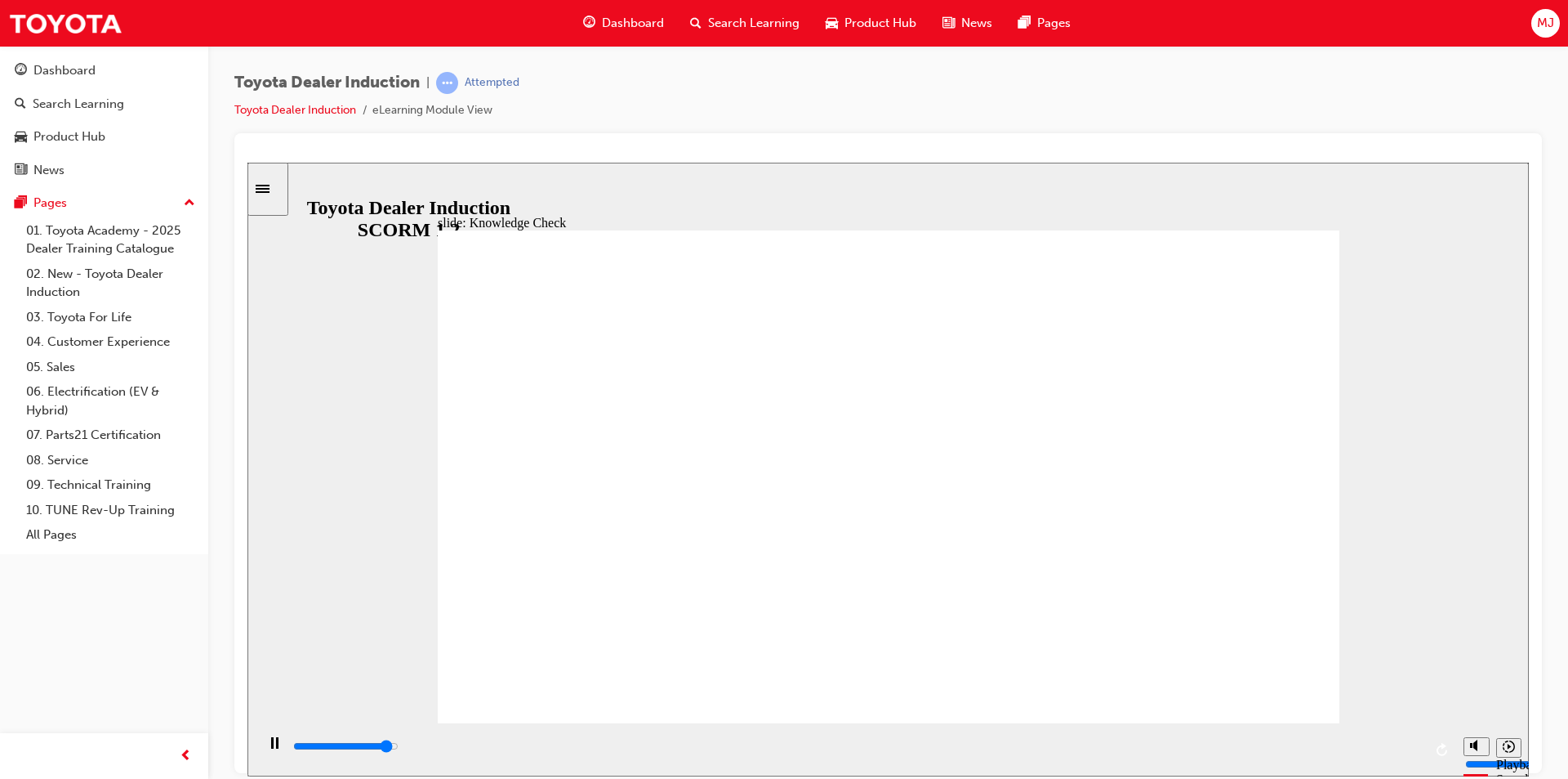
type input "mov"
type input "5000"
type input "move"
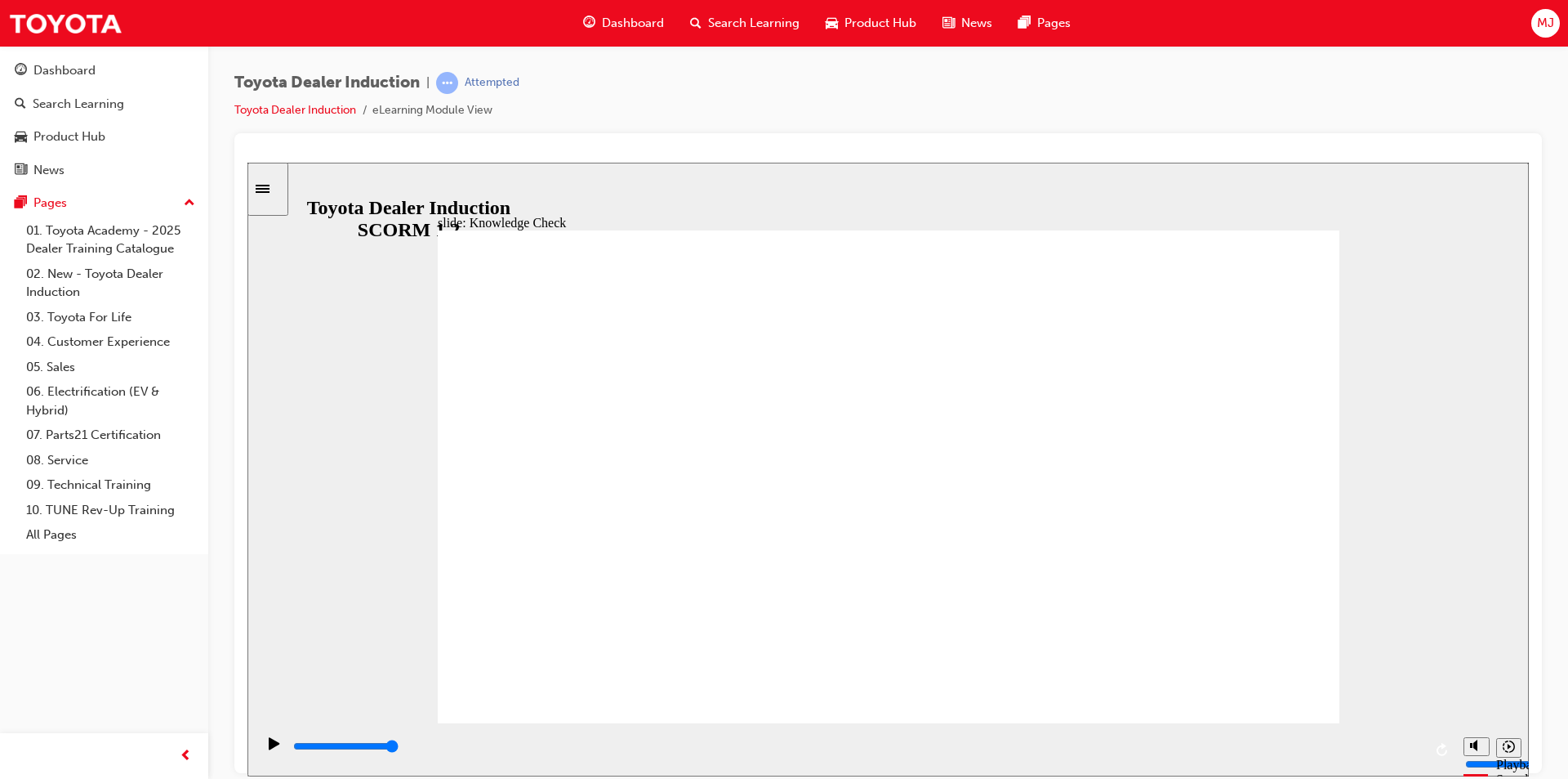
type input "moved"
type input "6500"
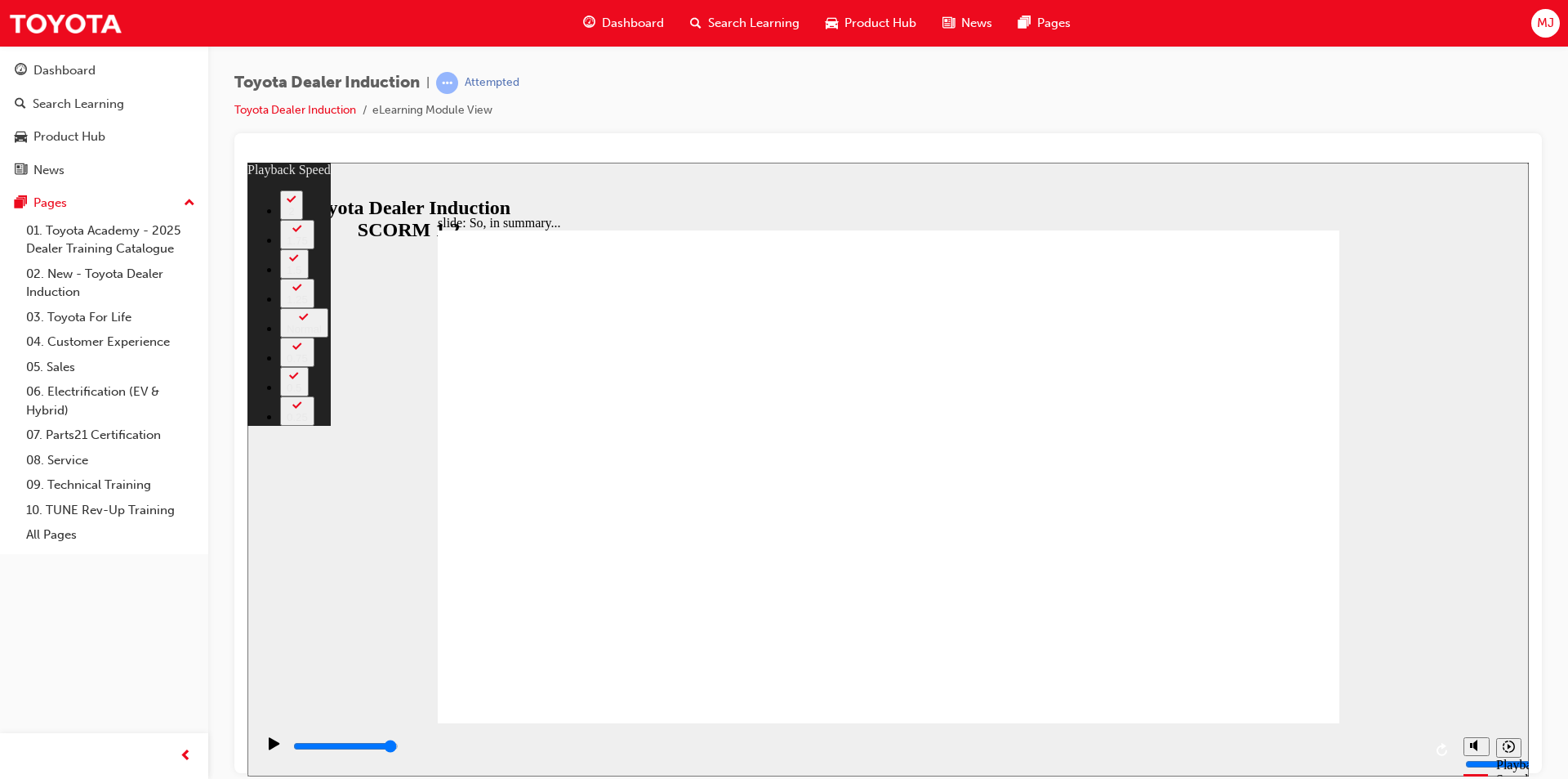
type input "128"
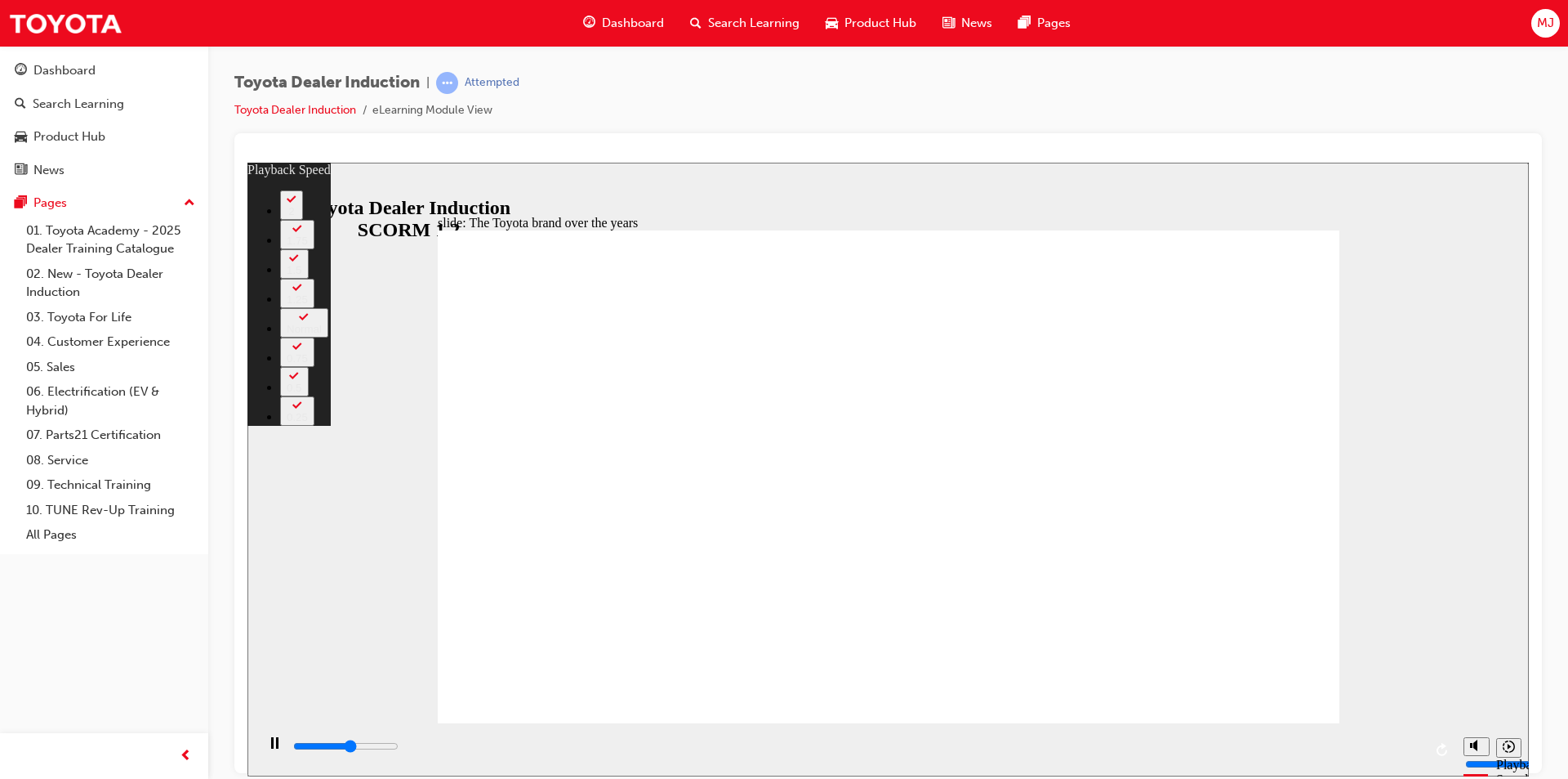
type input "4600"
type input "0"
type input "4900"
type input "1"
type input "5200"
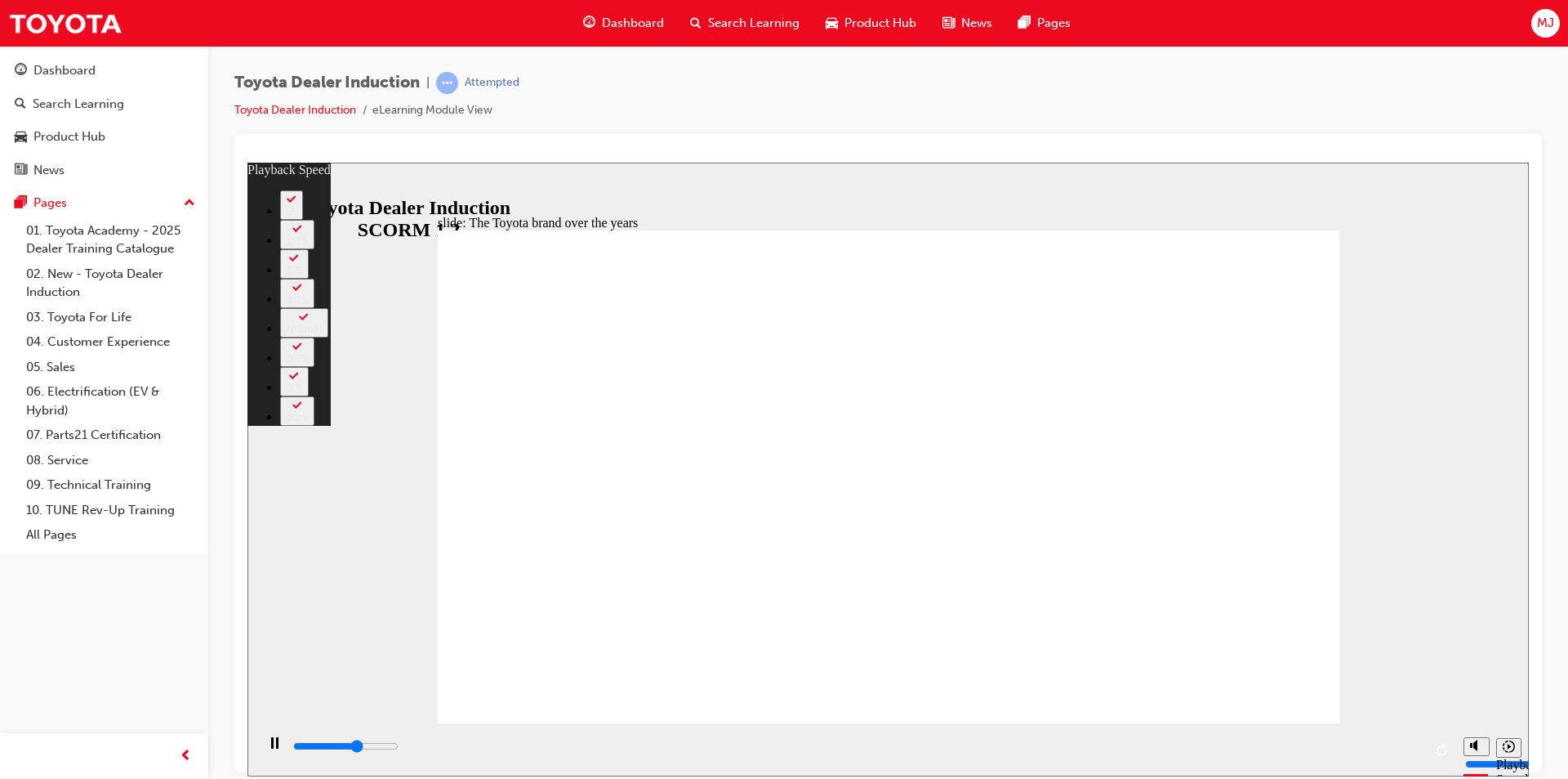
type input "1"
type input "5400"
type input "1"
type input "5700"
type input "1"
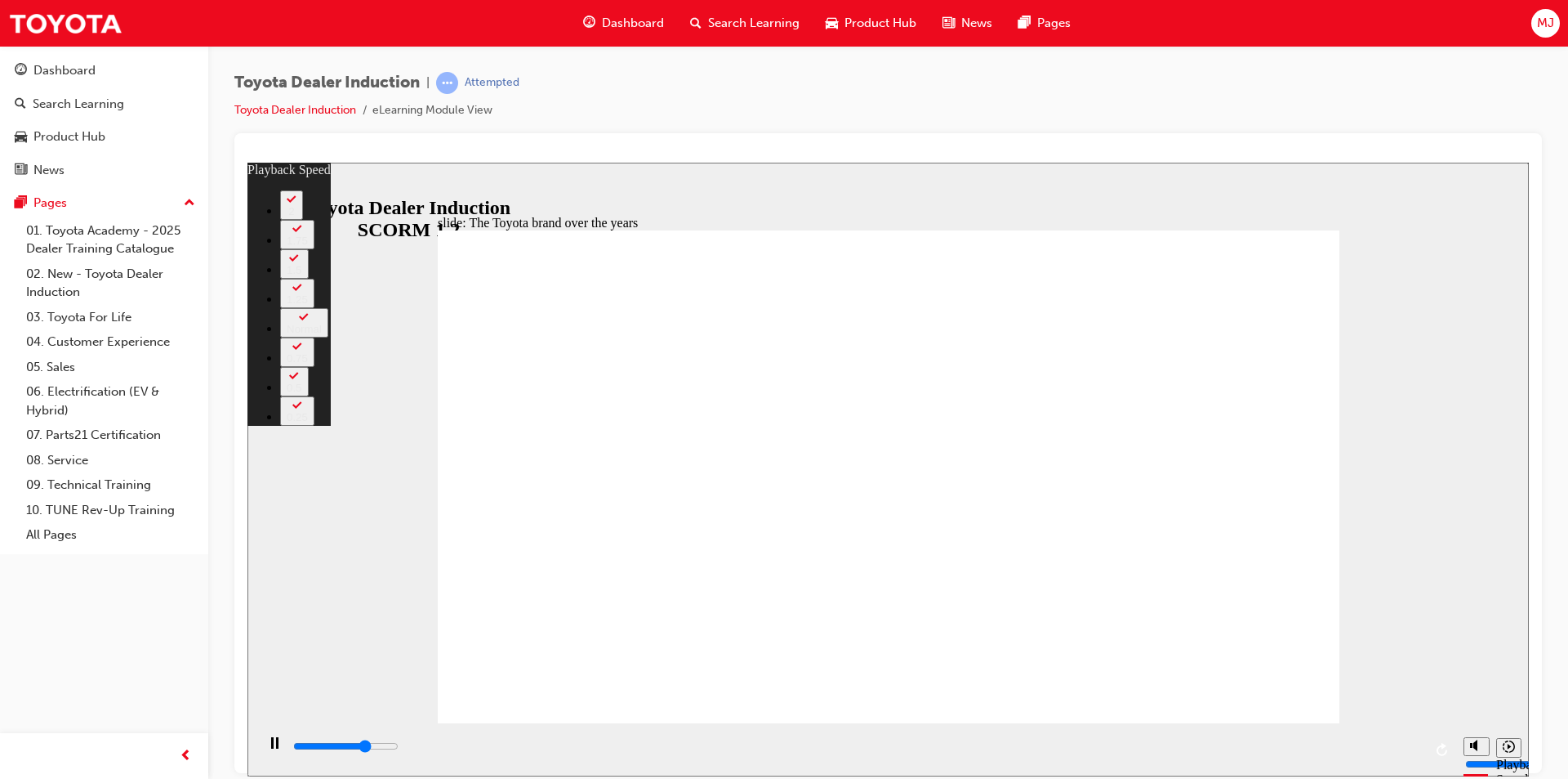
type input "6000"
type input "2"
type input "6300"
type input "2"
type input "6500"
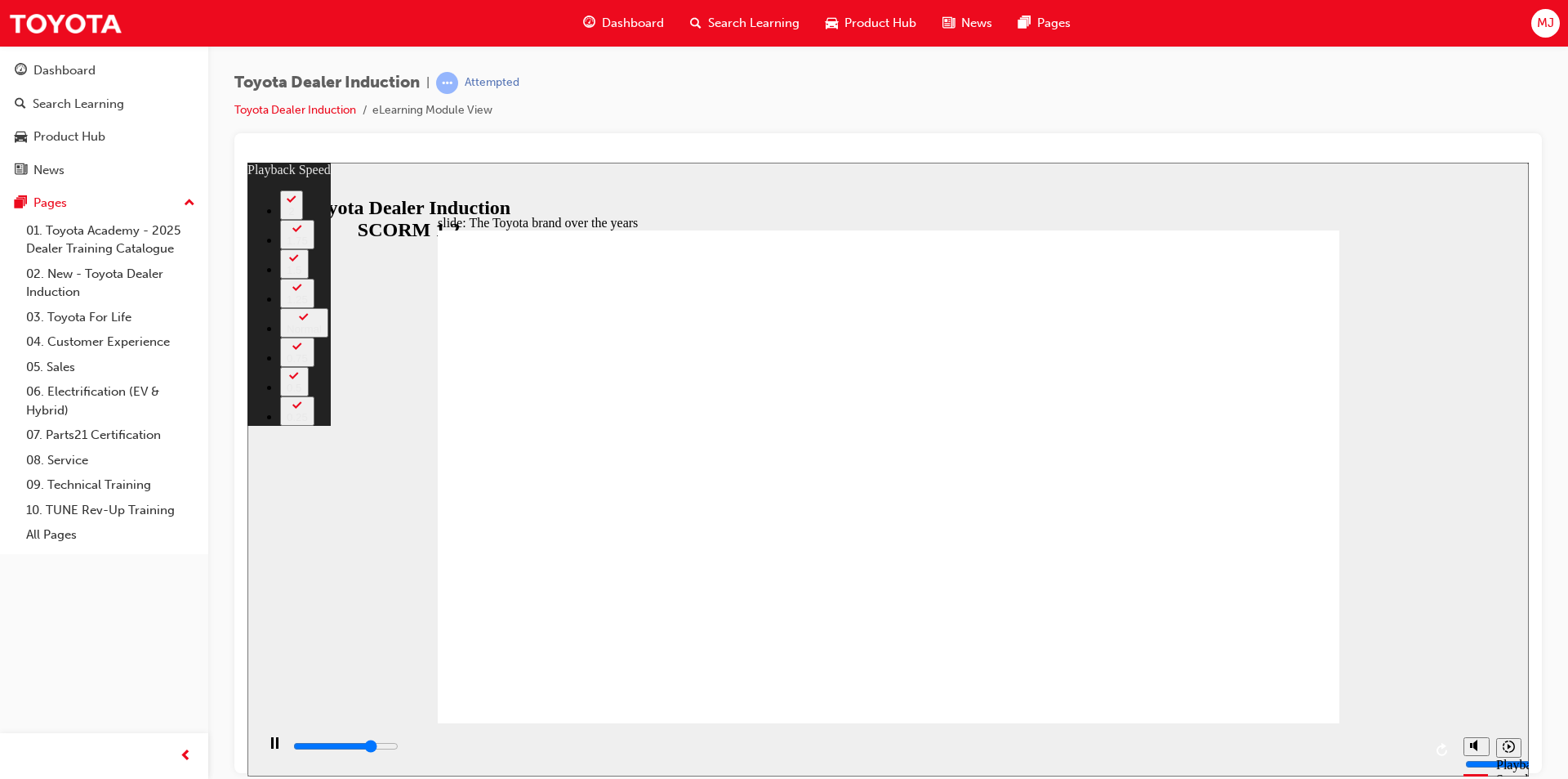
type input "2"
type input "6800"
type input "2"
type input "7000"
type input "3"
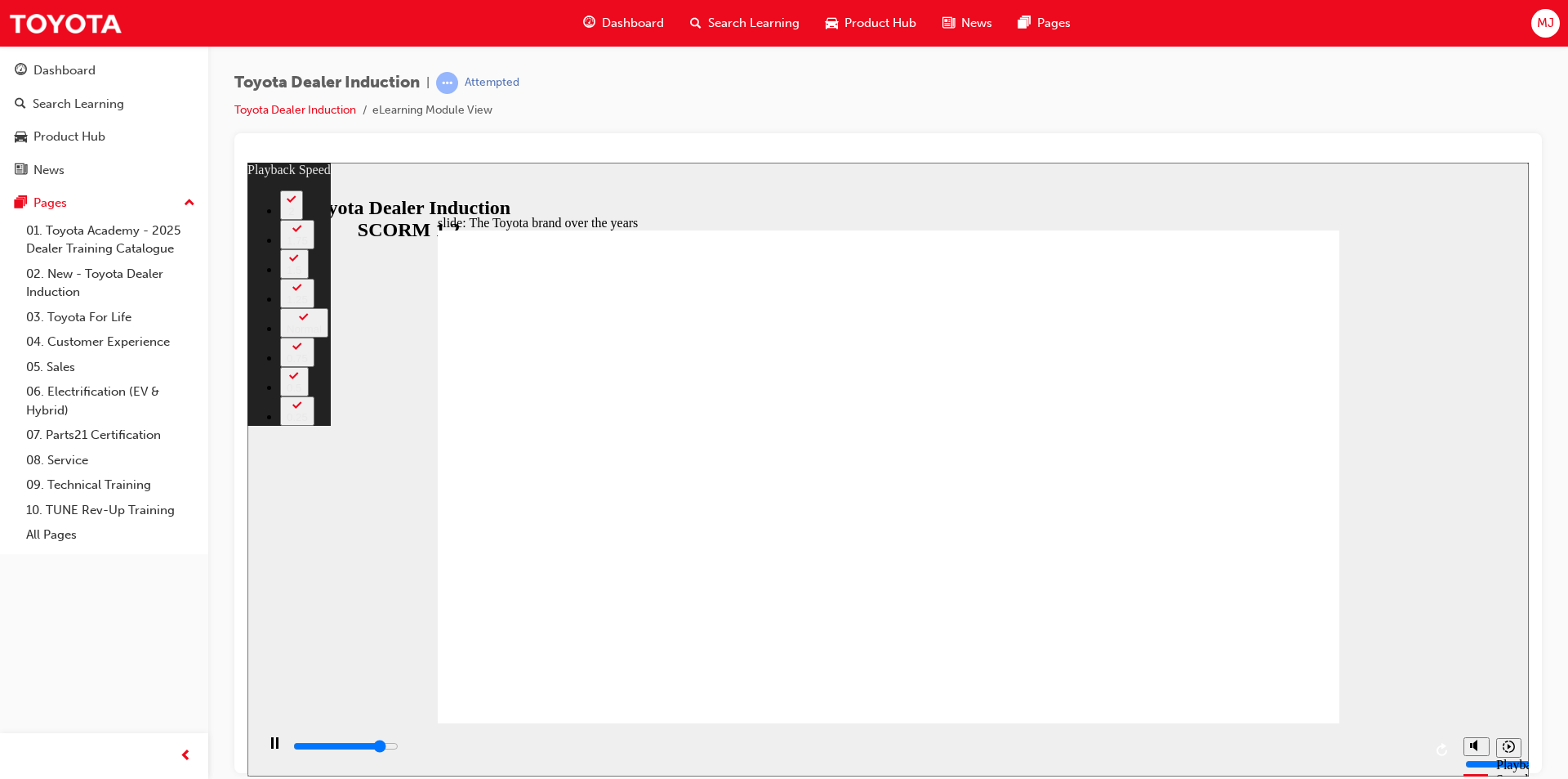
type input "7300"
type input "3"
type input "7600"
type input "3"
type input "7800"
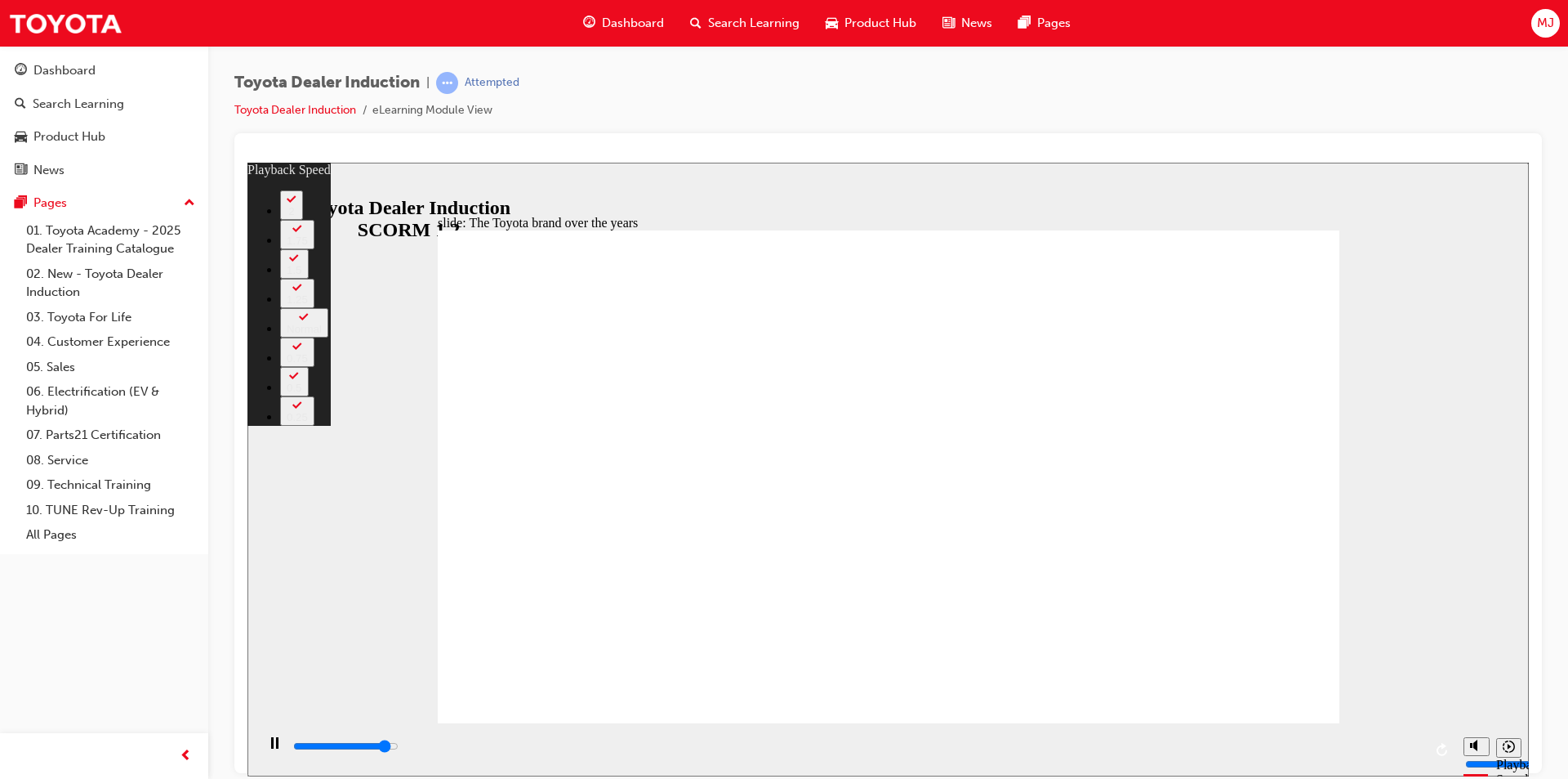
type input "3"
type input "8100"
type input "4"
type input "8400"
type input "4"
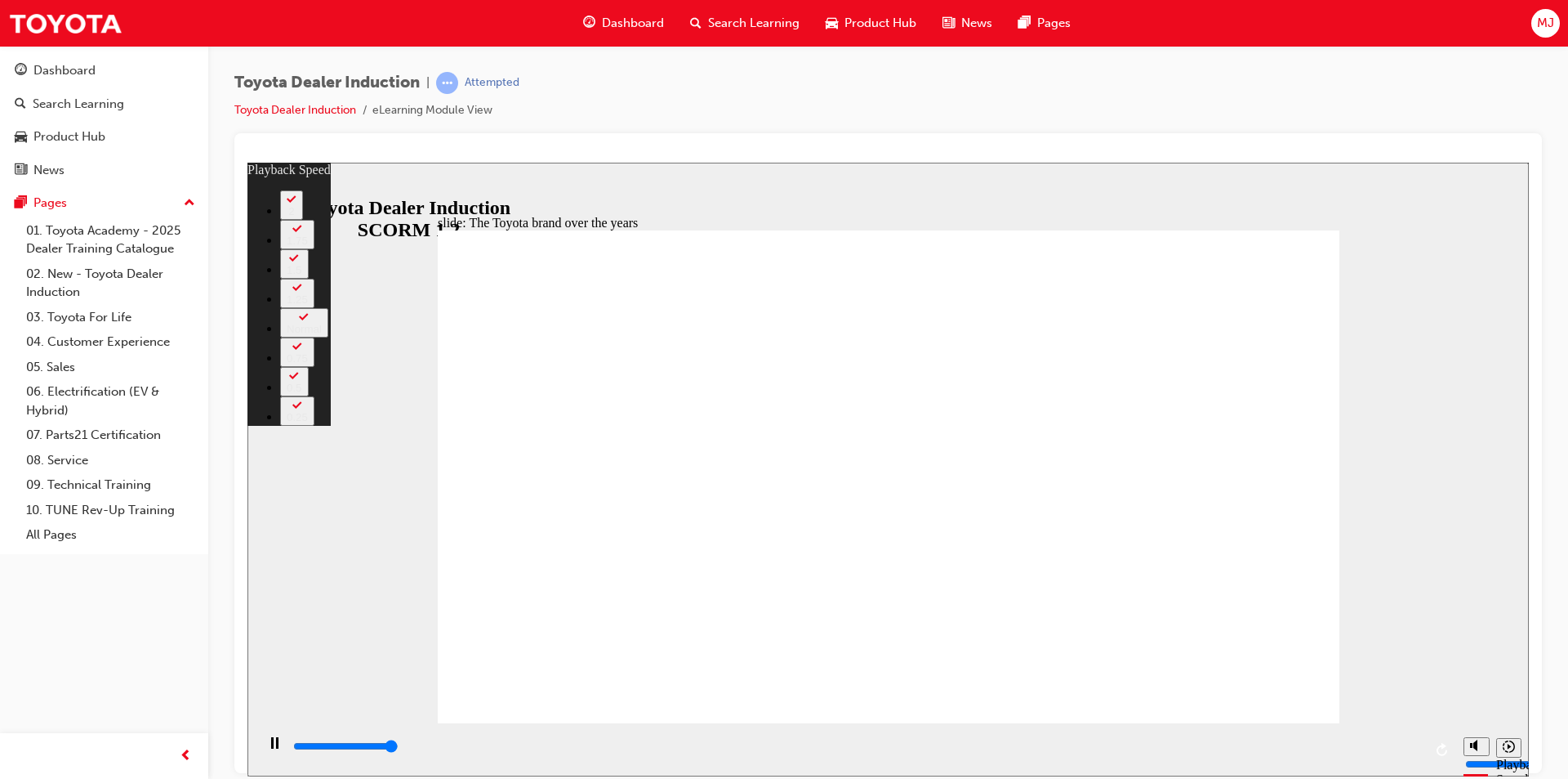
type input "8400"
type input "165"
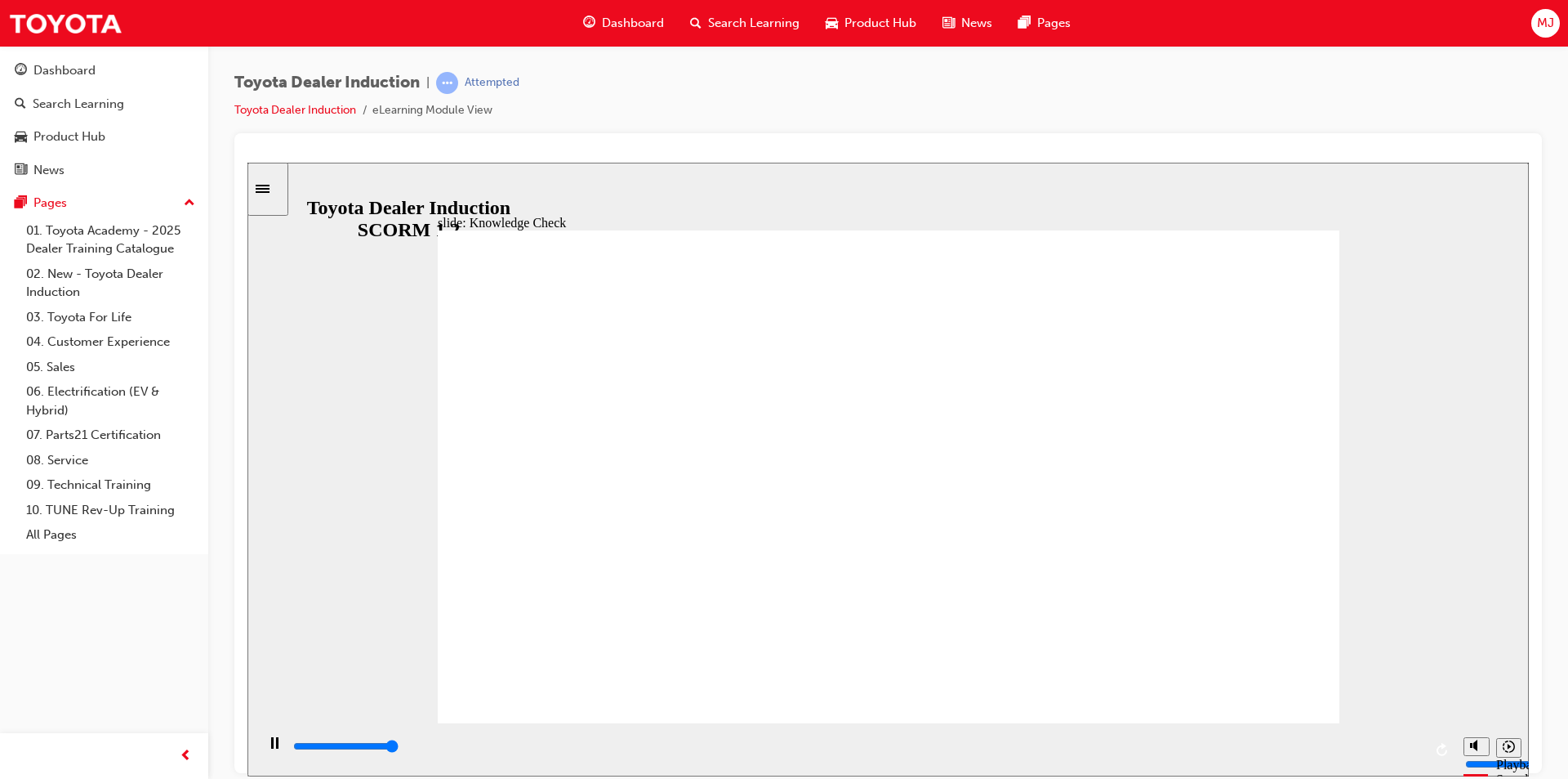
type input "5000"
radio input "false"
radio input "true"
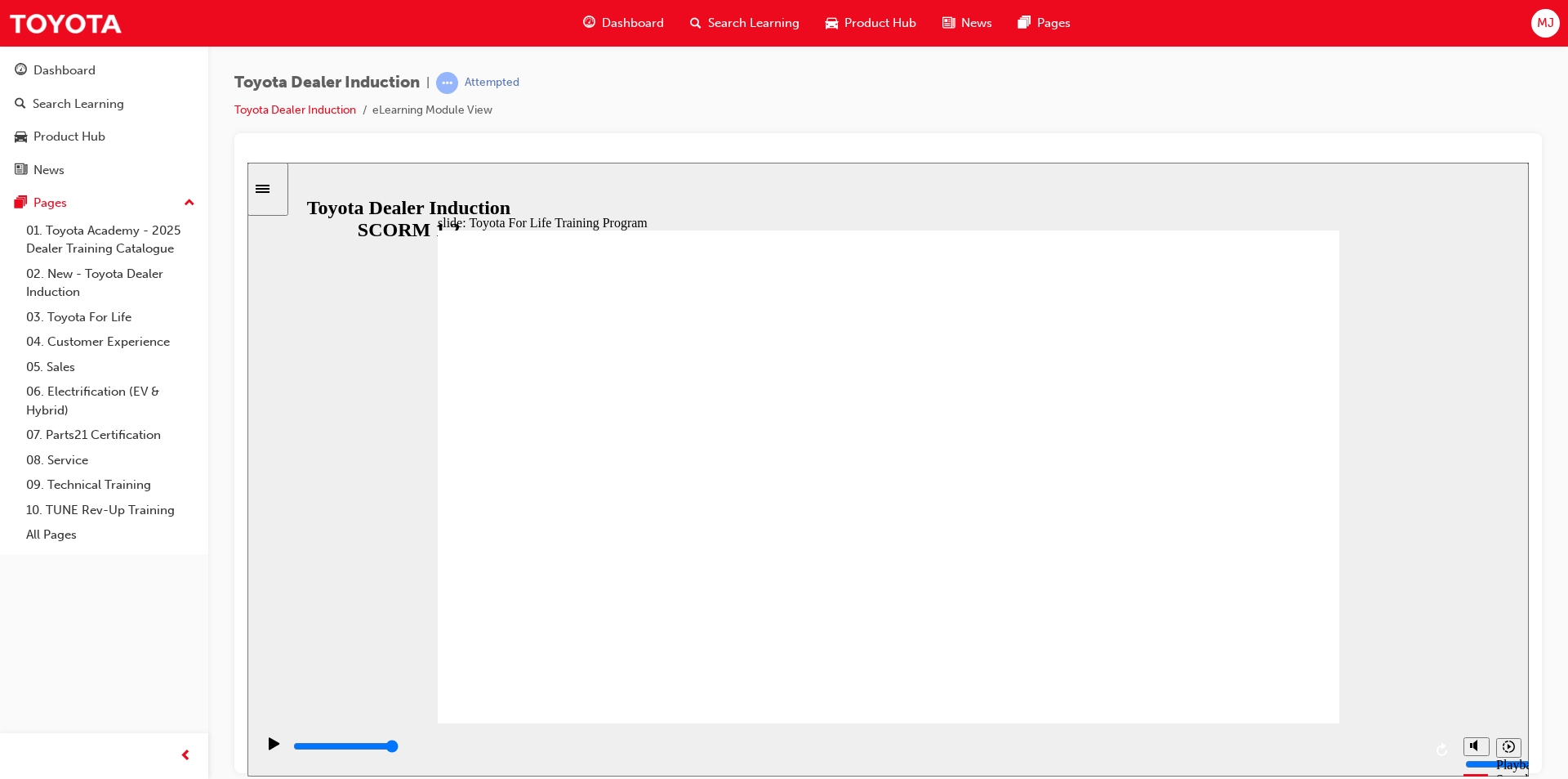
type input "10800"
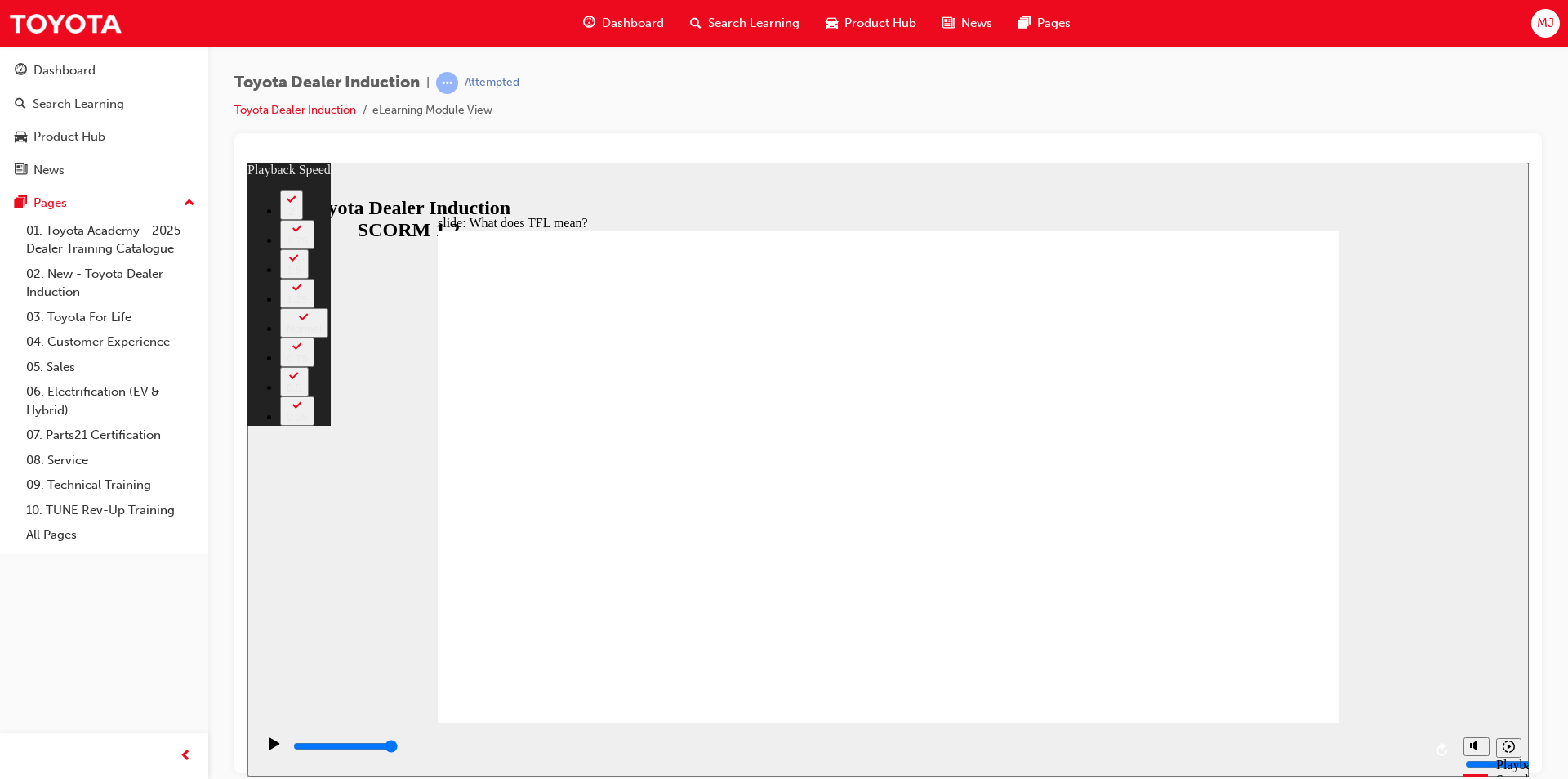
type input "139"
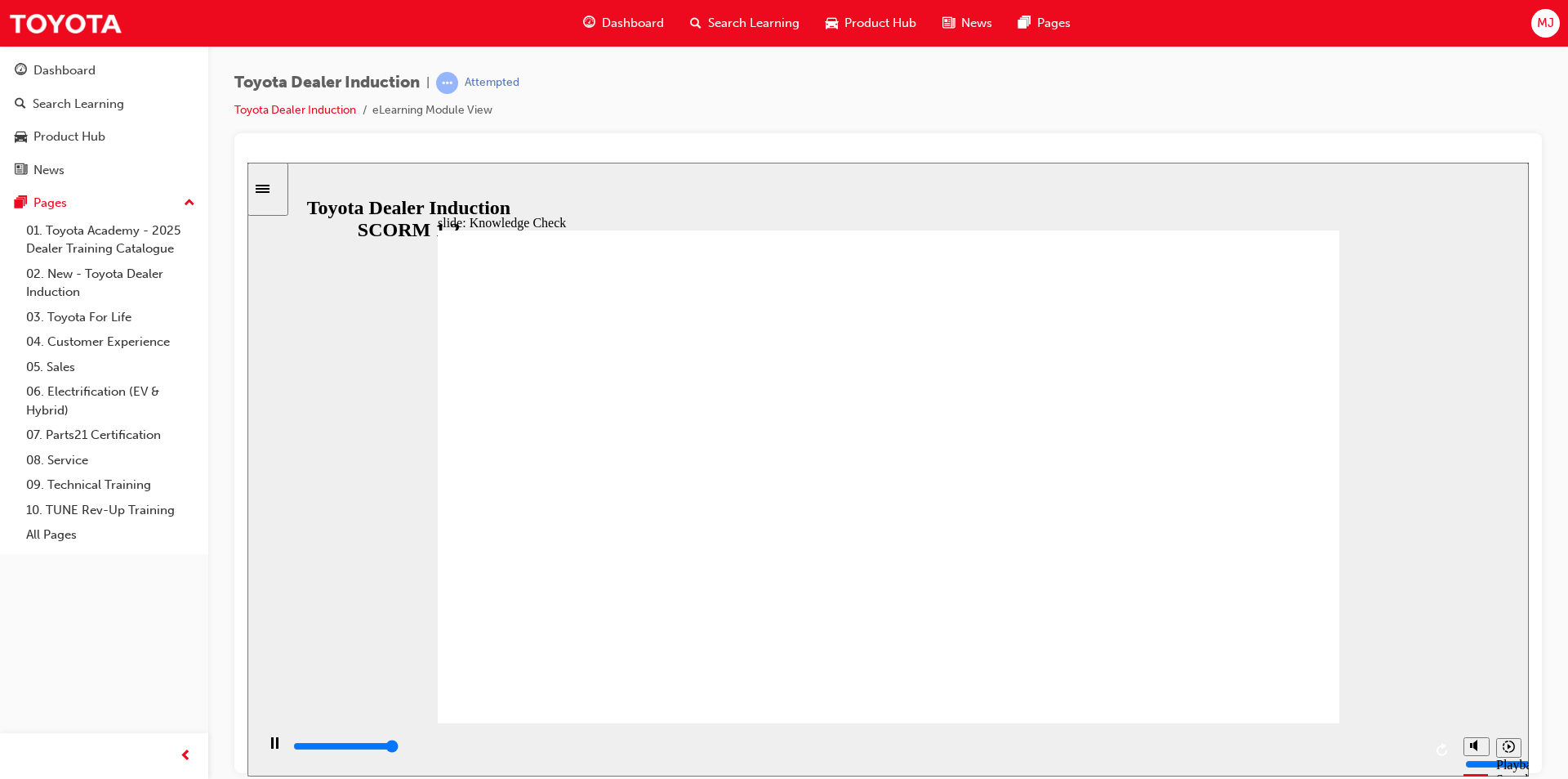
type input "5000"
radio input "true"
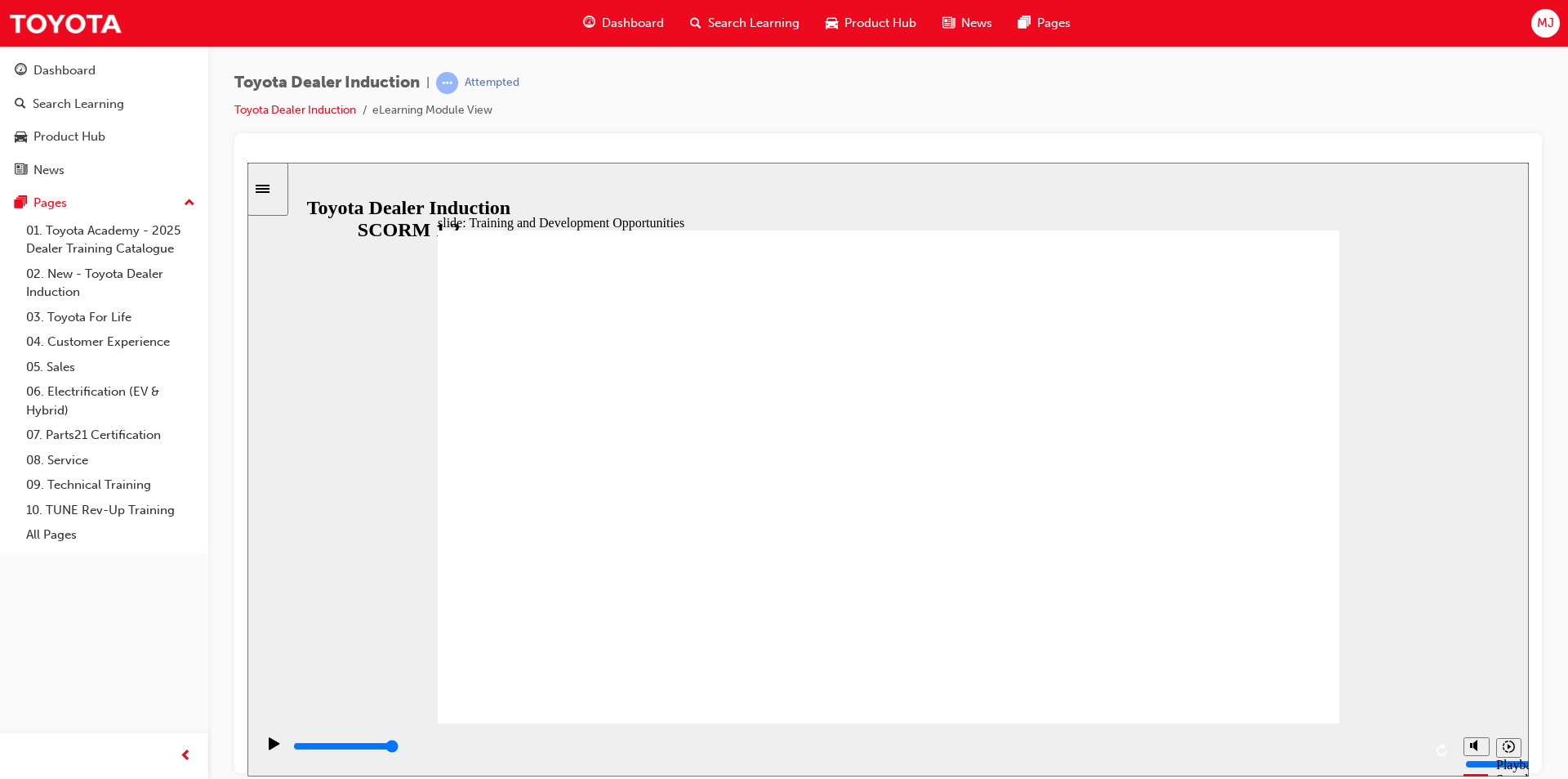
type input "5000"
radio input "true"
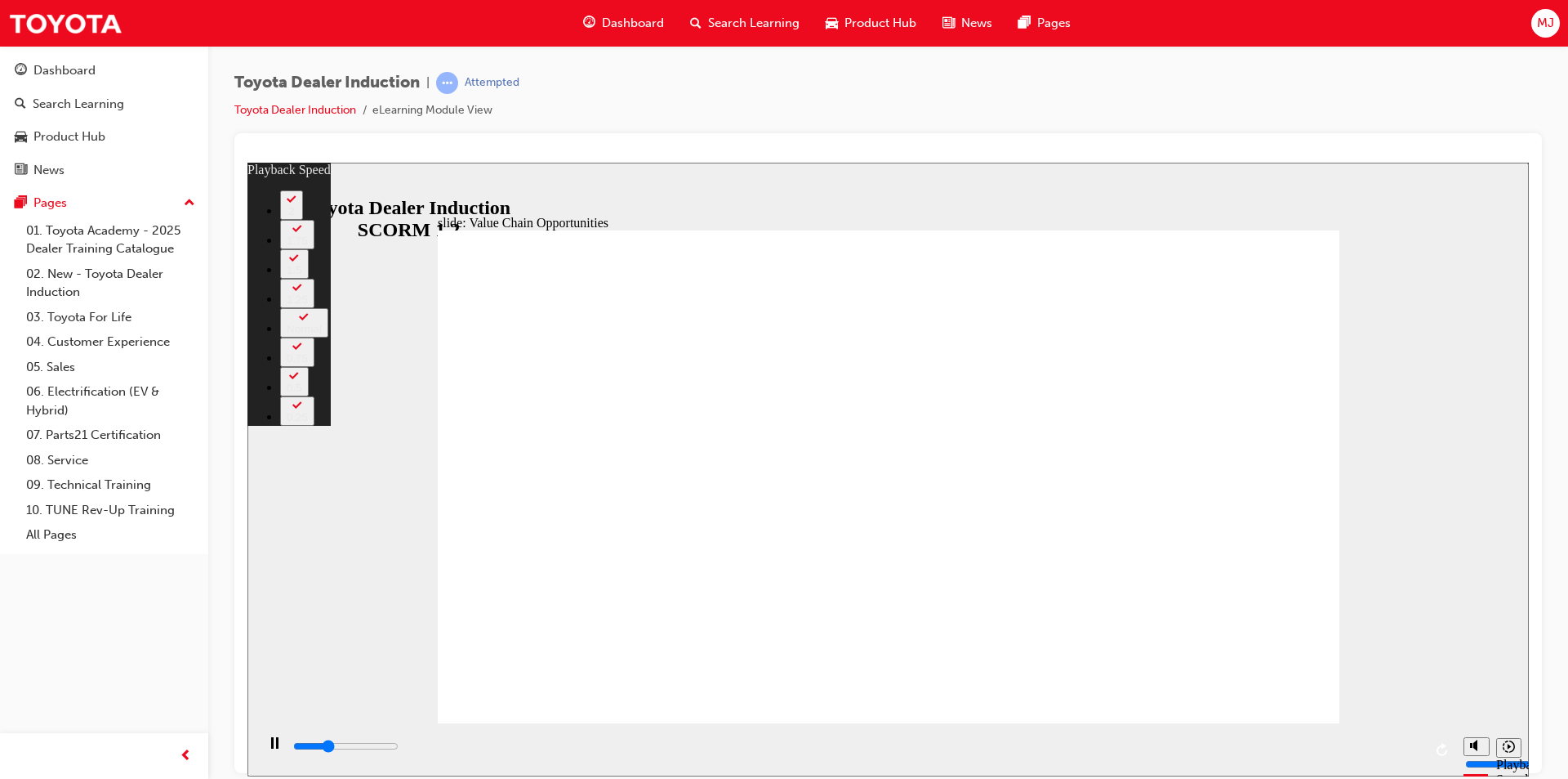
type input "3500"
type input "0"
type input "3800"
type input "1"
type input "4000"
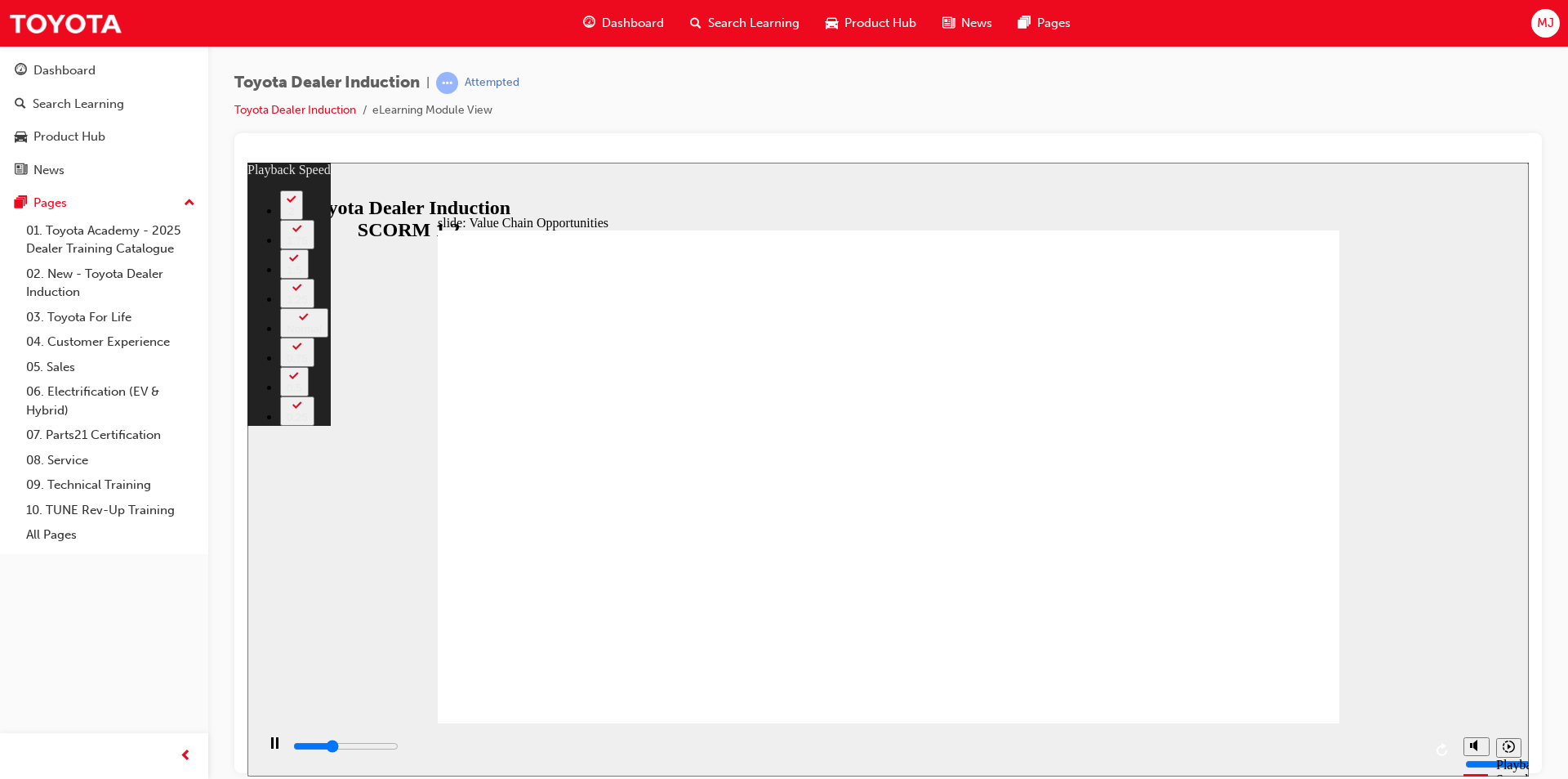
type input "1"
type input "4300"
type input "1"
type input "4500"
type input "1"
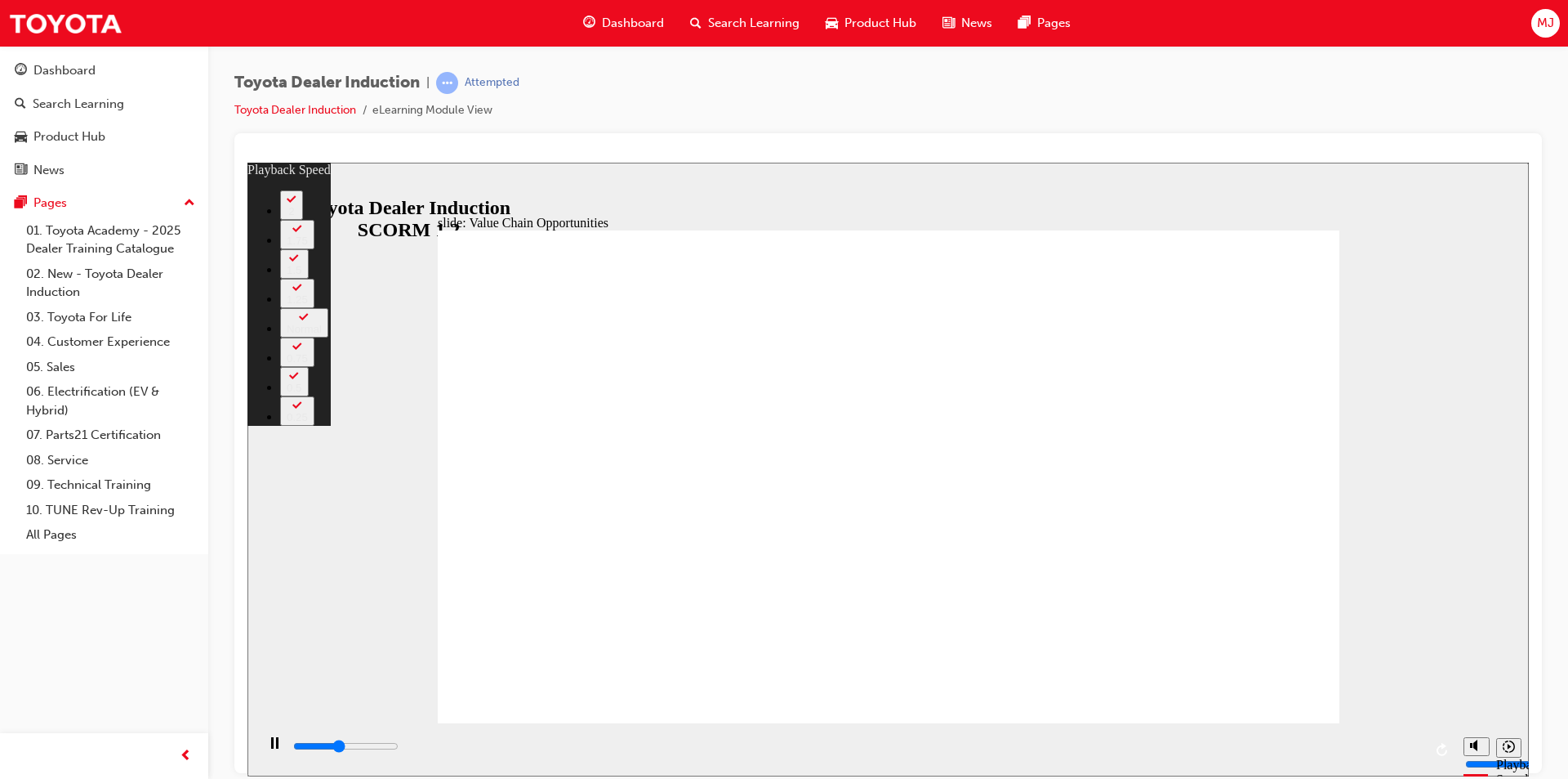
type input "4800"
type input "2"
type input "5100"
type input "2"
type input "5400"
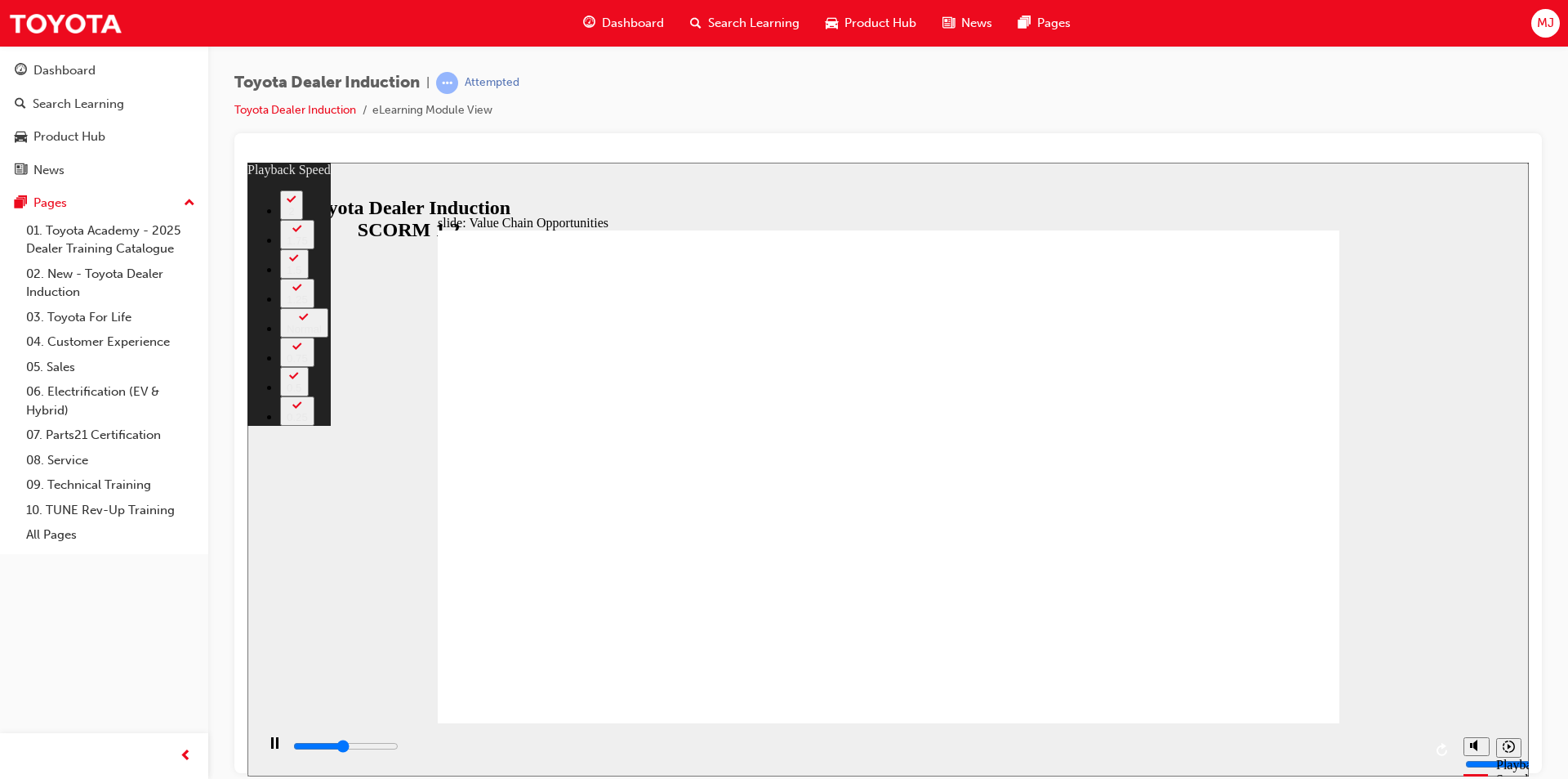
type input "2"
type input "5600"
type input "2"
type input "5900"
type input "3"
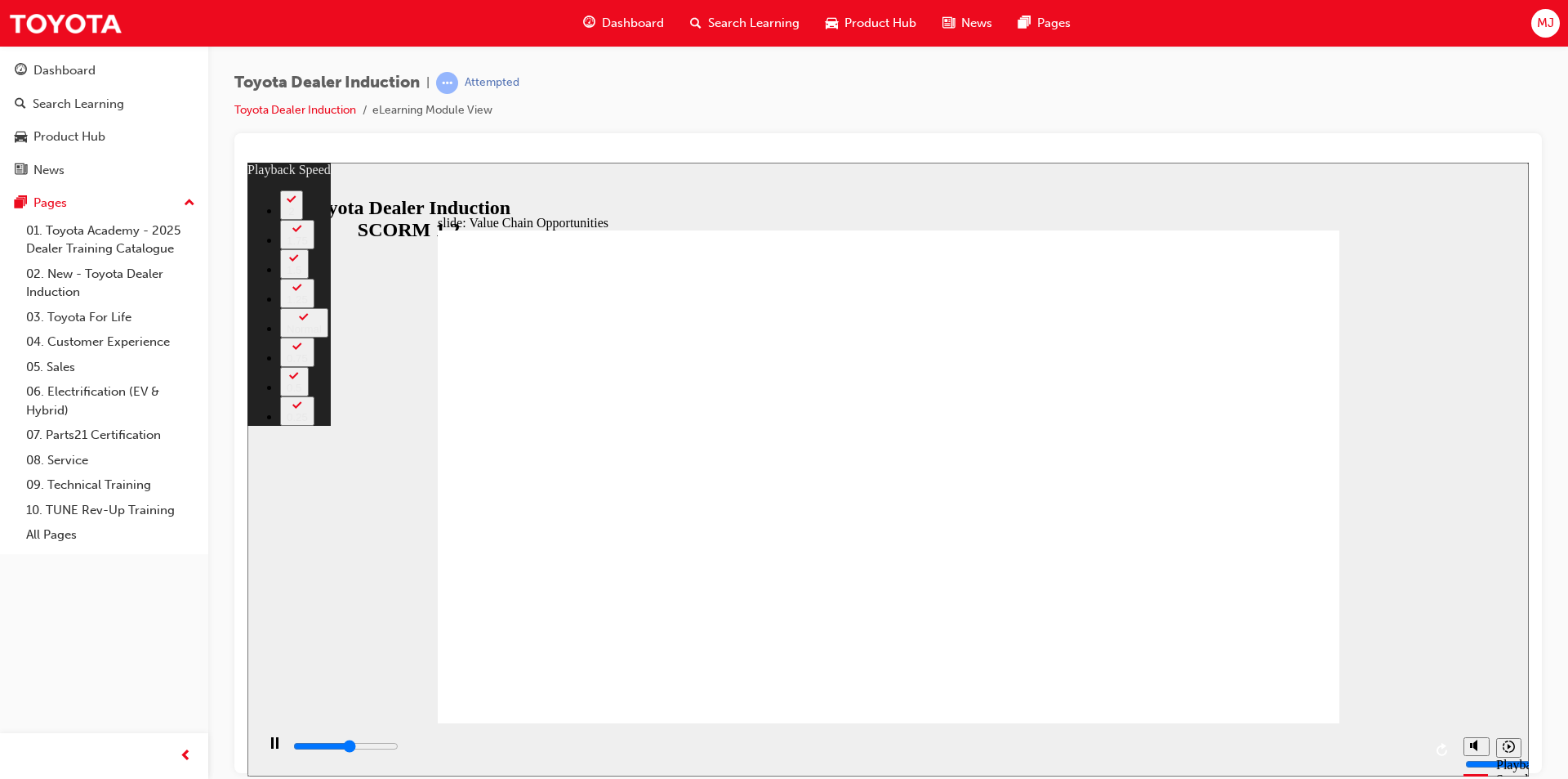
type input "6100"
type input "3"
type input "6100"
type input "3"
type input "6400"
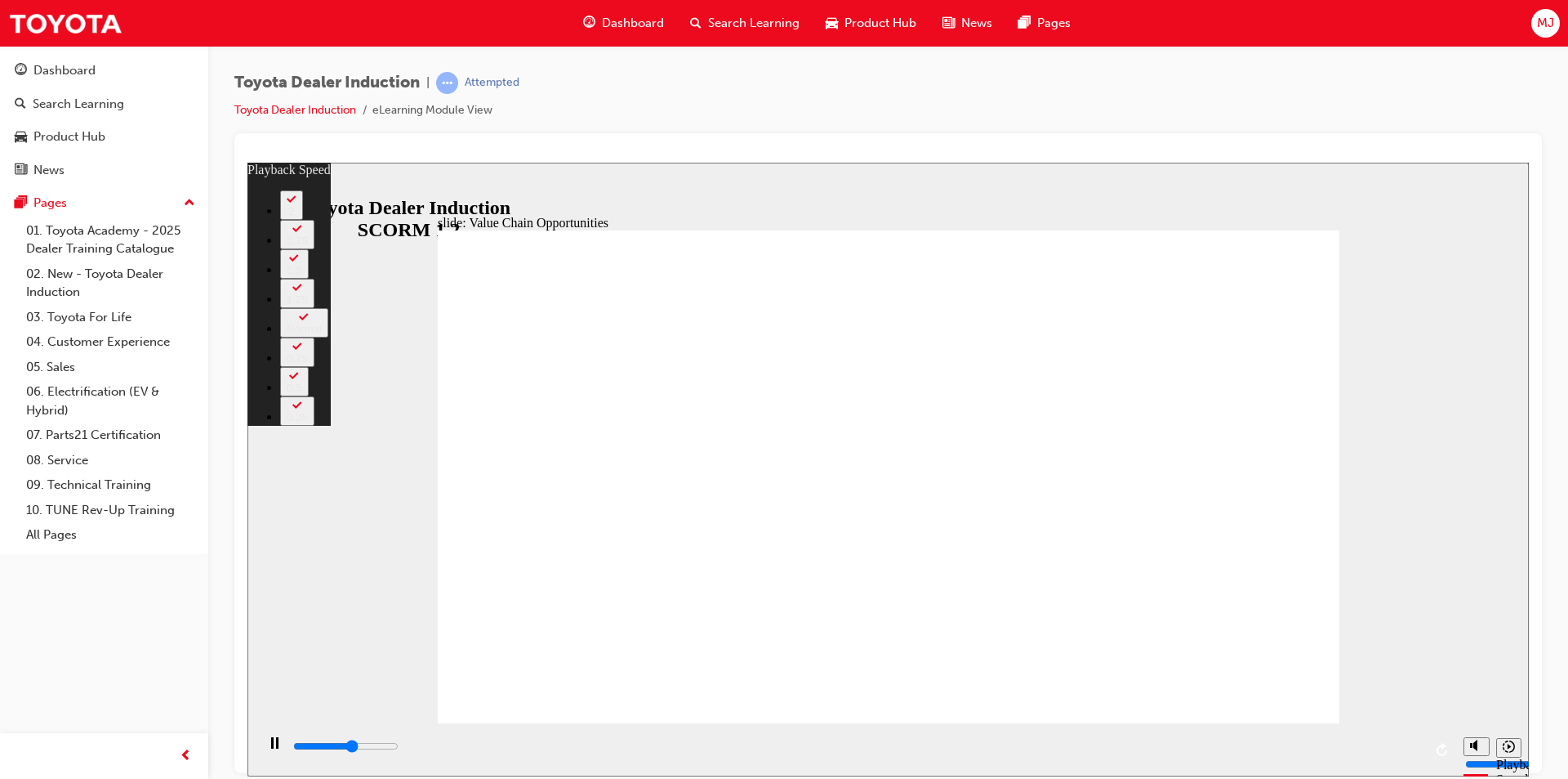
type input "3"
type input "6700"
type input "3"
type input "6900"
type input "4"
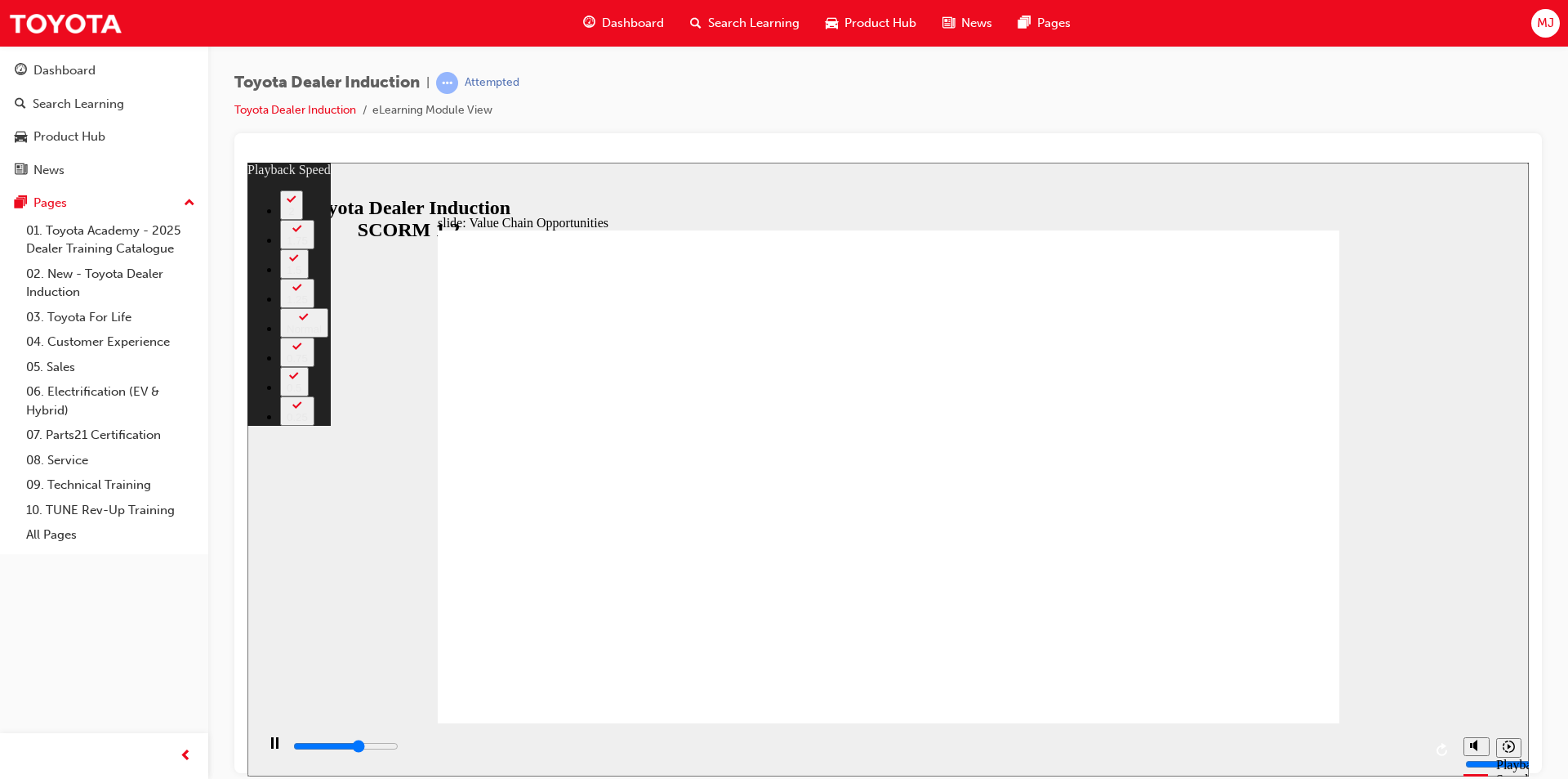
type input "7200"
type input "4"
type input "7500"
type input "4"
type input "7800"
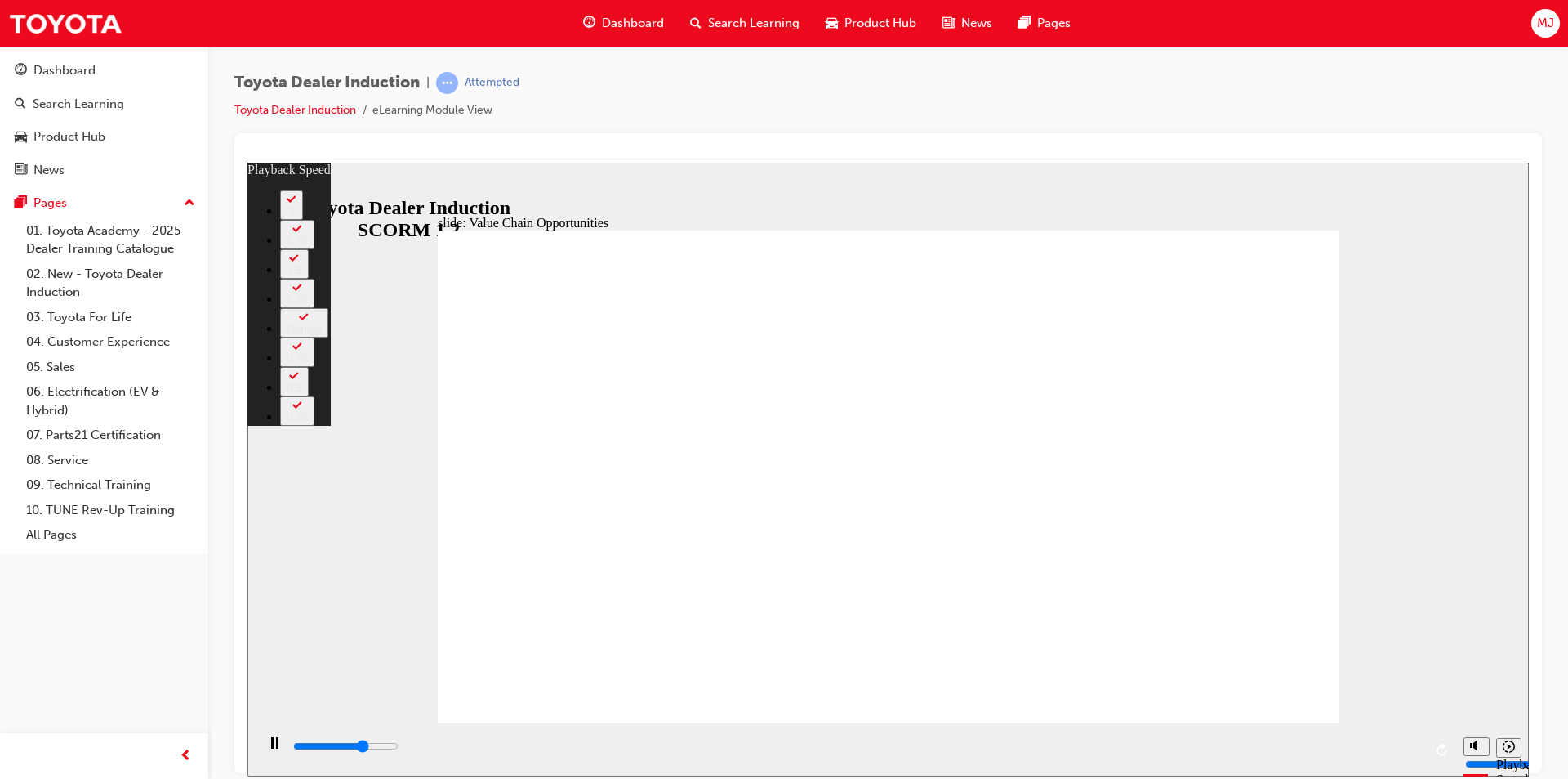
type input "5"
type input "8000"
type input "5"
type input "8300"
type input "5"
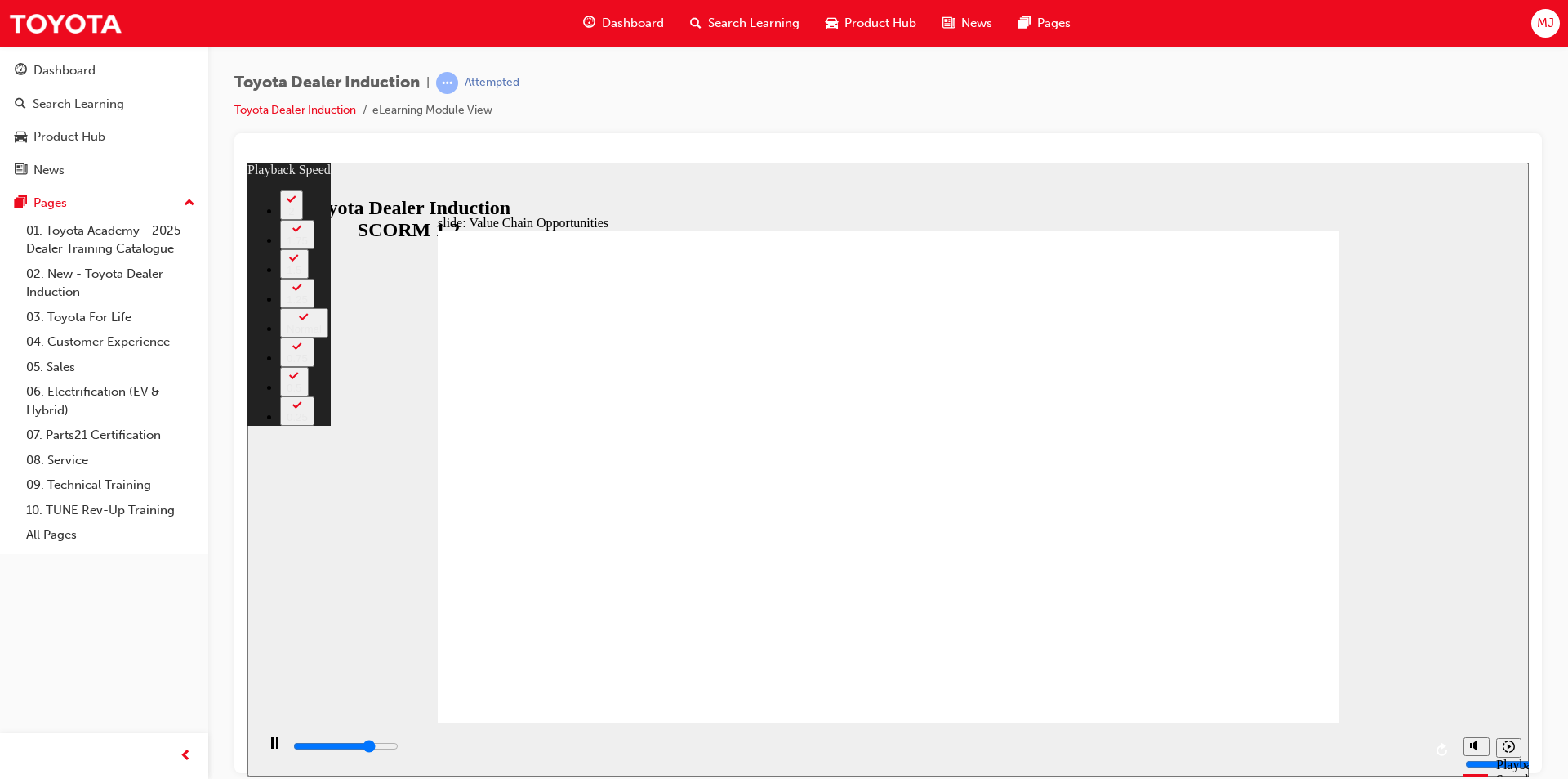
type input "8600"
type input "5"
type input "8800"
type input "6"
type input "9300"
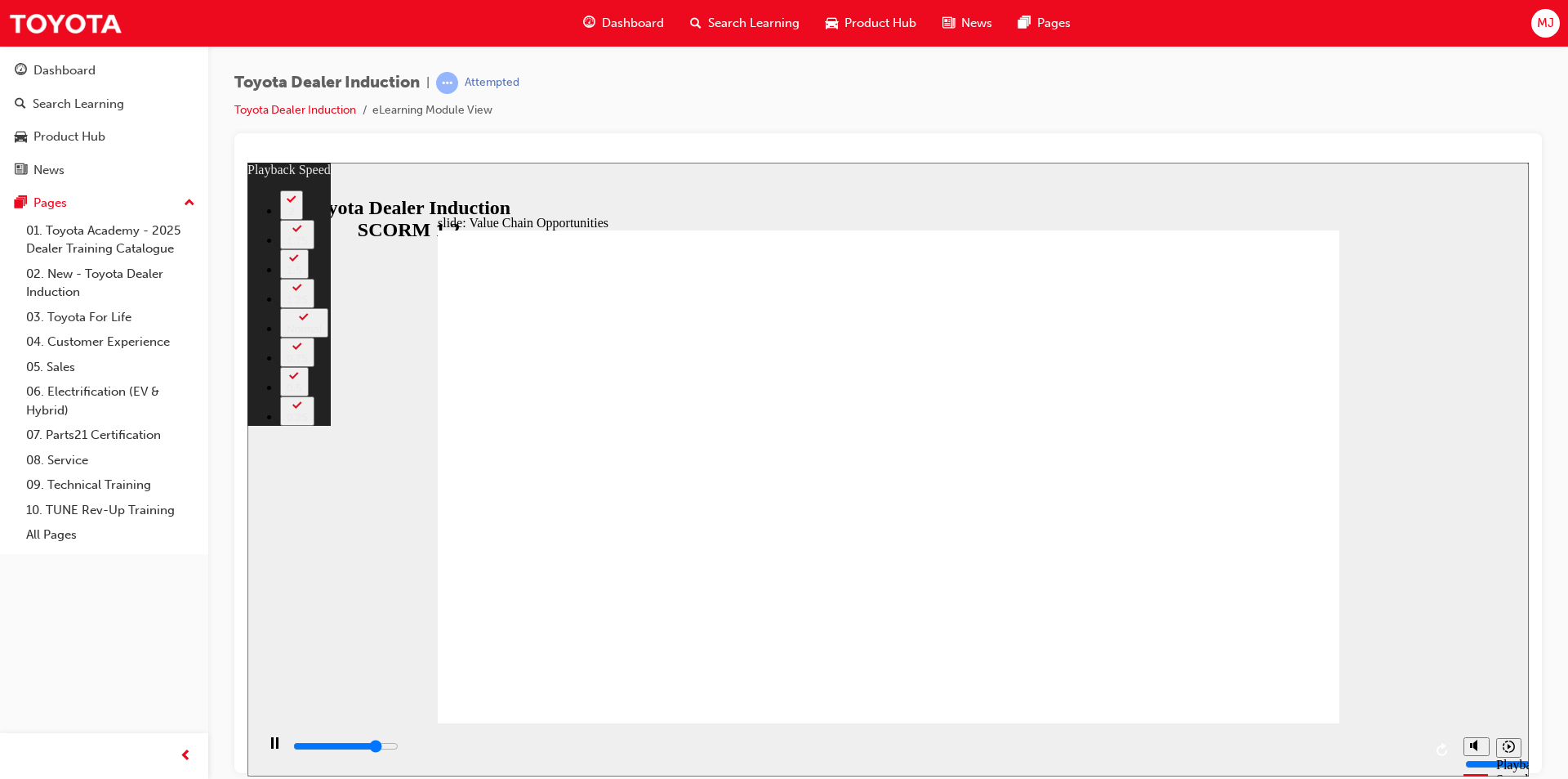
type input "6"
type input "9500"
type input "6"
type input "9800"
type input "7"
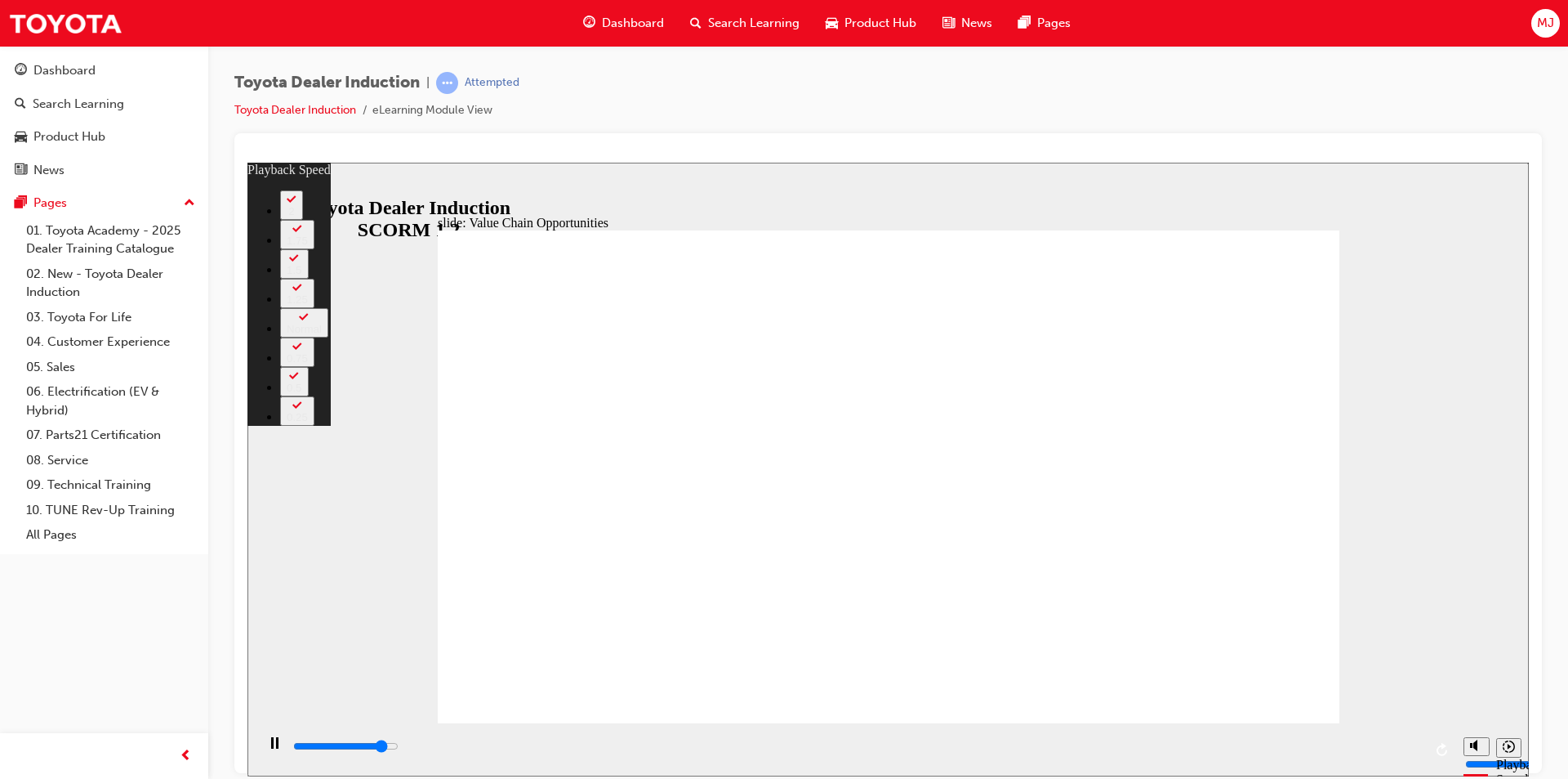
type input "10000"
type input "7"
type input "10300"
type input "7"
type input "10600"
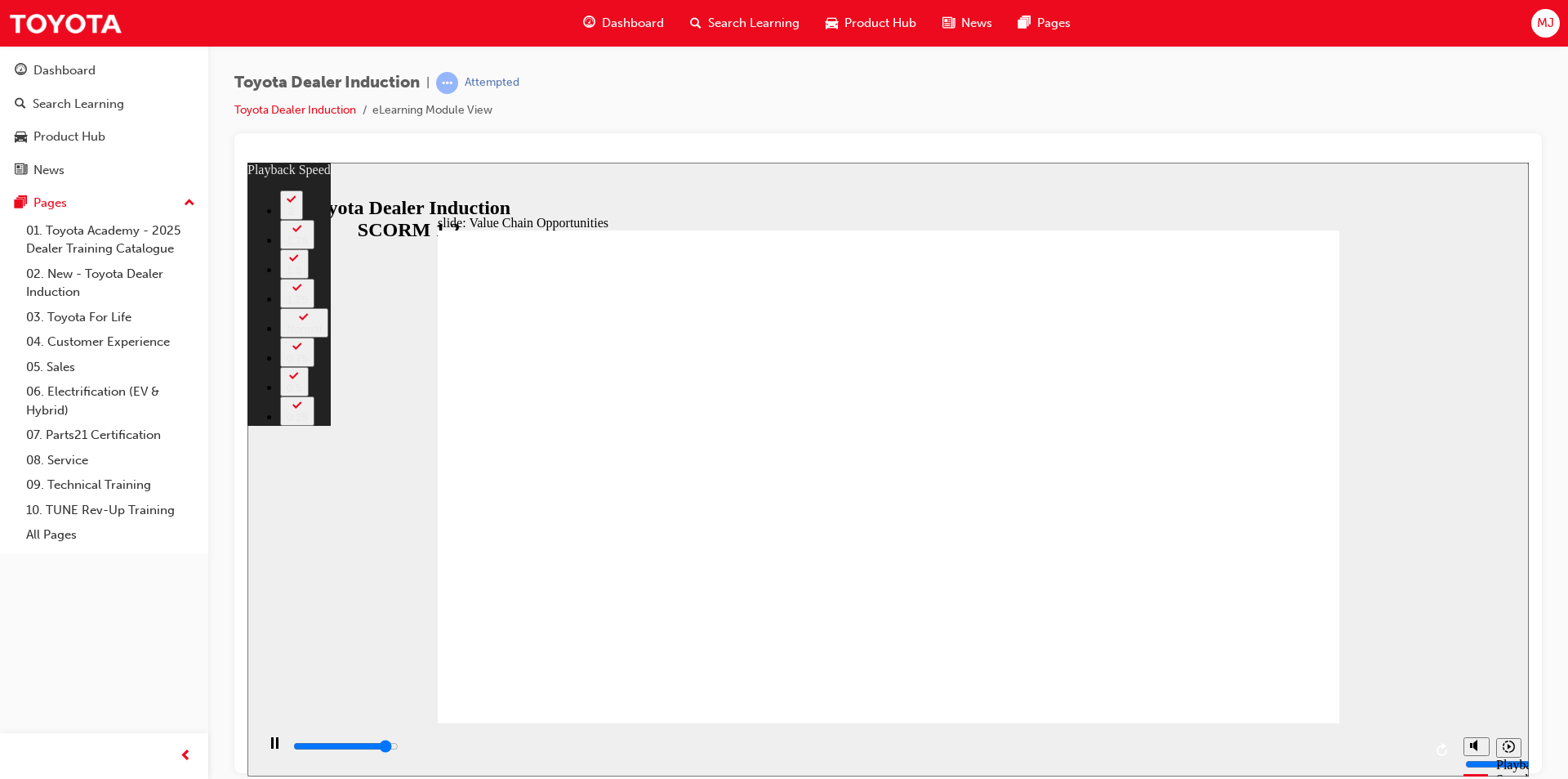
type input "7"
type input "10800"
type input "8"
type input "11100"
type input "8"
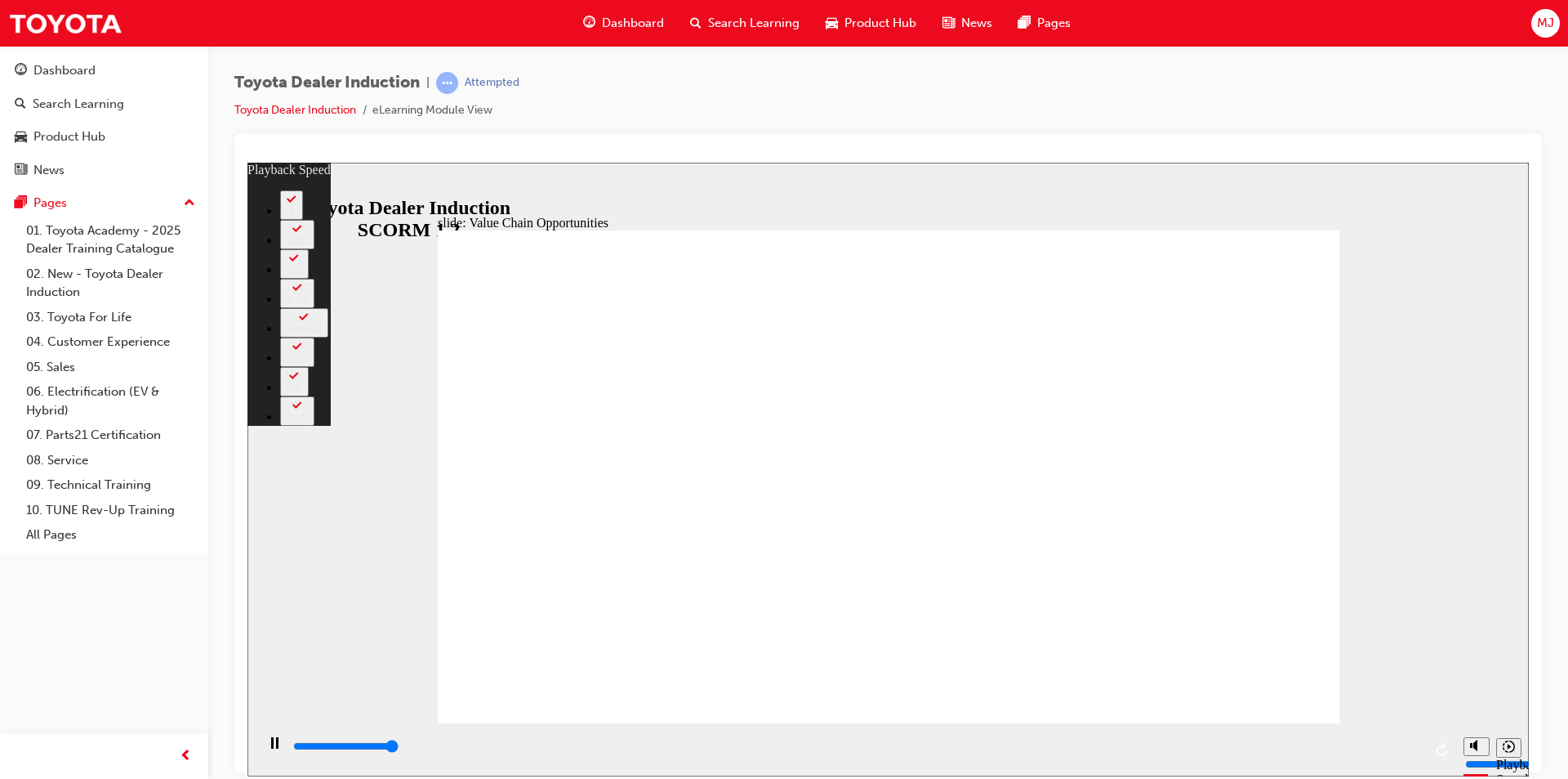
type input "11300"
type input "64"
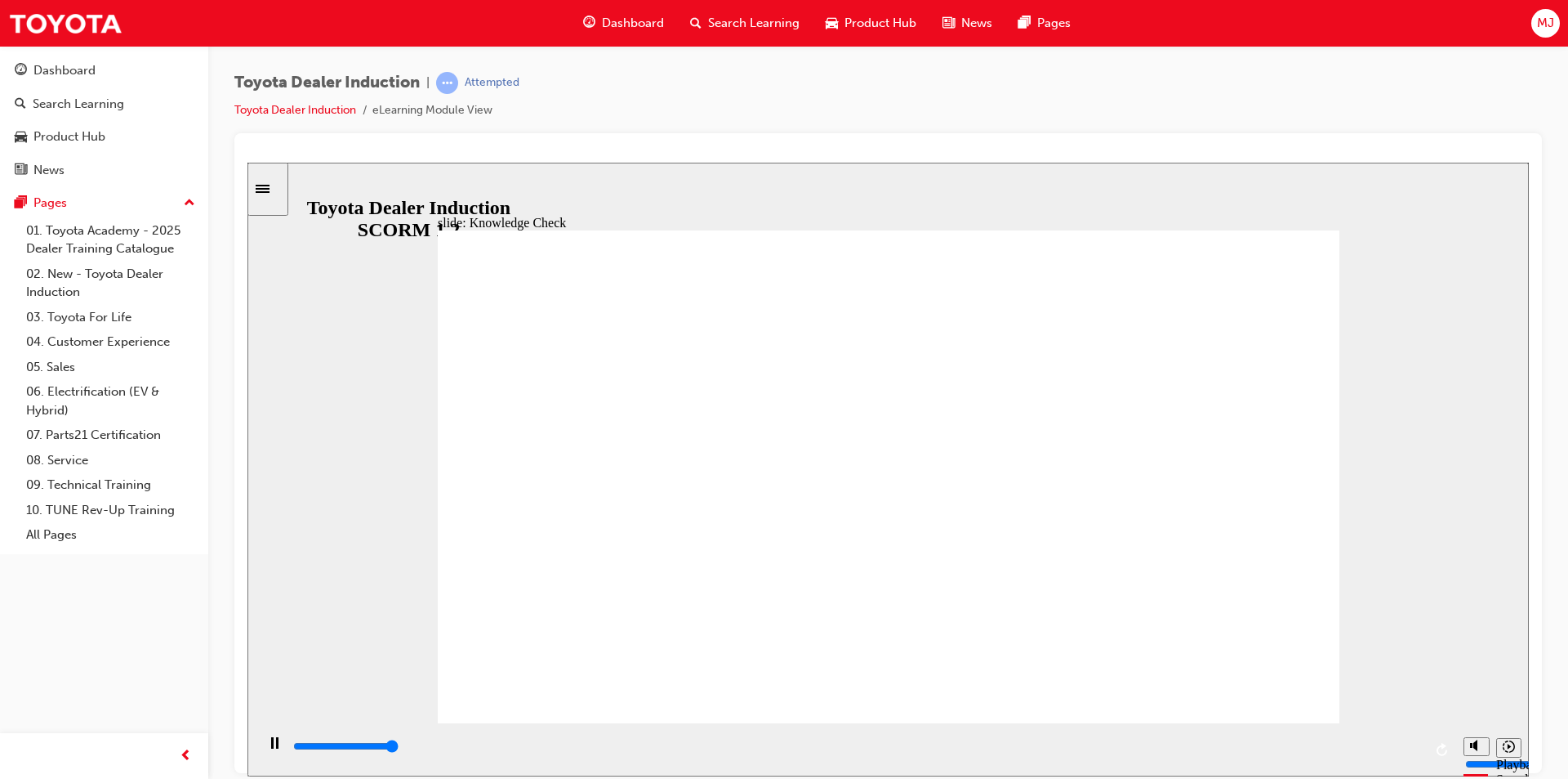
type input "5000"
radio input "true"
type input "5000"
radio input "true"
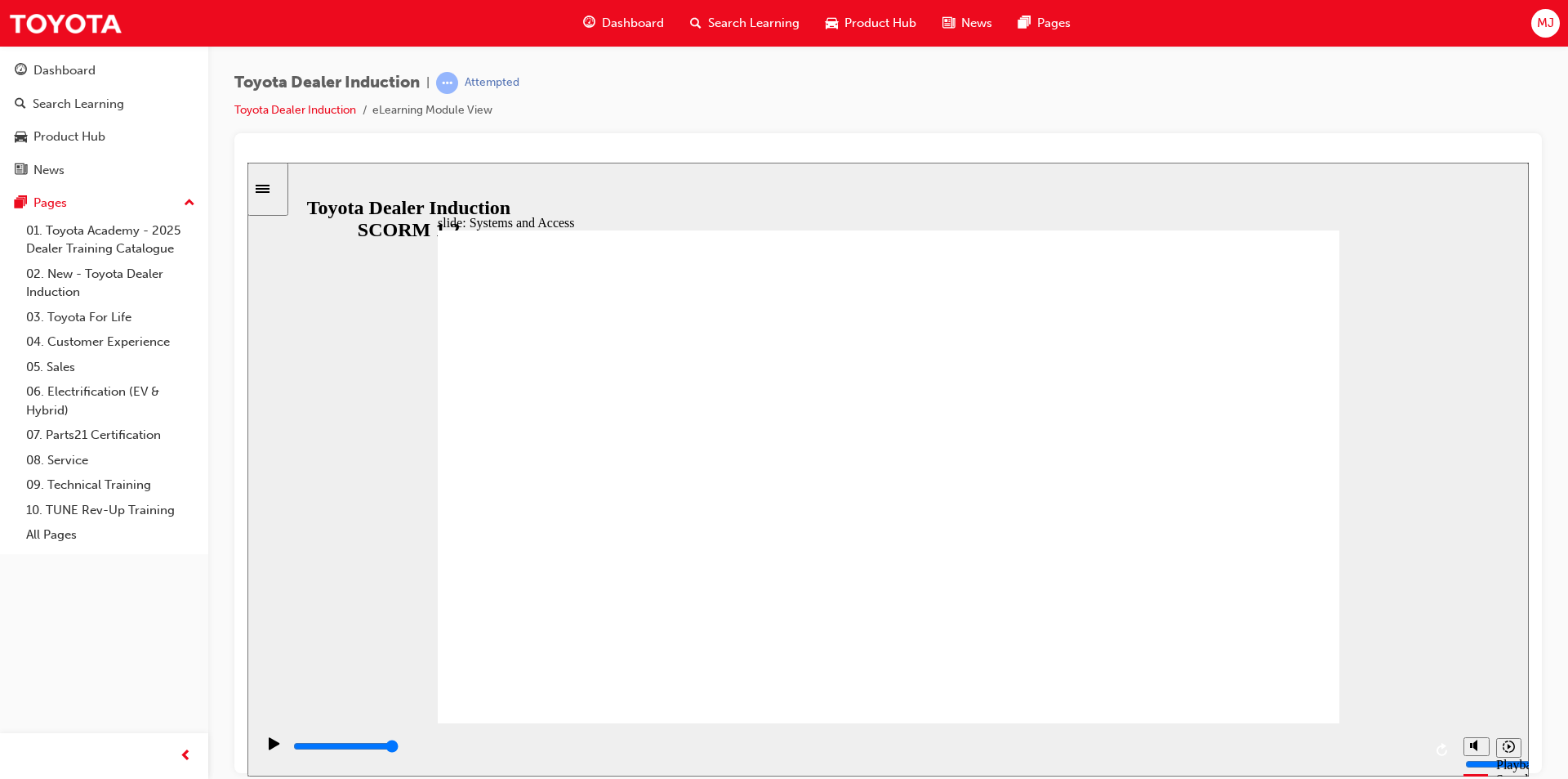
type input "13300"
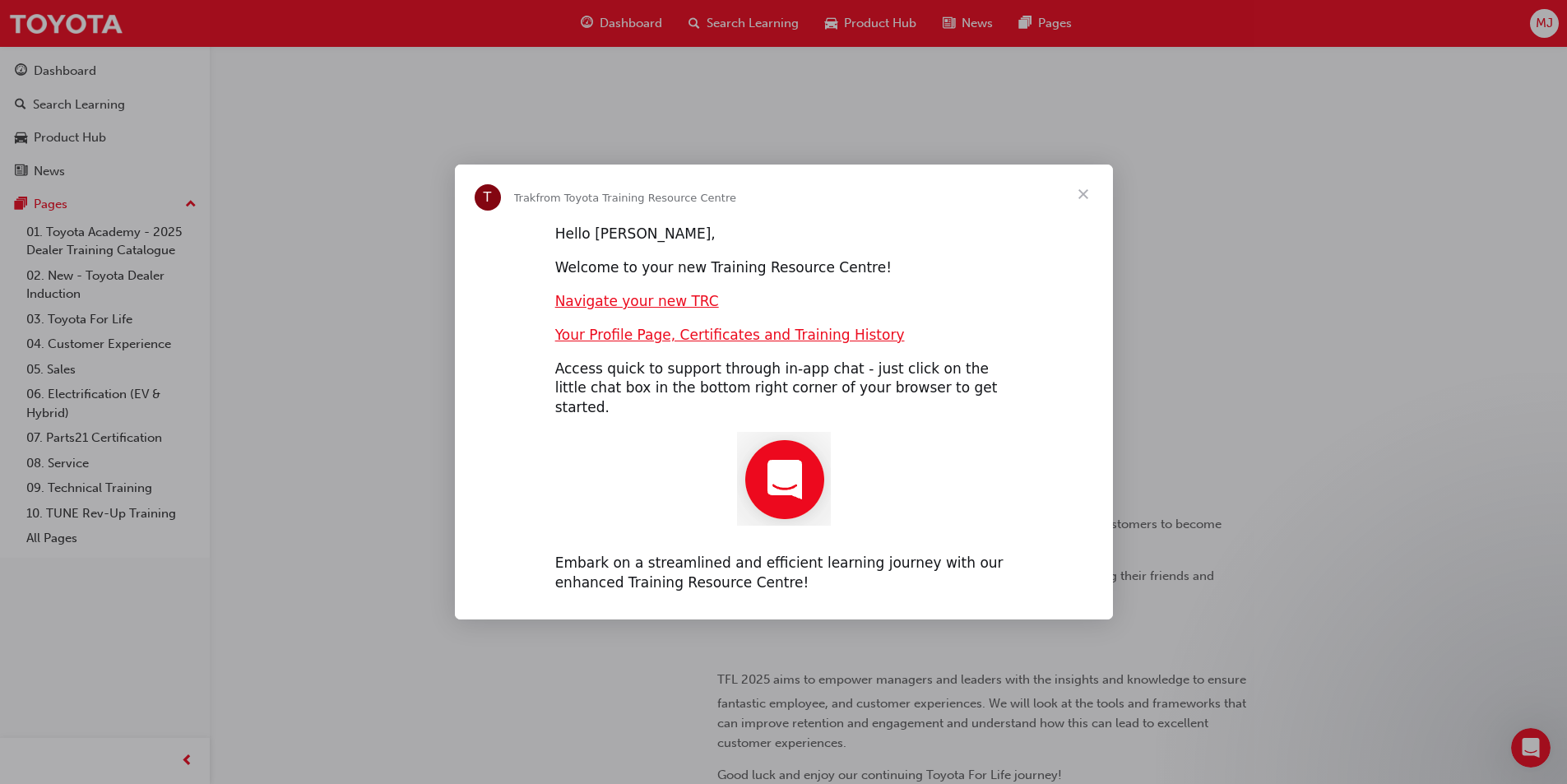
click at [1081, 200] on span "Close" at bounding box center [1083, 194] width 59 height 59
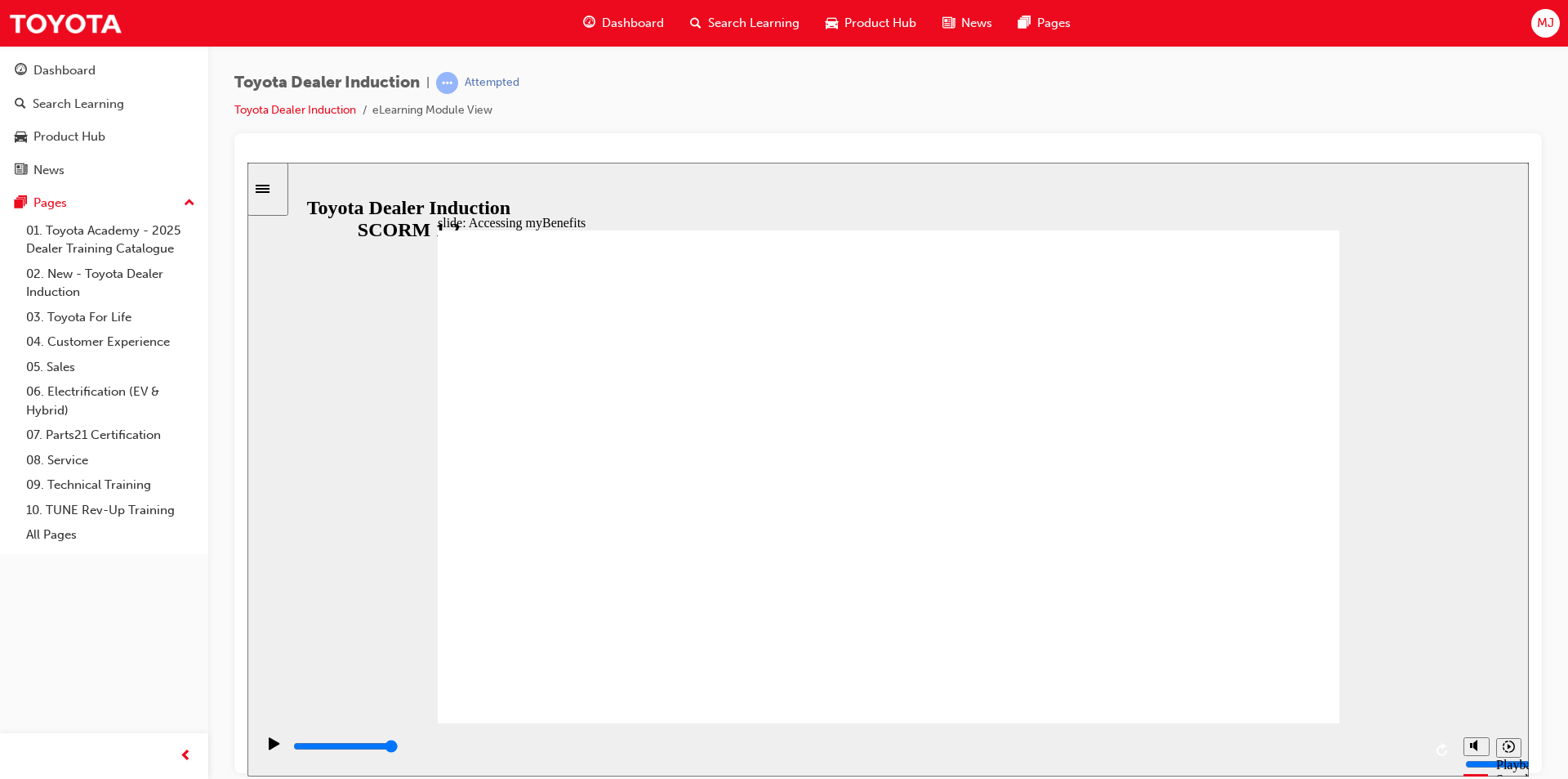
type input "5000"
type input "800"
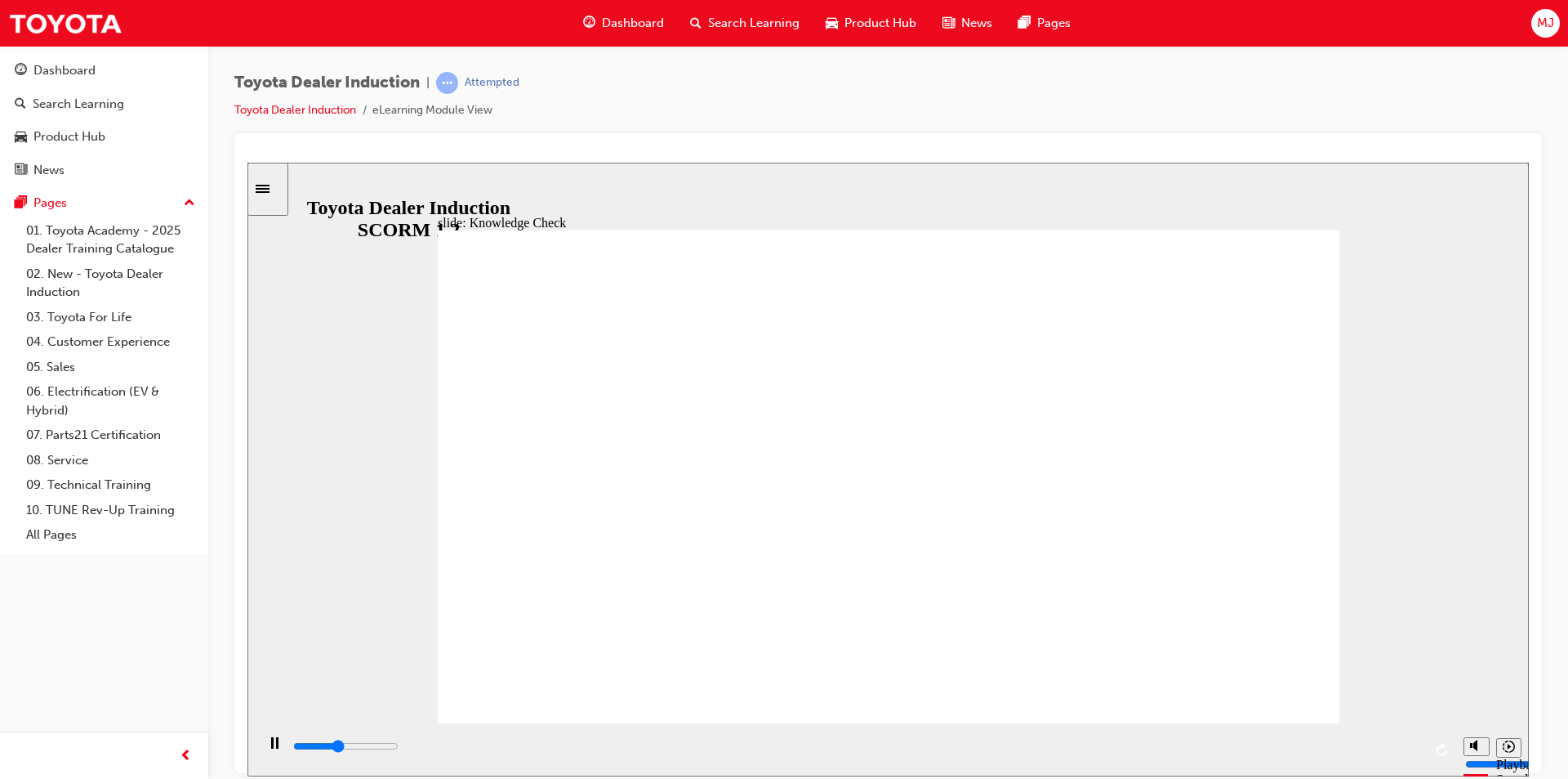
type input "5000"
type input "a"
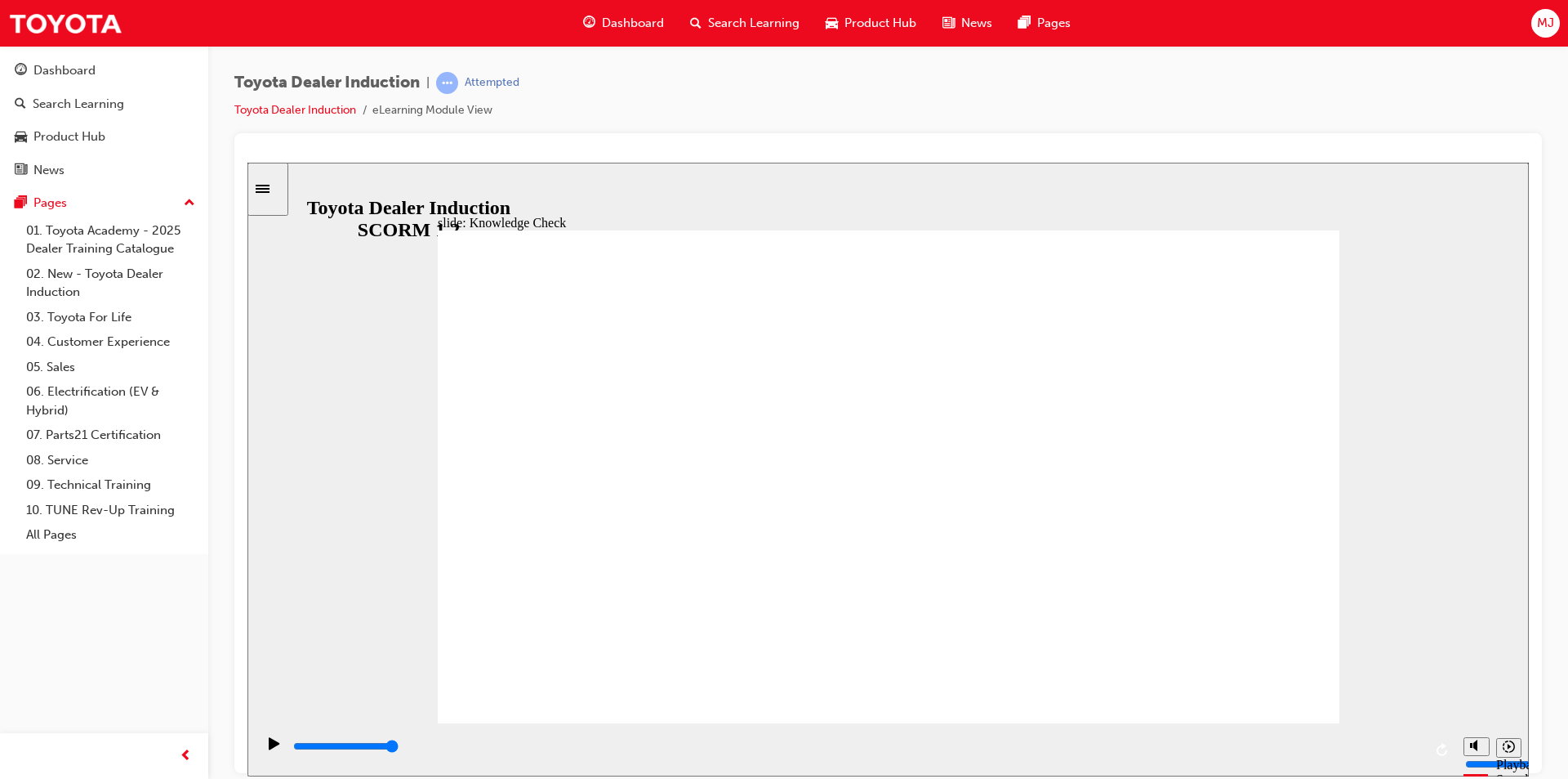
type input "ap"
type input "app"
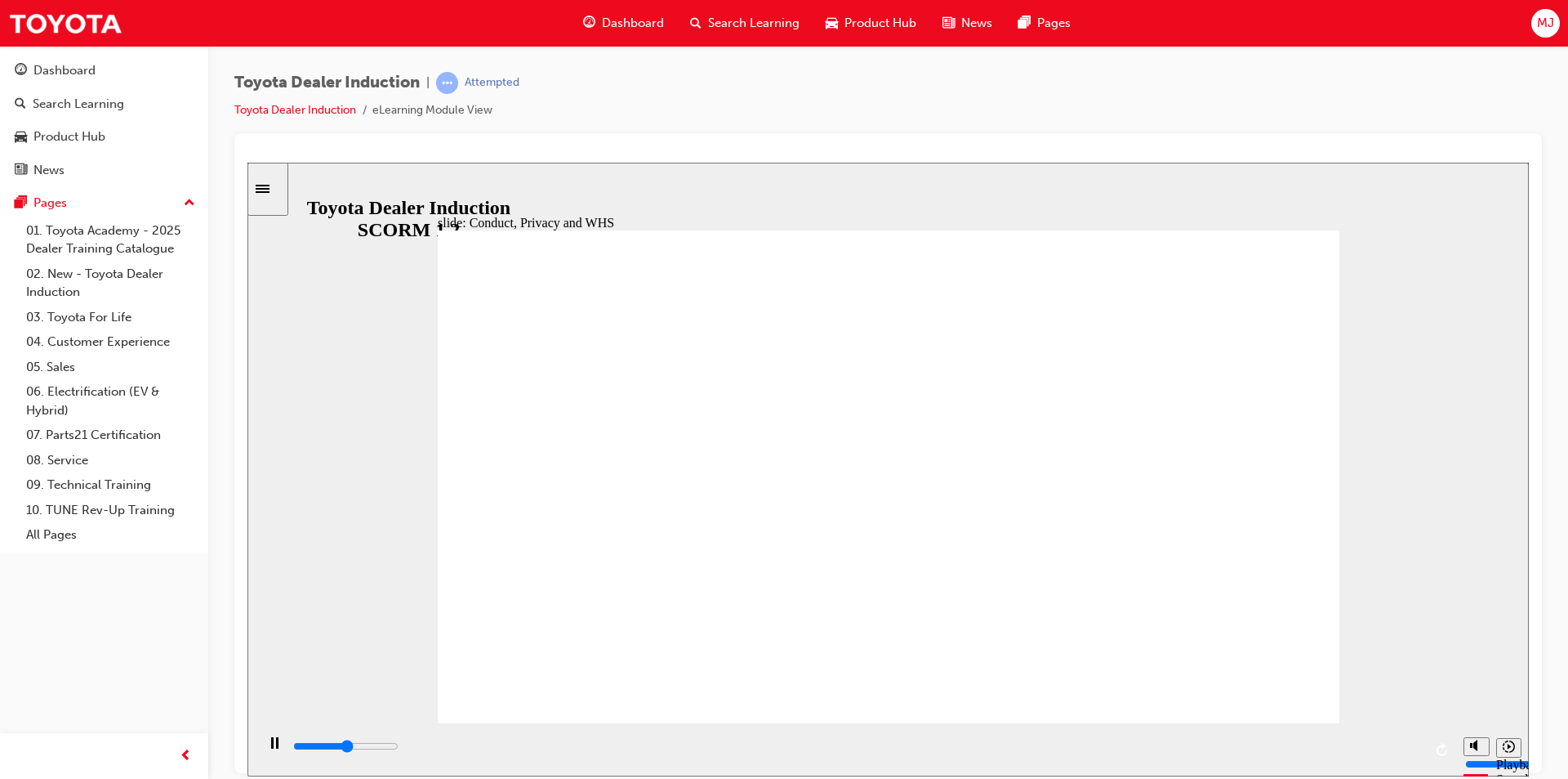
type input "800"
type input "app"
drag, startPoint x: 689, startPoint y: 497, endPoint x: 558, endPoint y: 494, distance: 131.0
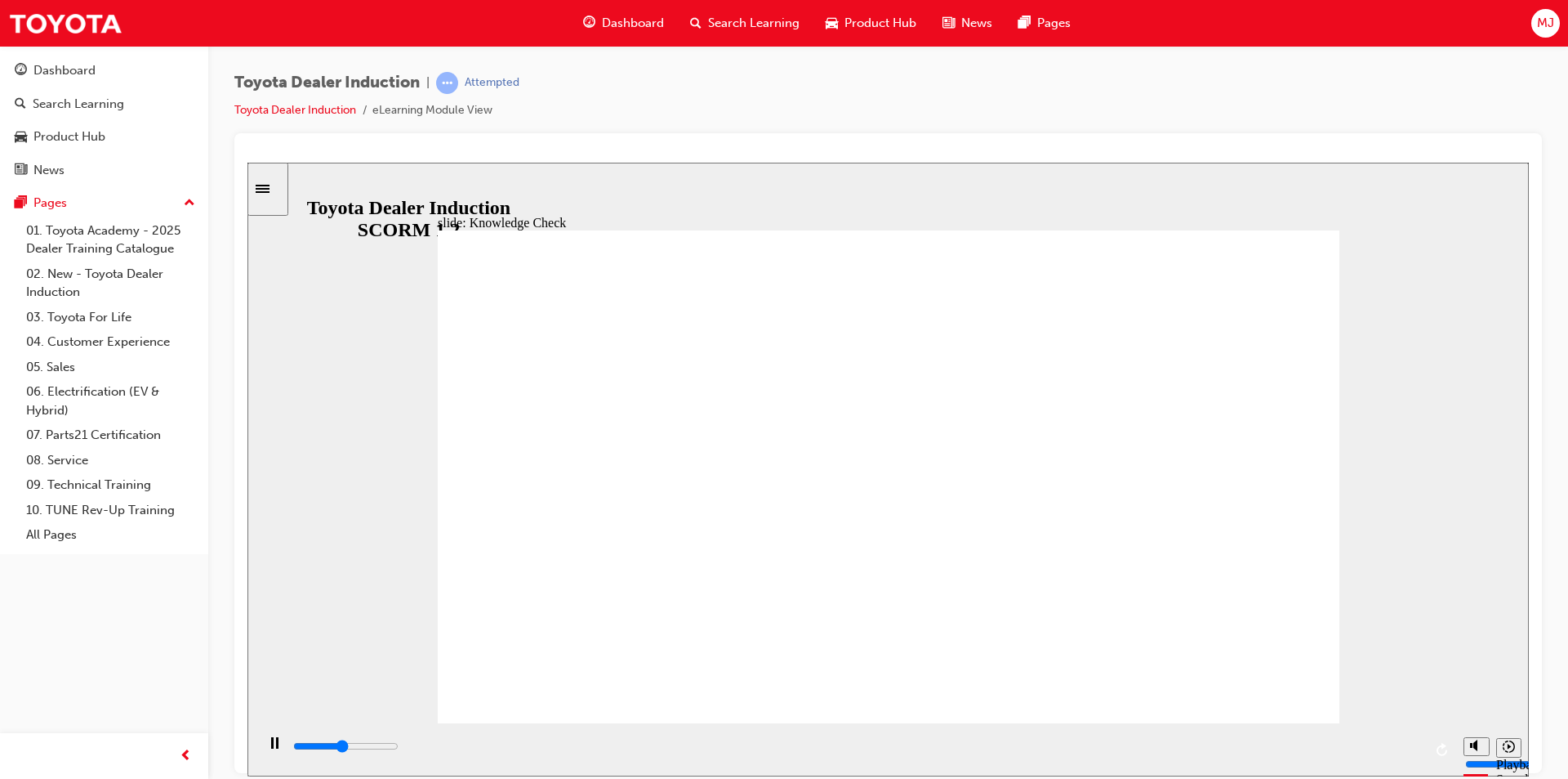
type input "2300"
type input "T"
type input "2700"
type input "To"
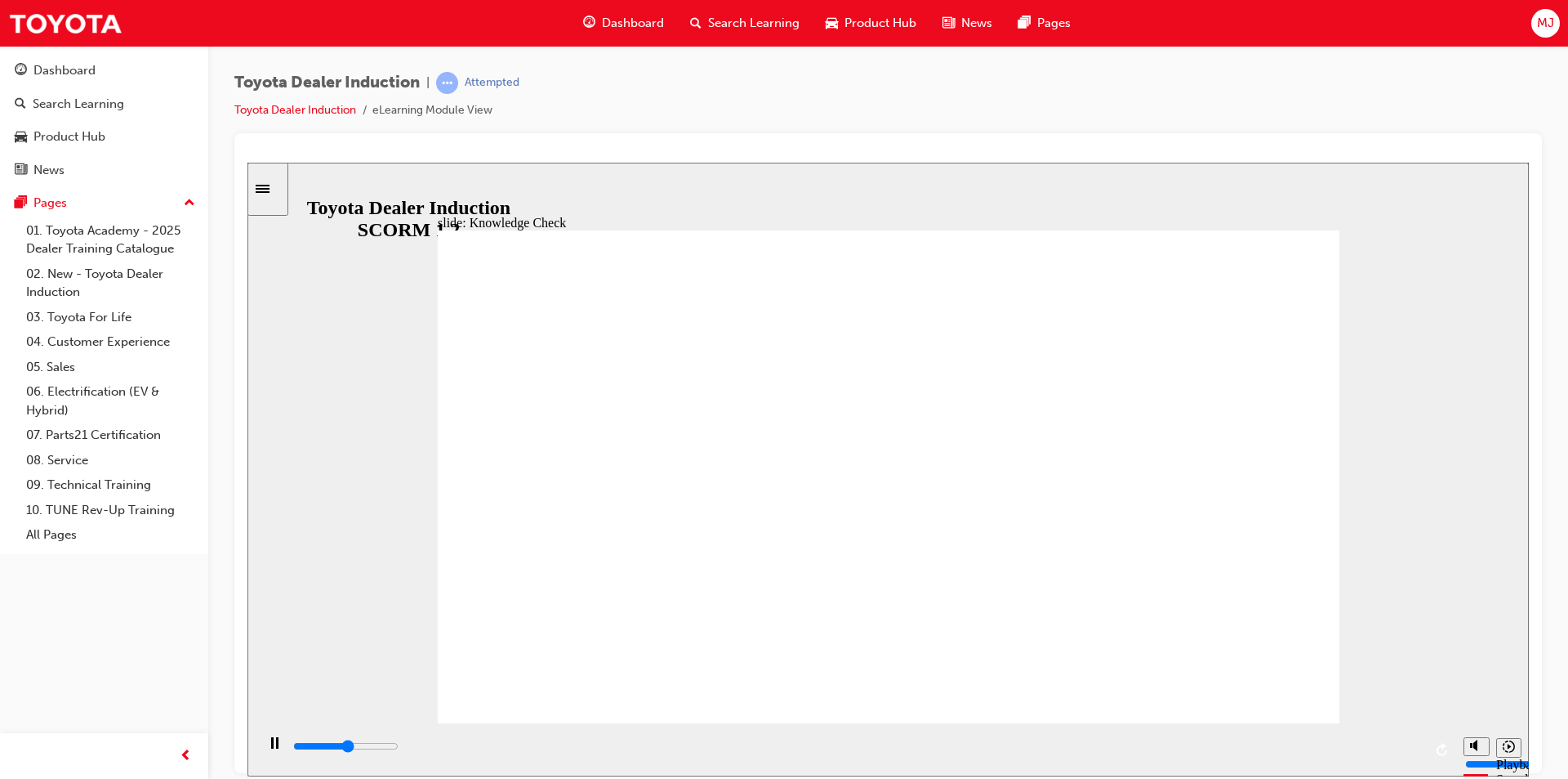
type input "To"
type input "2900"
type input "Toy"
type input "3100"
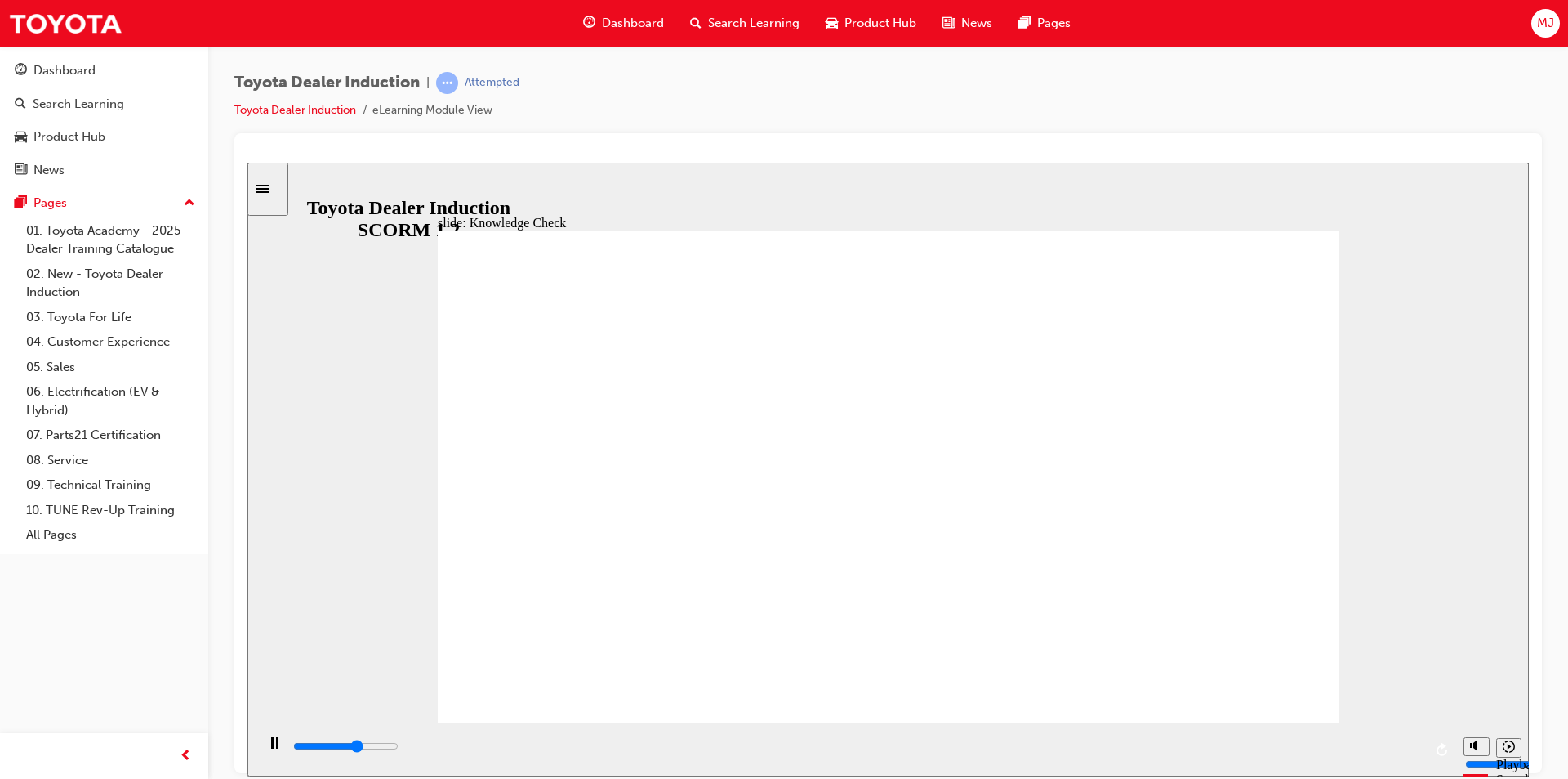
type input "Toyo"
type input "3400"
type input "Toyot"
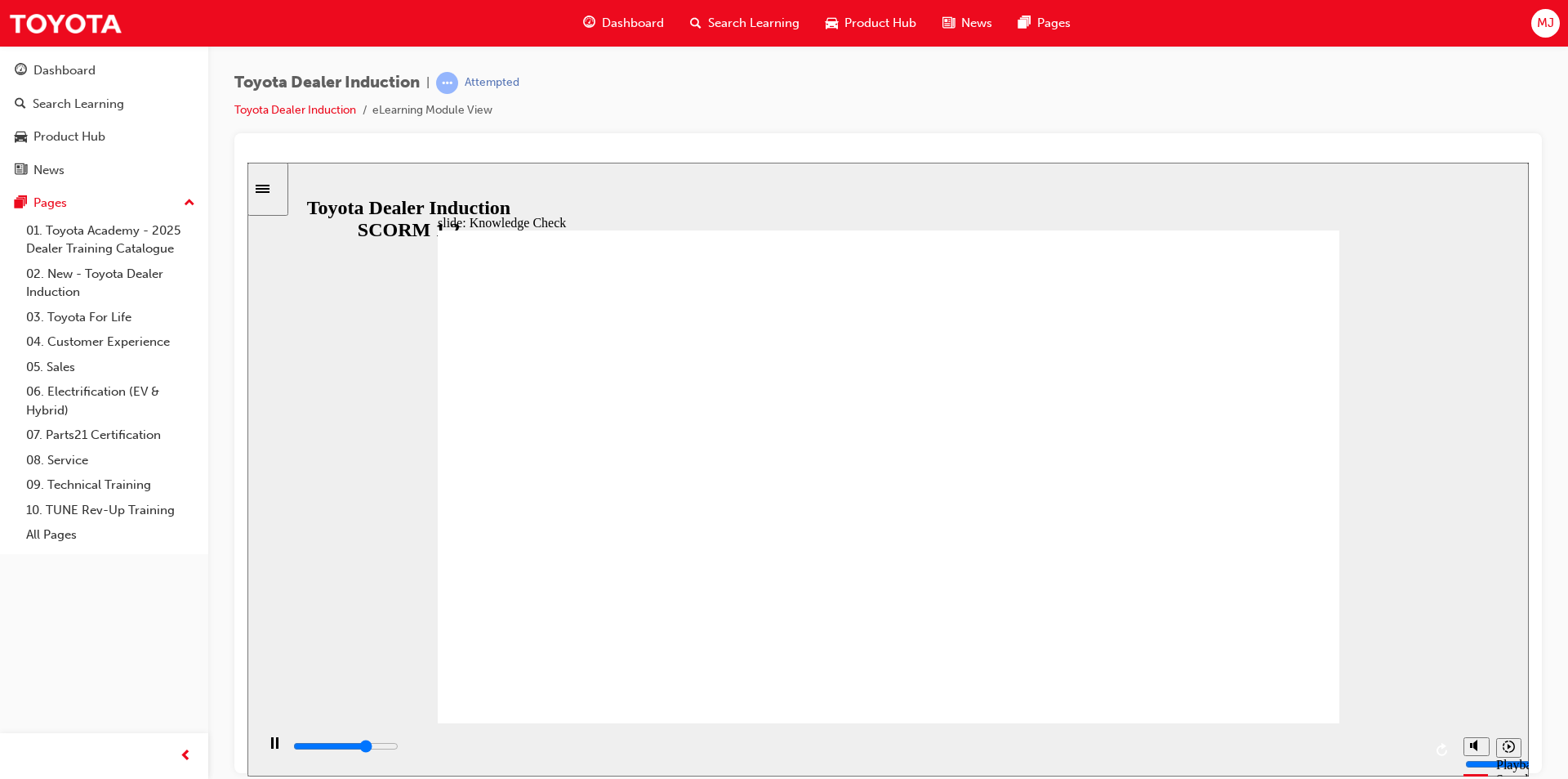
type input "3600"
type input "Toyota"
type input "3900"
type input "Toyota"
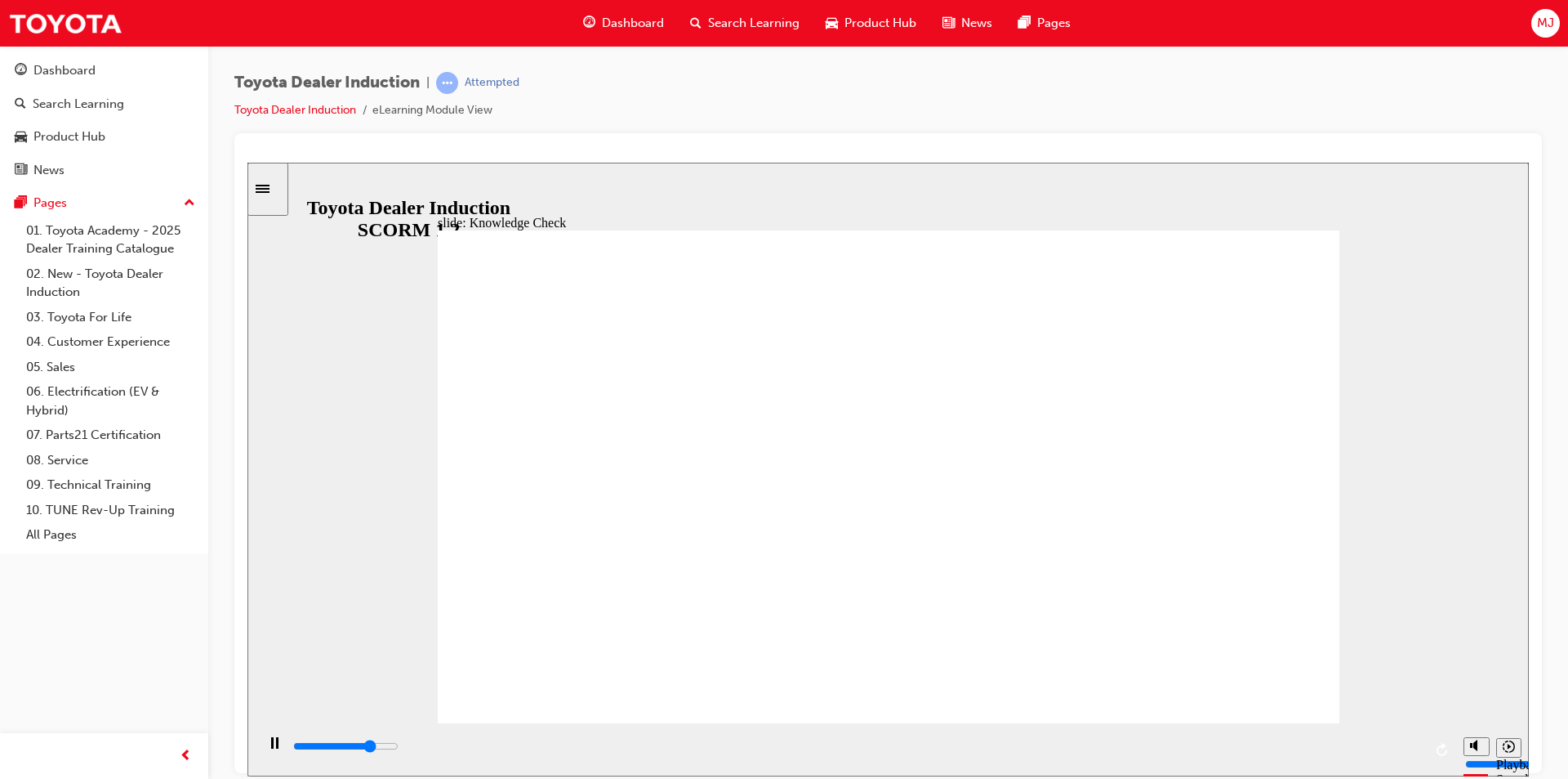
type input "Toyota"
type input "4100"
type input "Toyota e"
type input "4300"
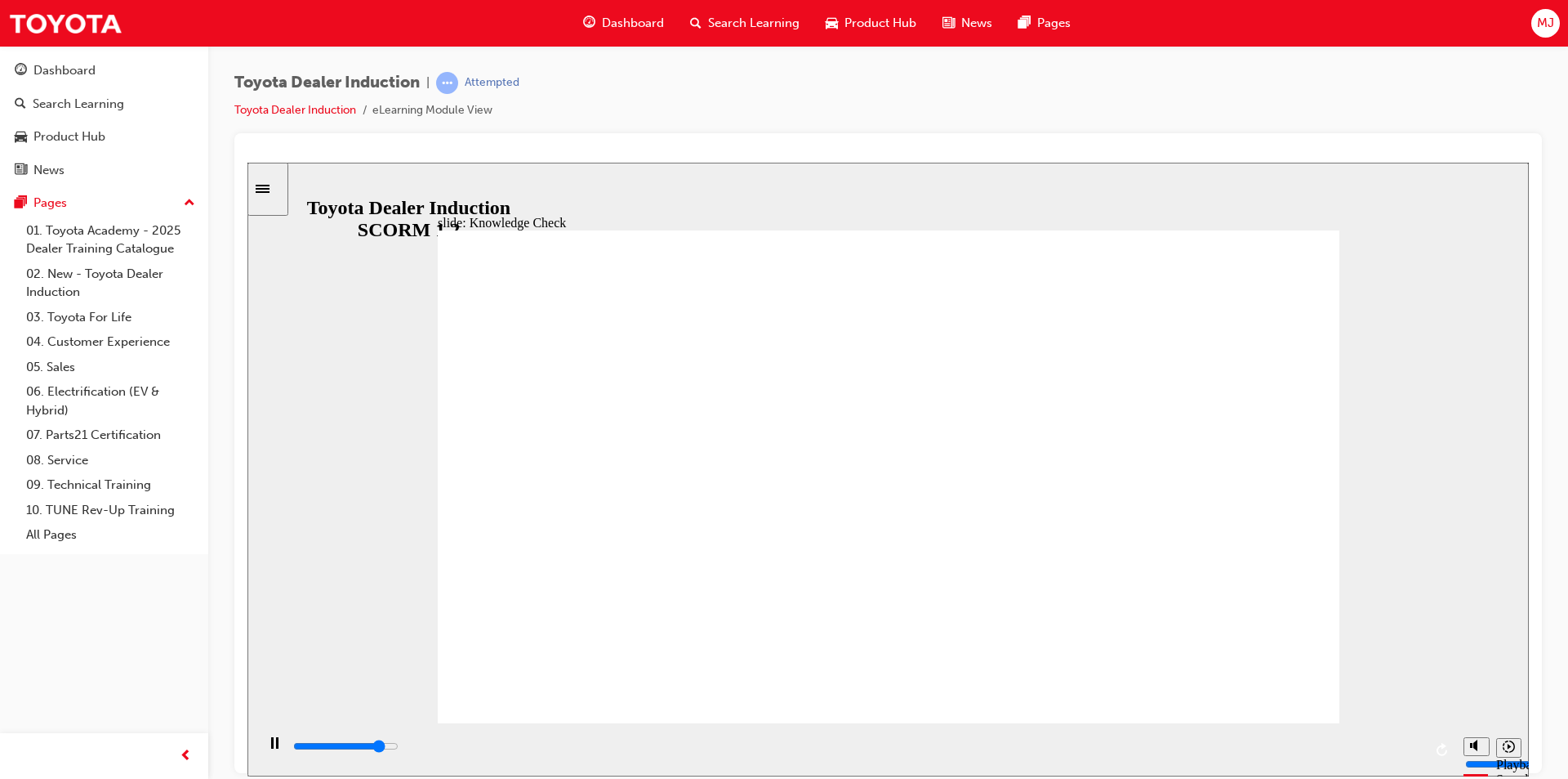
type input "Toyota en"
type input "4600"
type input "Toyota eng"
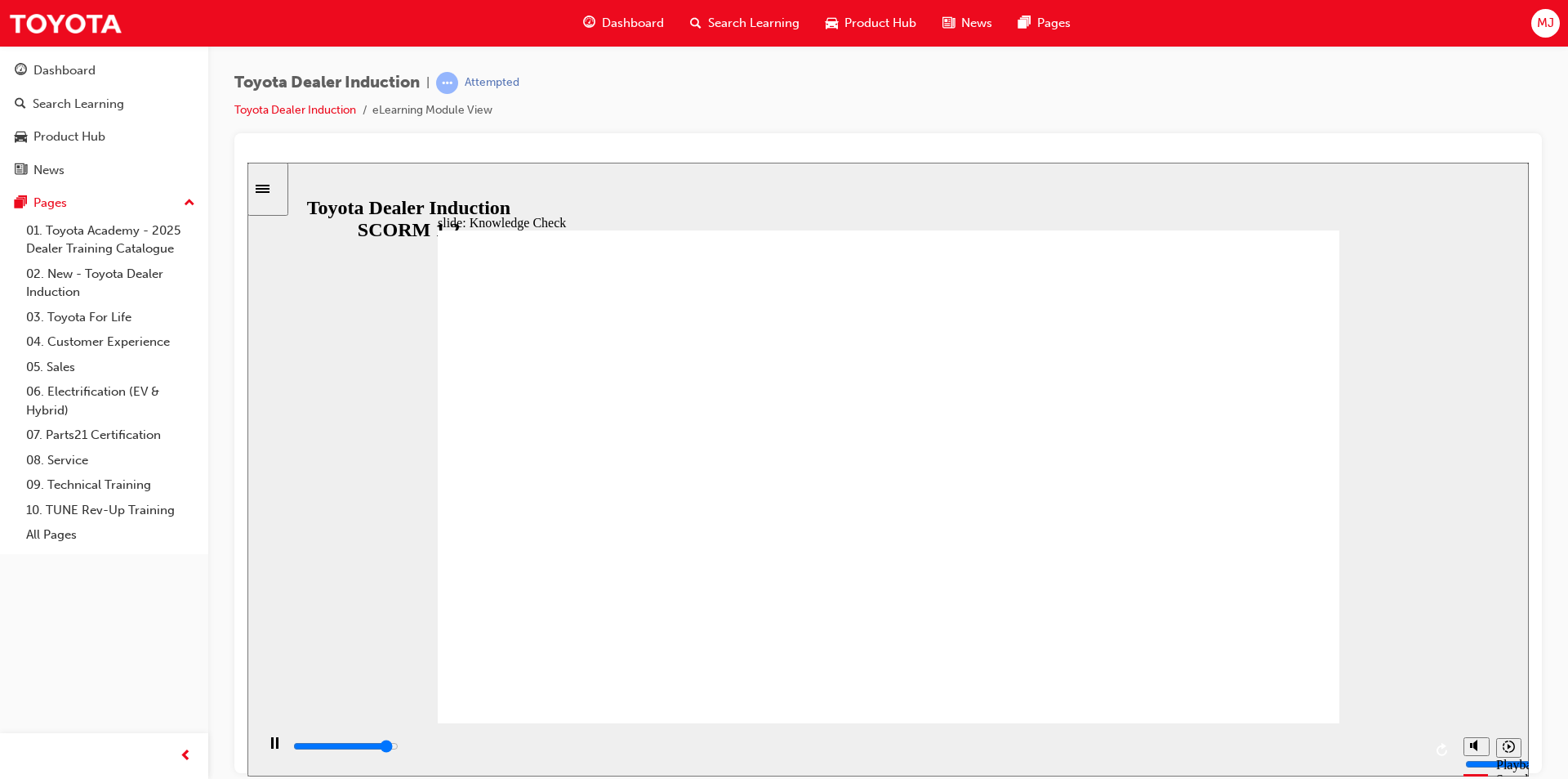
type input "4700"
type input "Toyota enga"
type input "5000"
type input "Toyota engag"
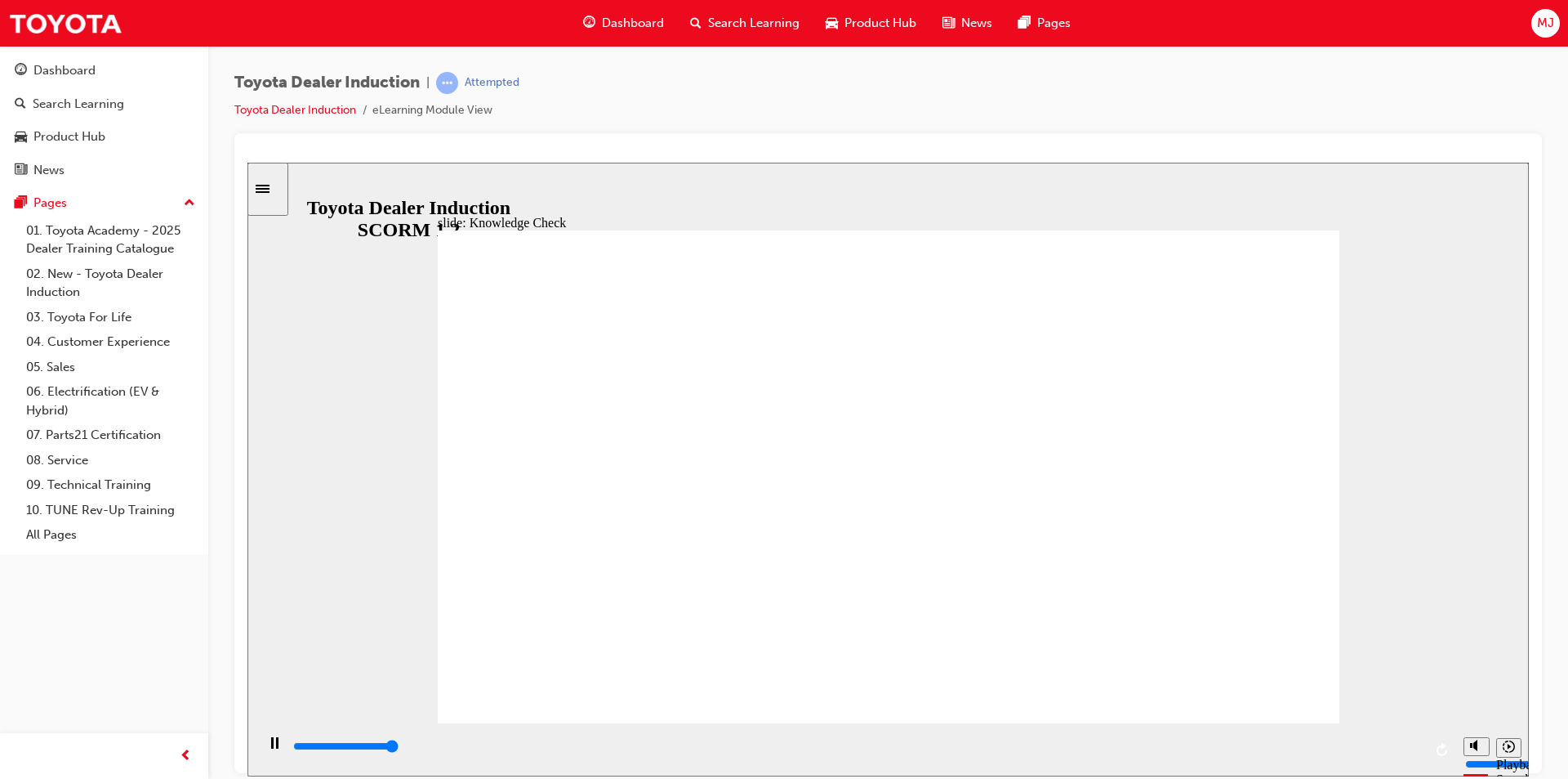
type input "Toyota engag"
type input "5000"
type input "Toyota engage"
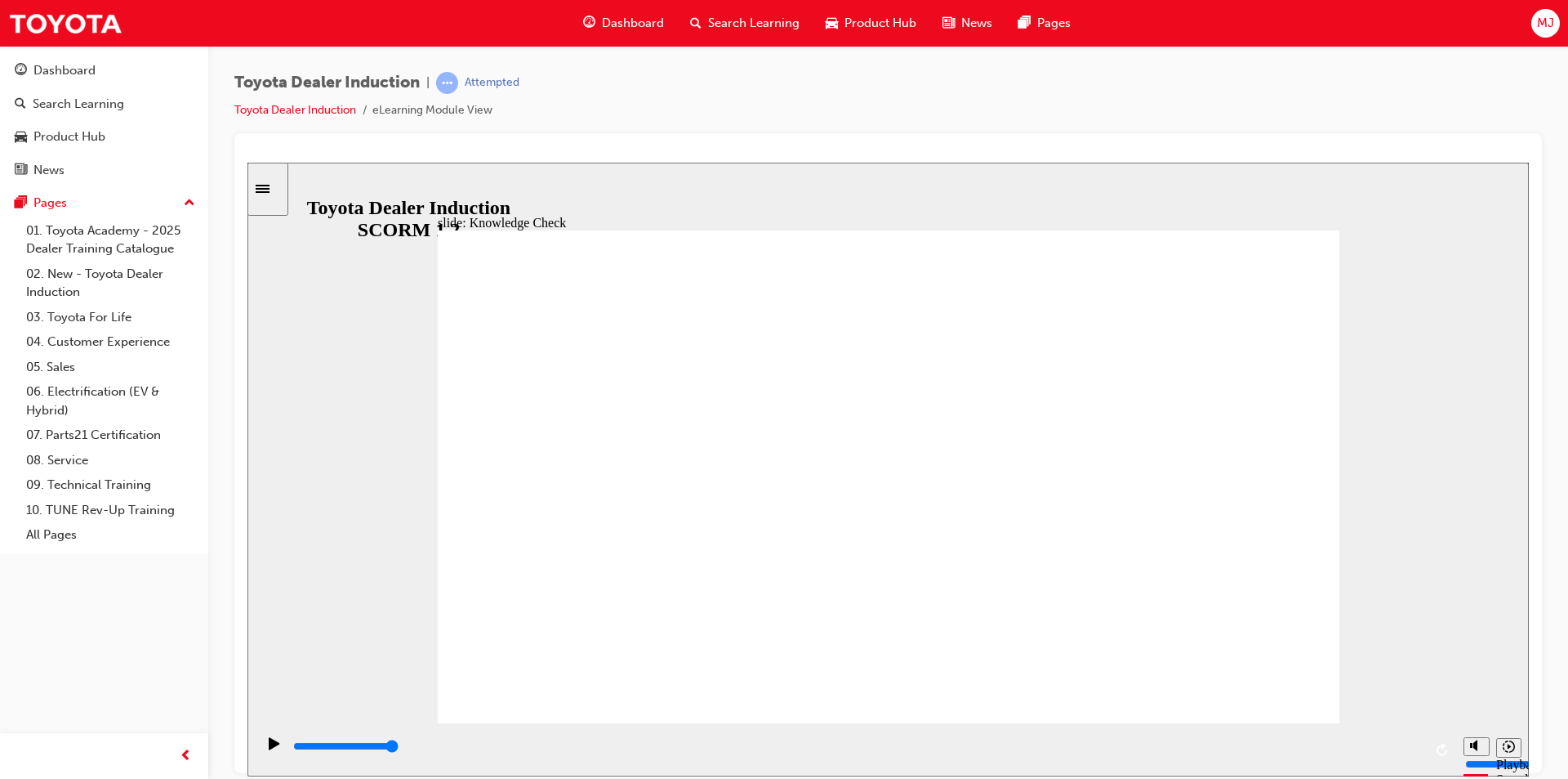
type input "Toyota engage"
type input "Toyota engage a"
type input "Toyota engage ap"
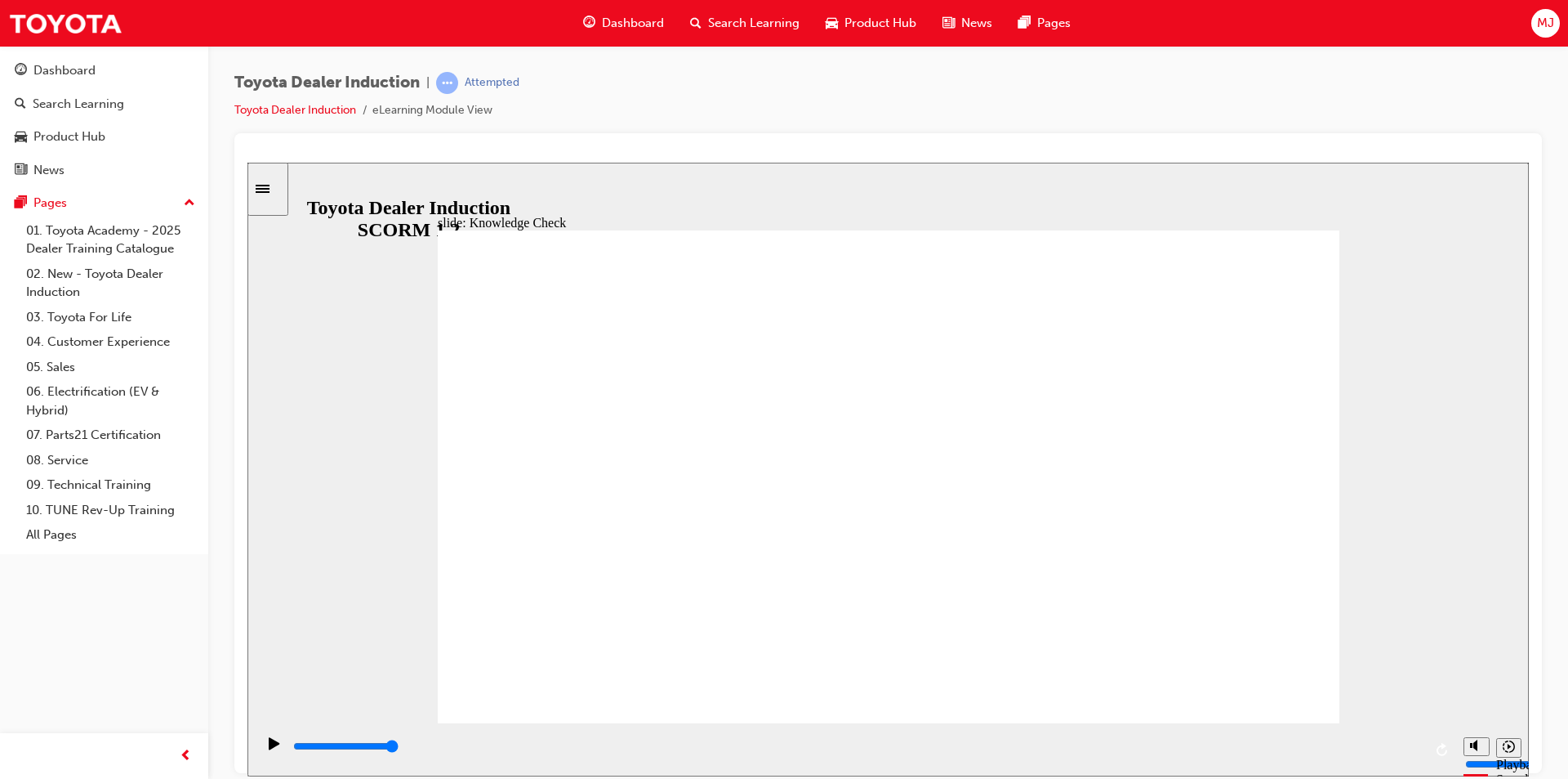
type input "Toyota engage app"
type input "800"
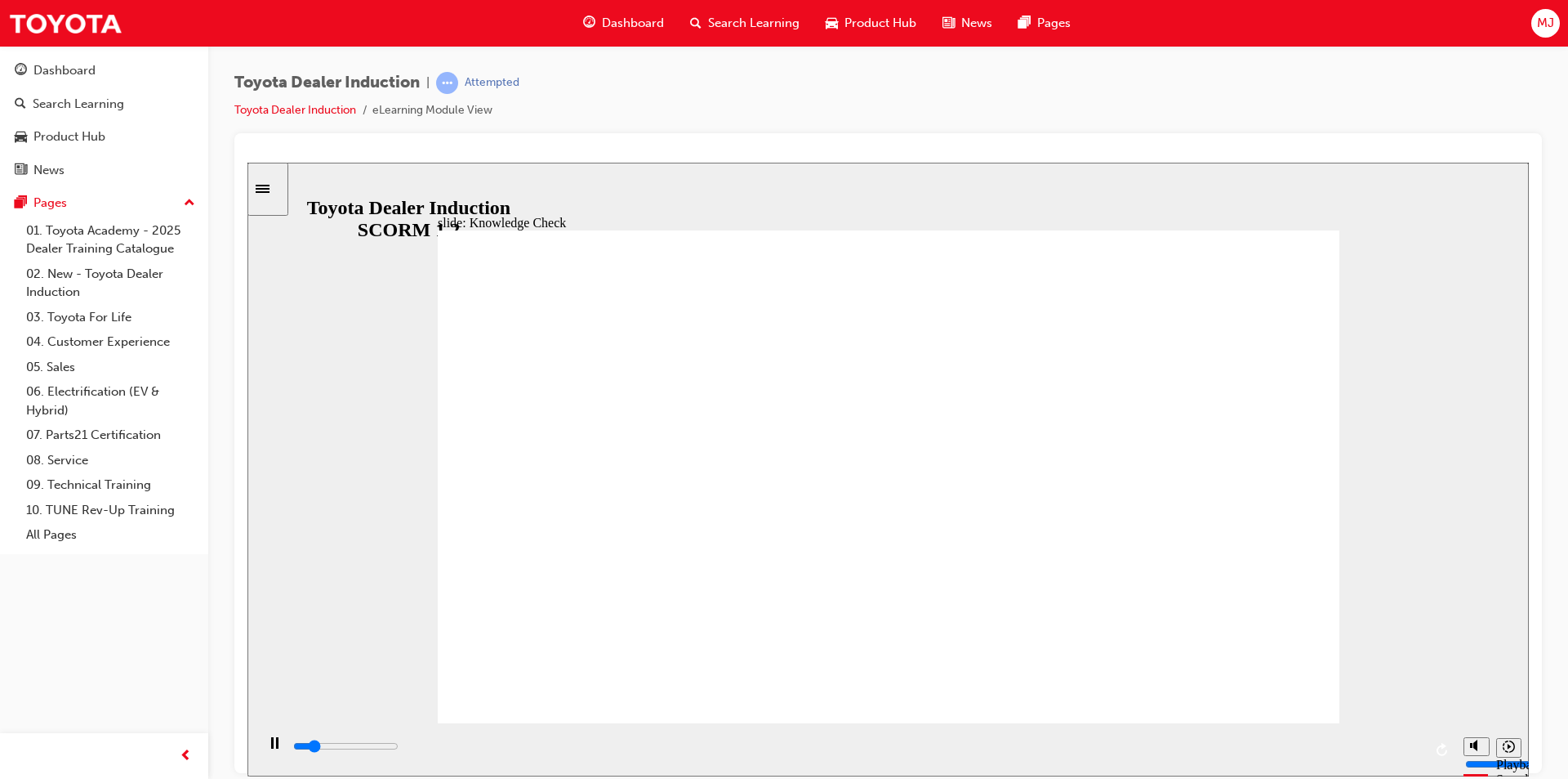
type input "Toyota engage app"
type input "5000"
drag, startPoint x: 937, startPoint y: 498, endPoint x: 1071, endPoint y: 498, distance: 134.0
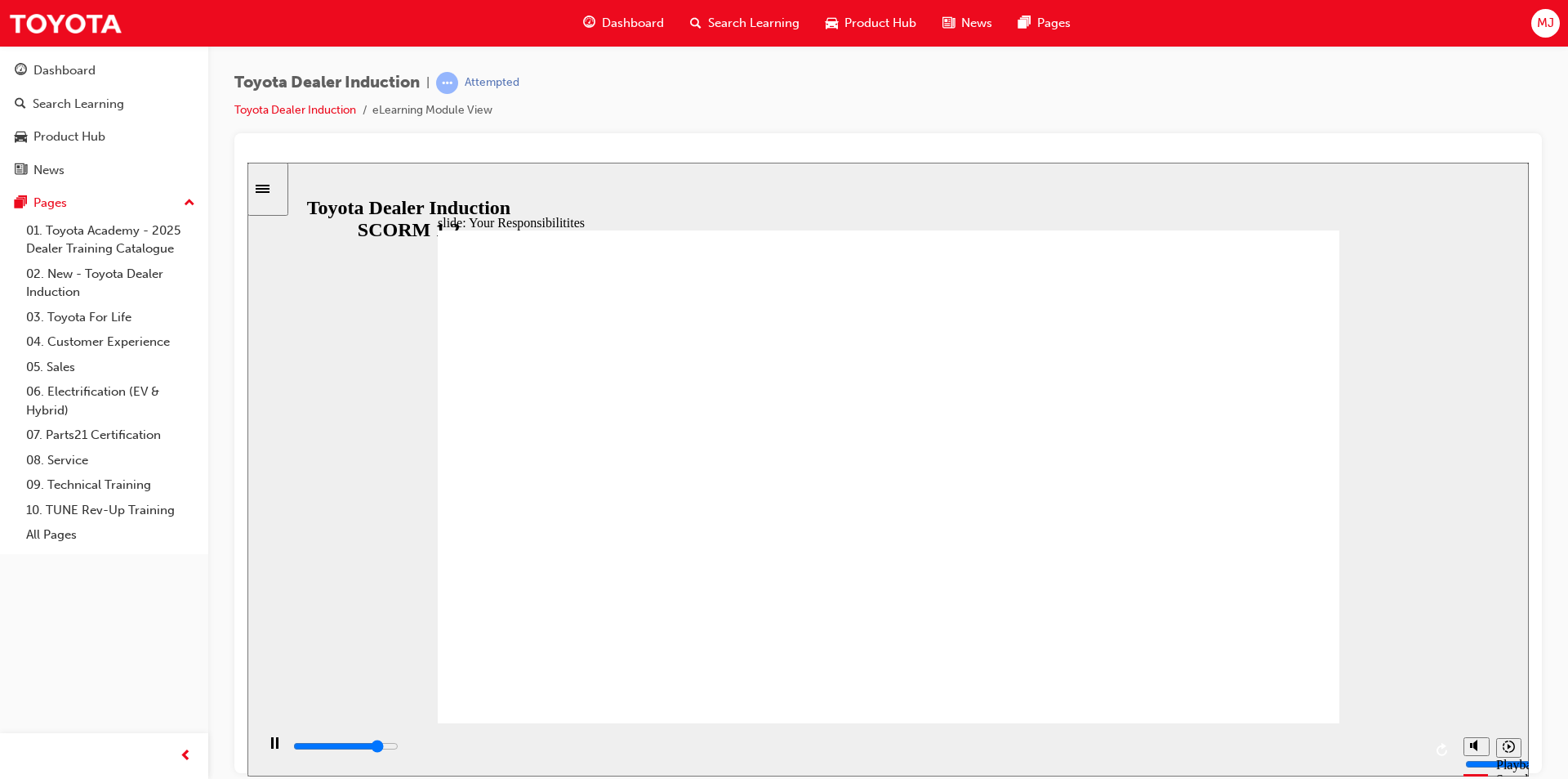
type input "7200"
checkbox input "true"
type input "8400"
checkbox input "true"
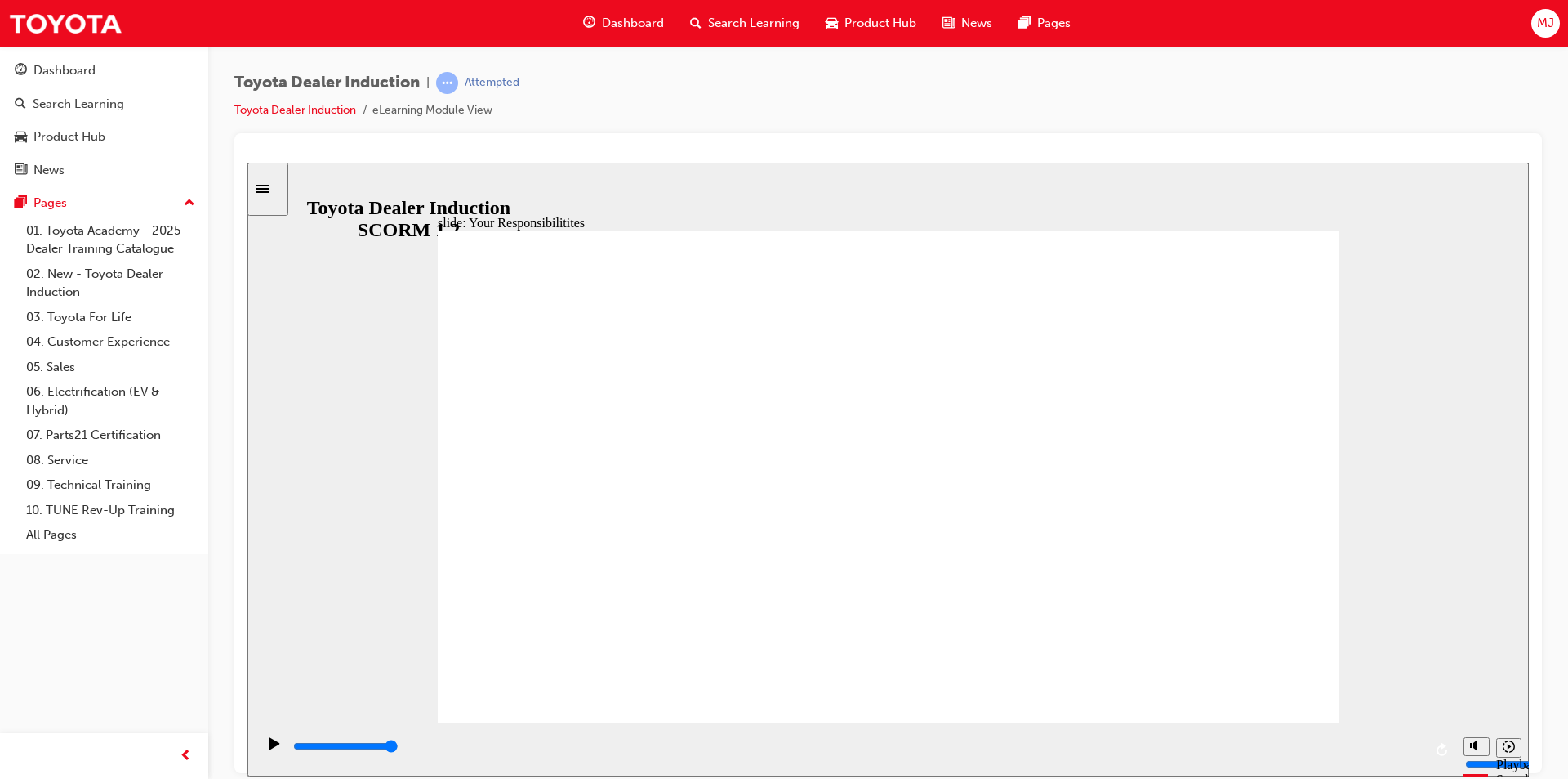
checkbox input "true"
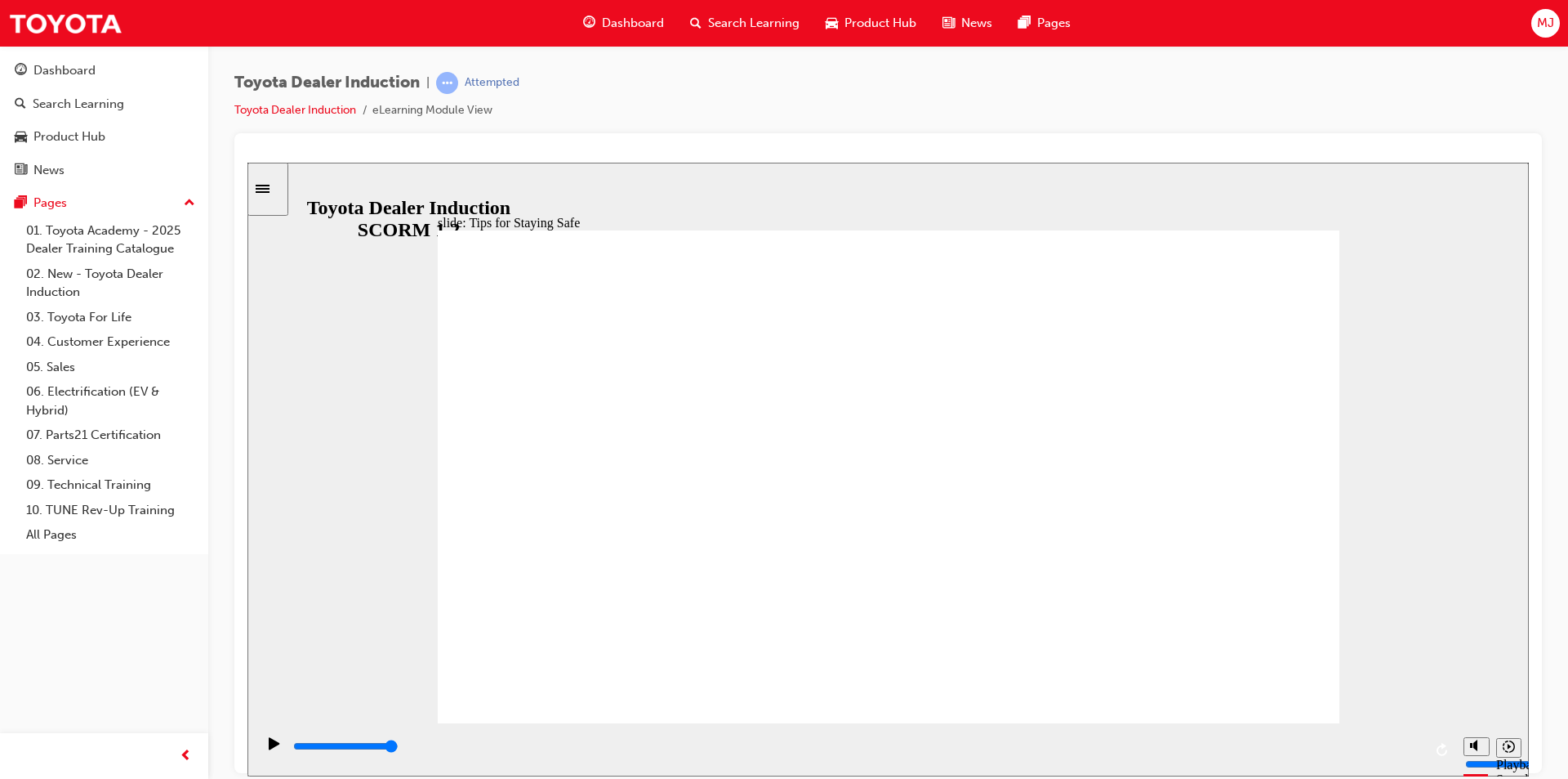
drag, startPoint x: 1018, startPoint y: 615, endPoint x: 868, endPoint y: 617, distance: 150.0
type input "3900"
checkbox input "true"
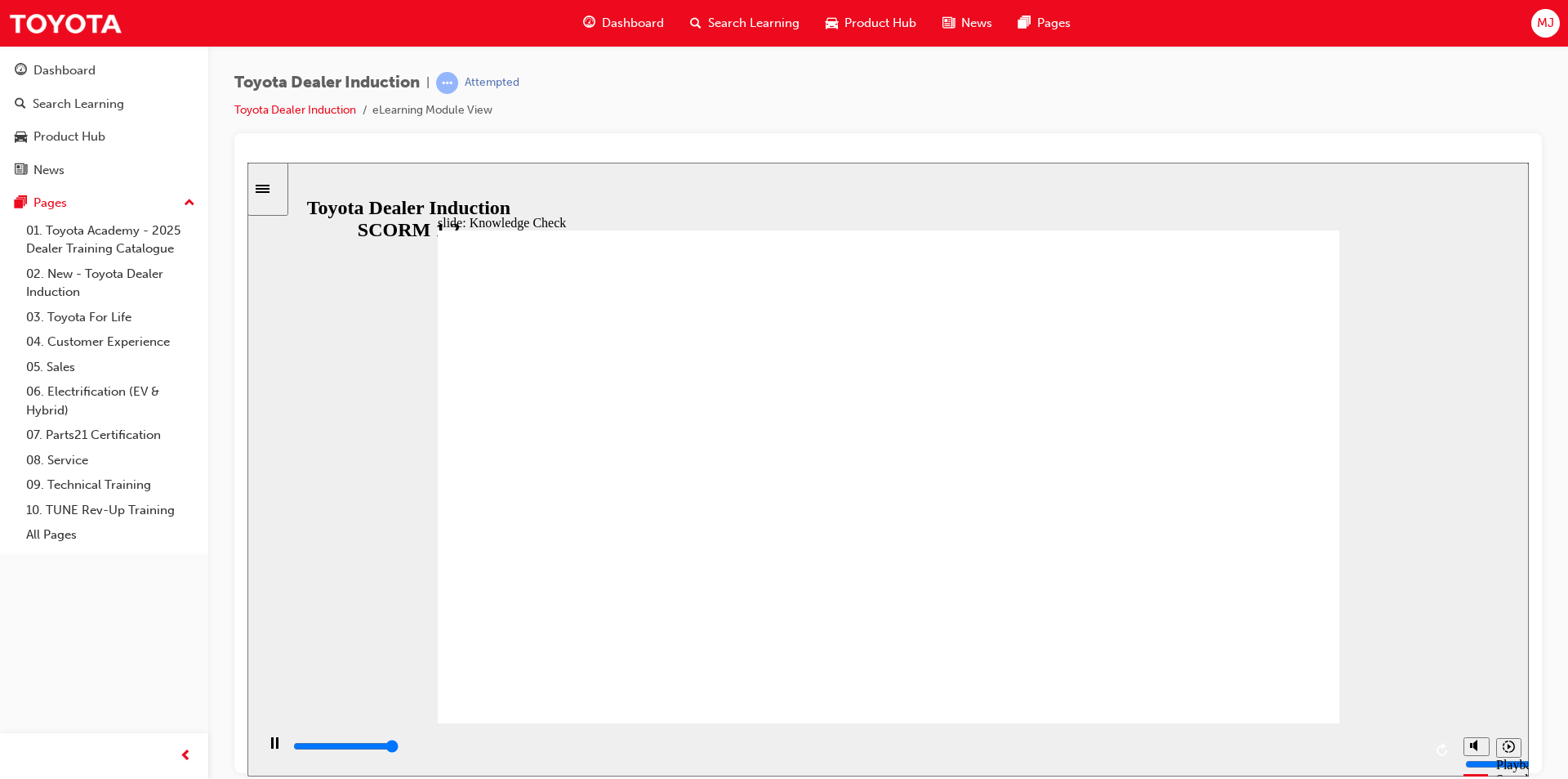
type input "5000"
checkbox input "true"
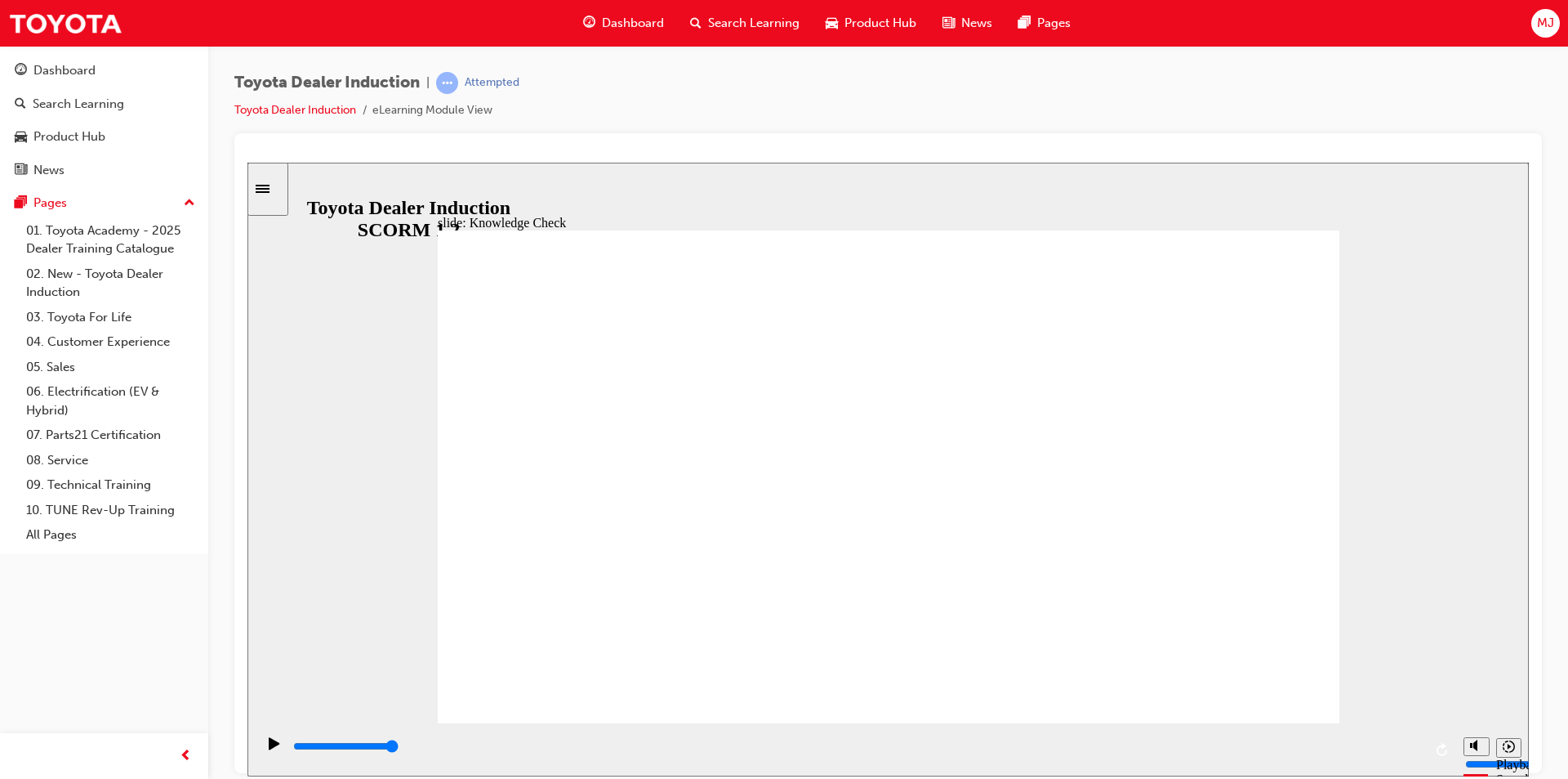
checkbox input "true"
type input "3700"
radio input "true"
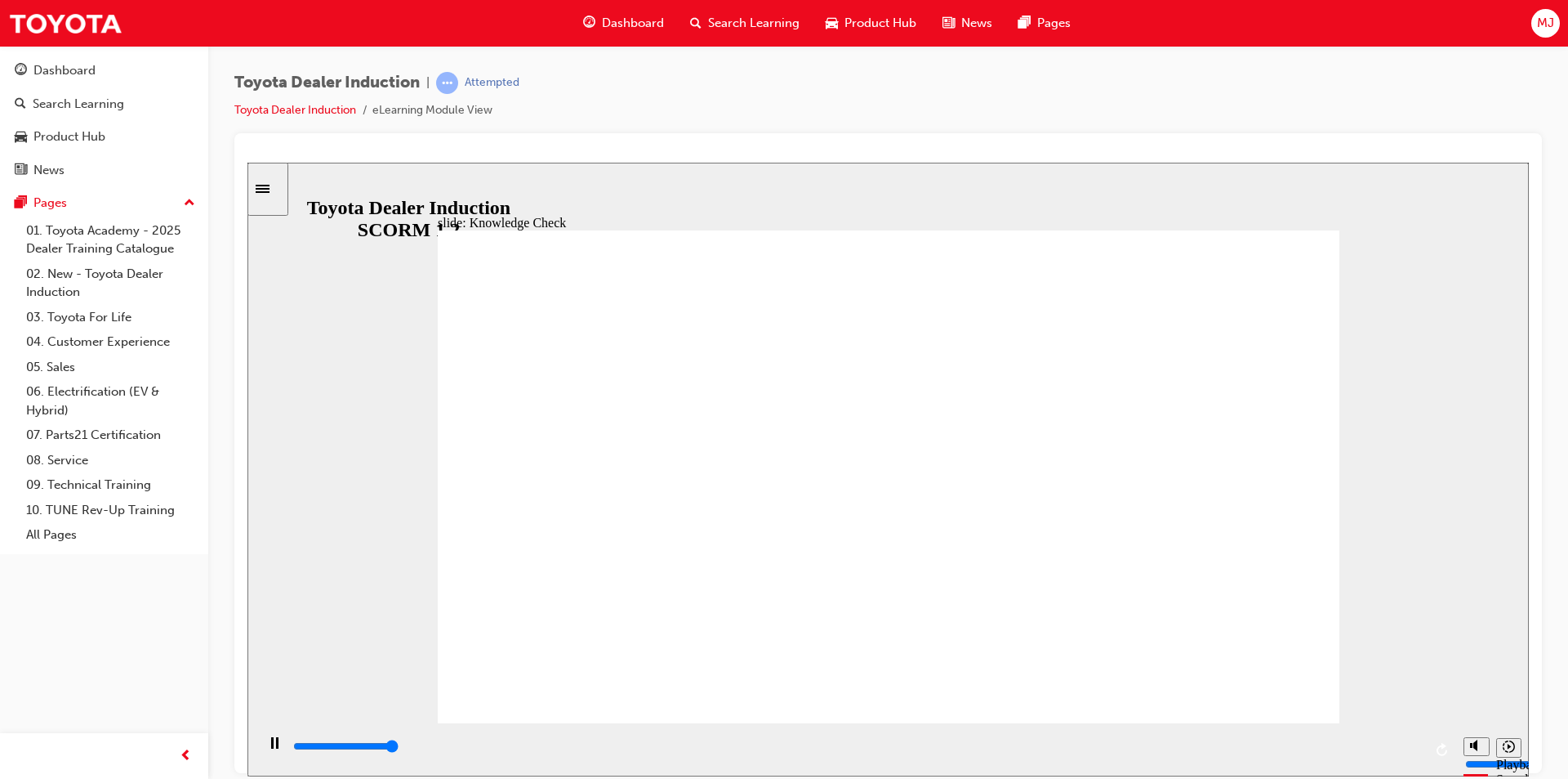
type input "5000"
checkbox input "true"
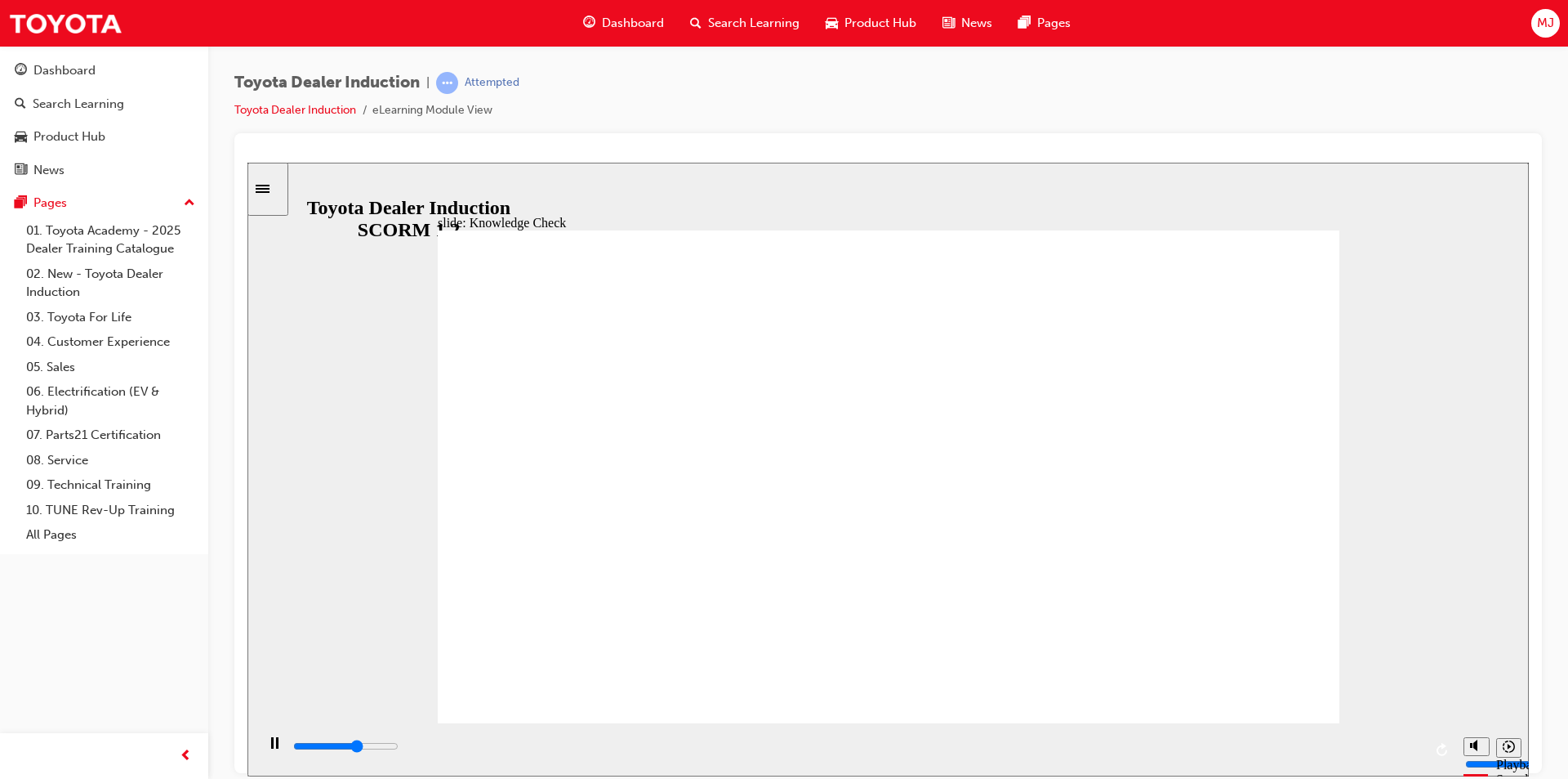
type input "3100"
checkbox input "true"
type input "3700"
checkbox input "true"
type input "4400"
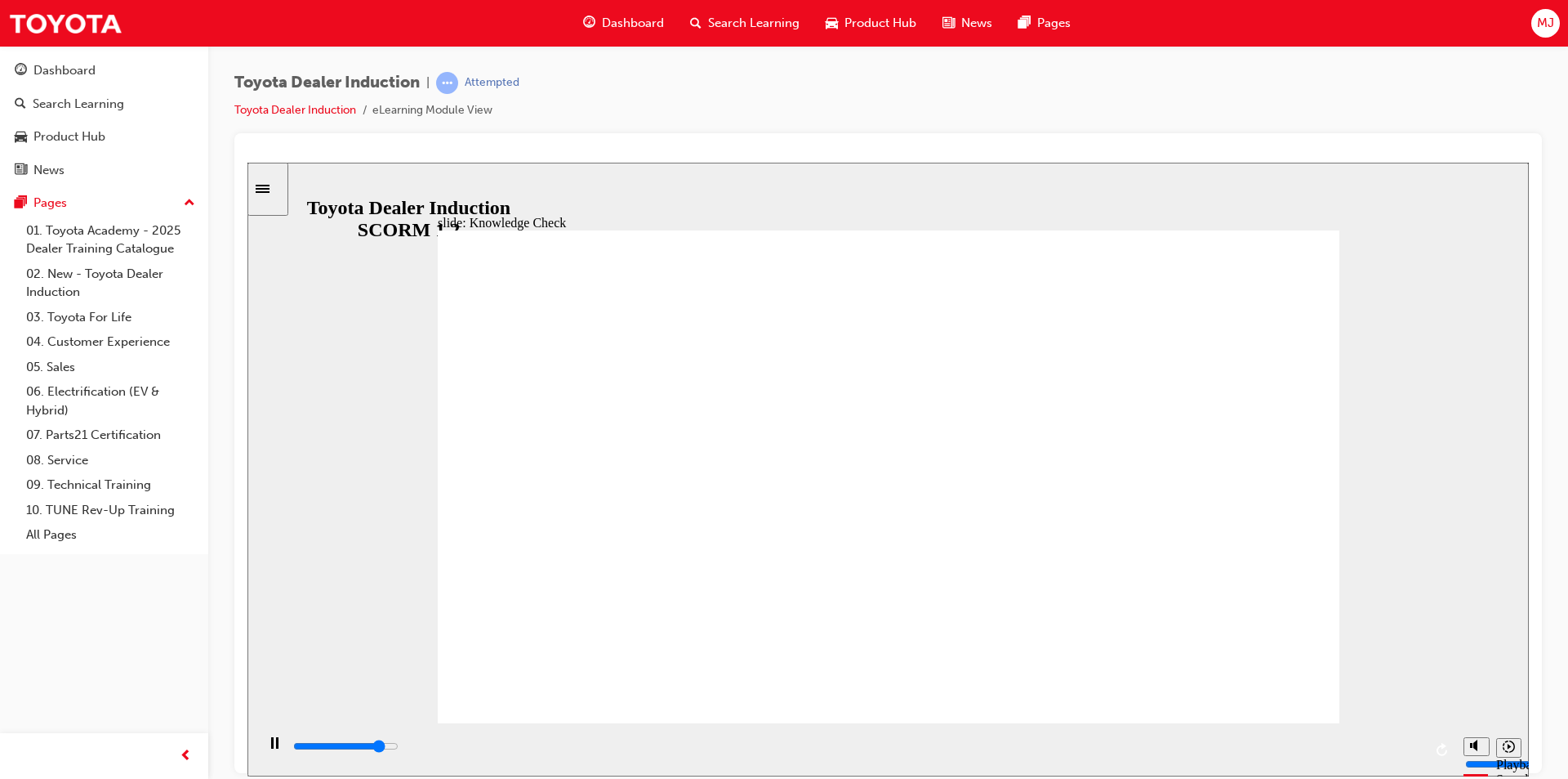
checkbox input "true"
type input "5000"
checkbox input "true"
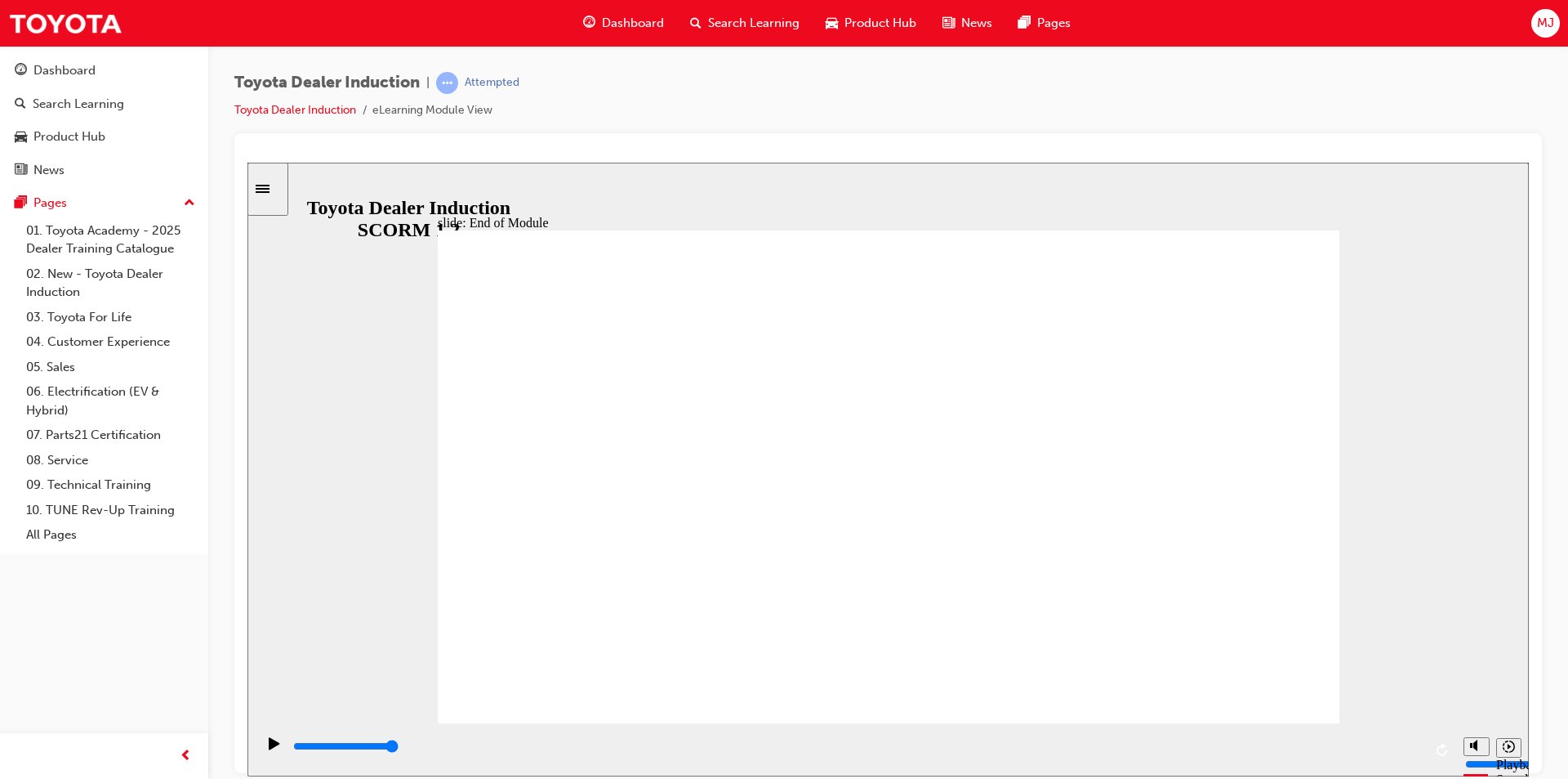
type input "9900"
click at [325, 110] on link "Toyota Dealer Induction" at bounding box center [295, 110] width 122 height 14
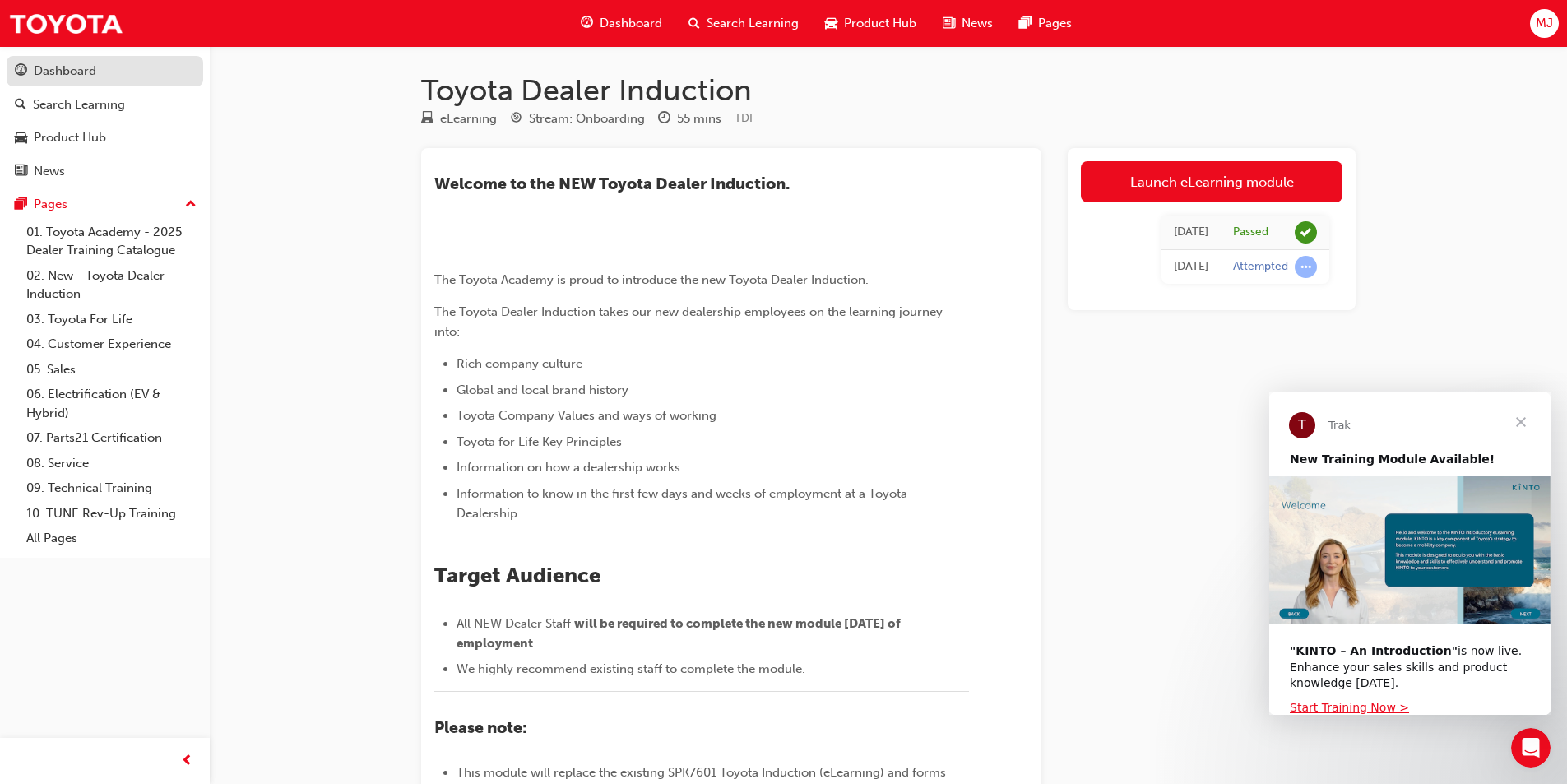
click at [88, 70] on div "Dashboard" at bounding box center [65, 71] width 63 height 19
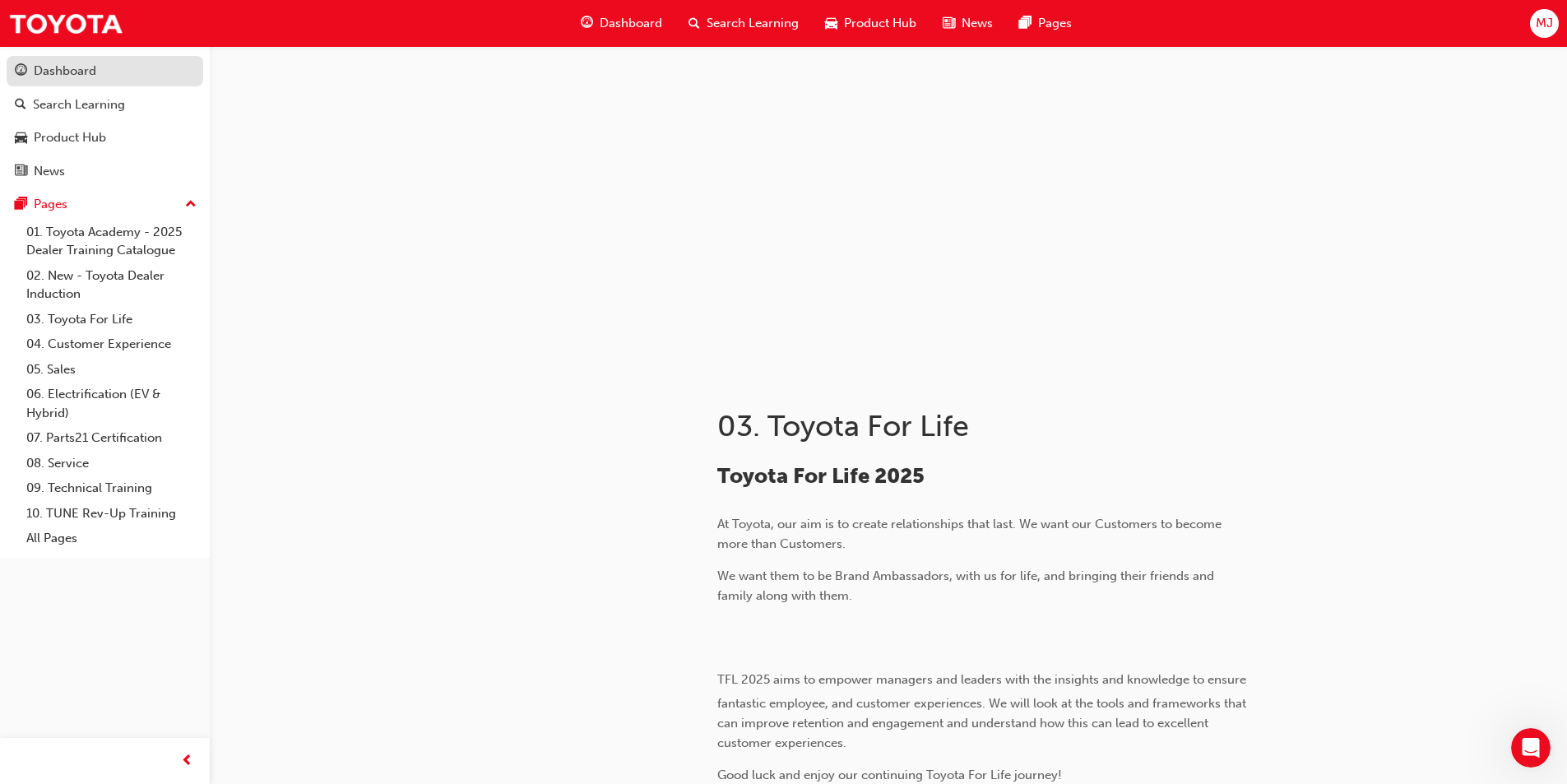
click at [49, 67] on div "Dashboard" at bounding box center [65, 71] width 63 height 19
